Goal: Task Accomplishment & Management: Use online tool/utility

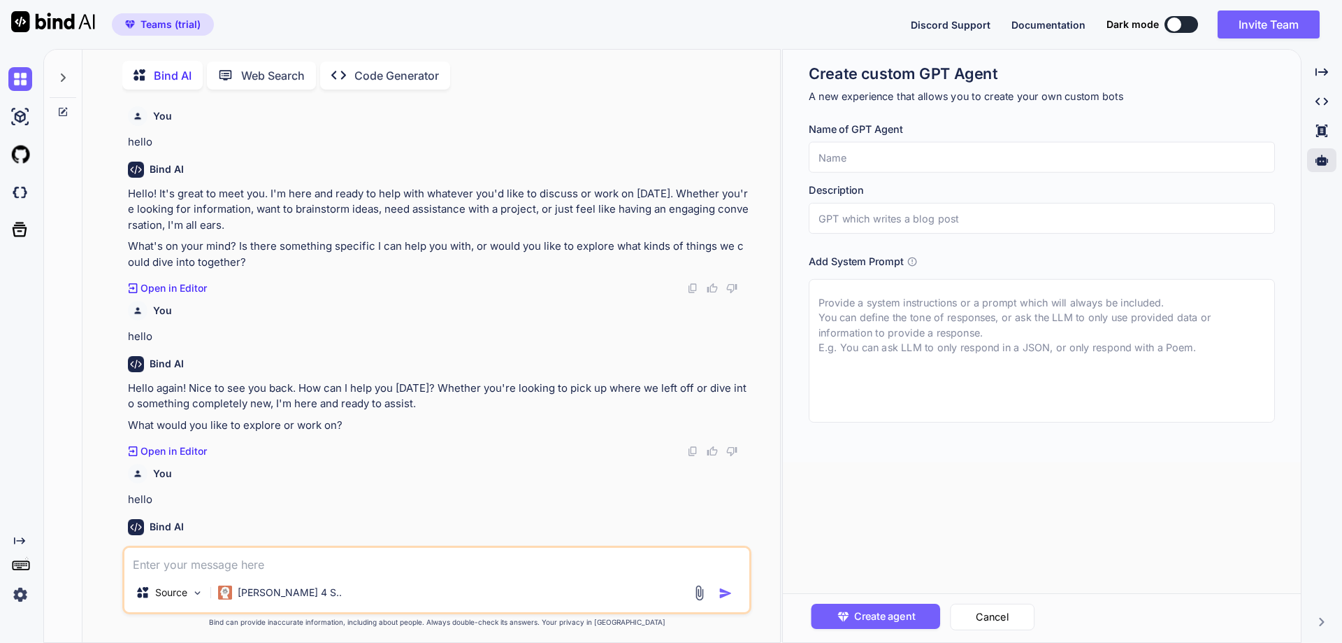
scroll to position [113, 0]
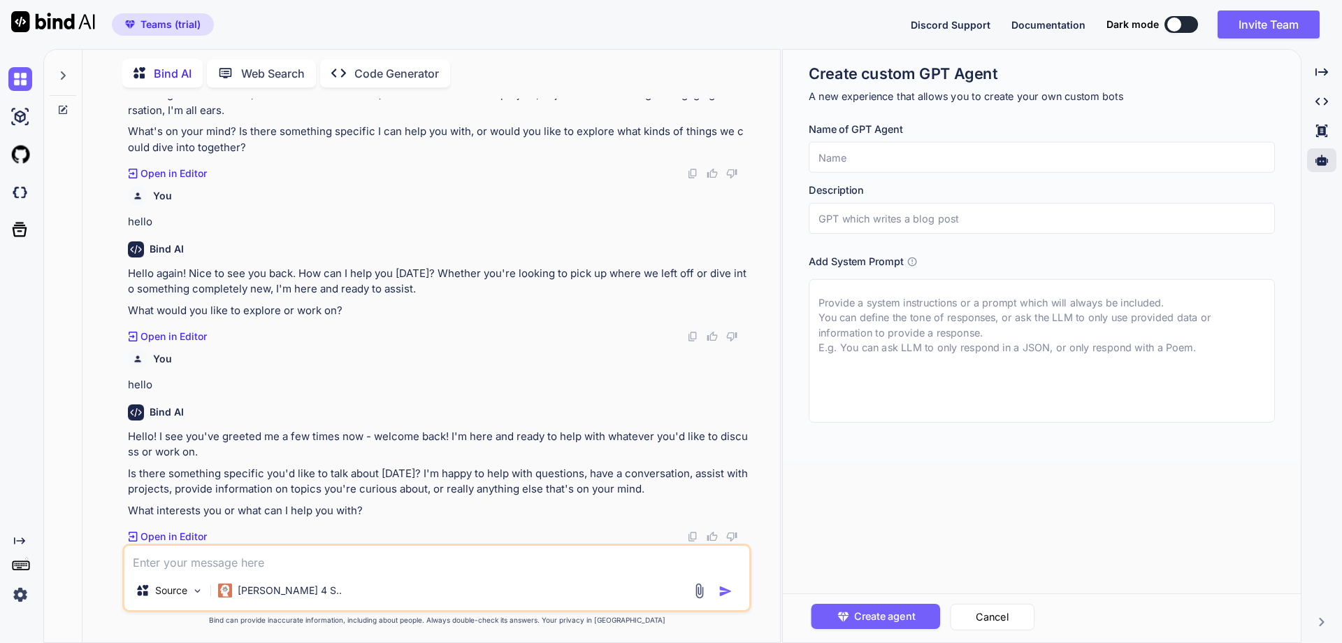
click at [20, 598] on img at bounding box center [20, 594] width 24 height 24
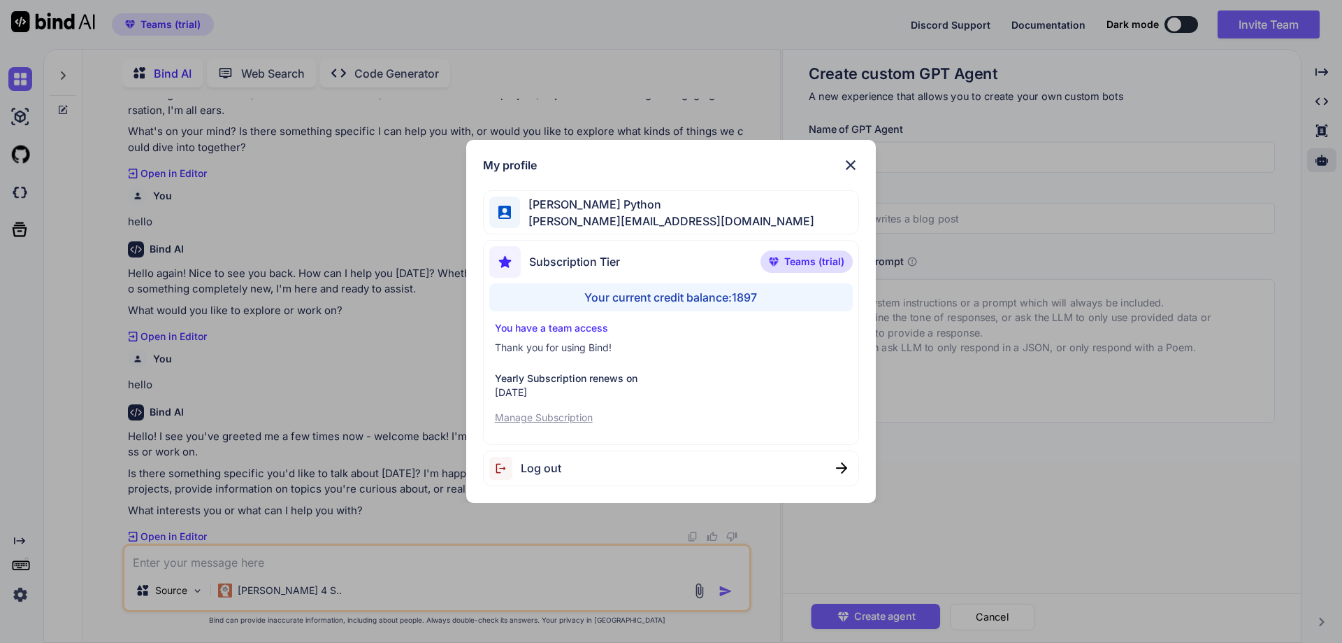
click at [543, 465] on span "Log out" at bounding box center [541, 467] width 41 height 17
type textarea "x"
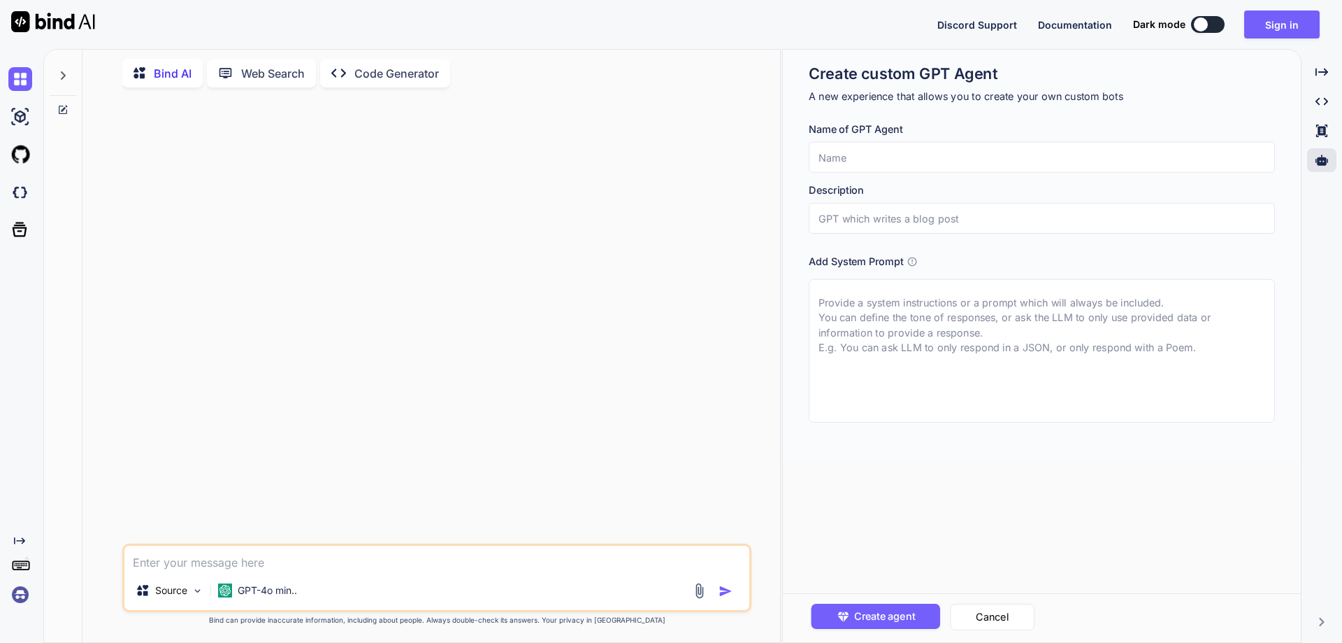
scroll to position [0, 0]
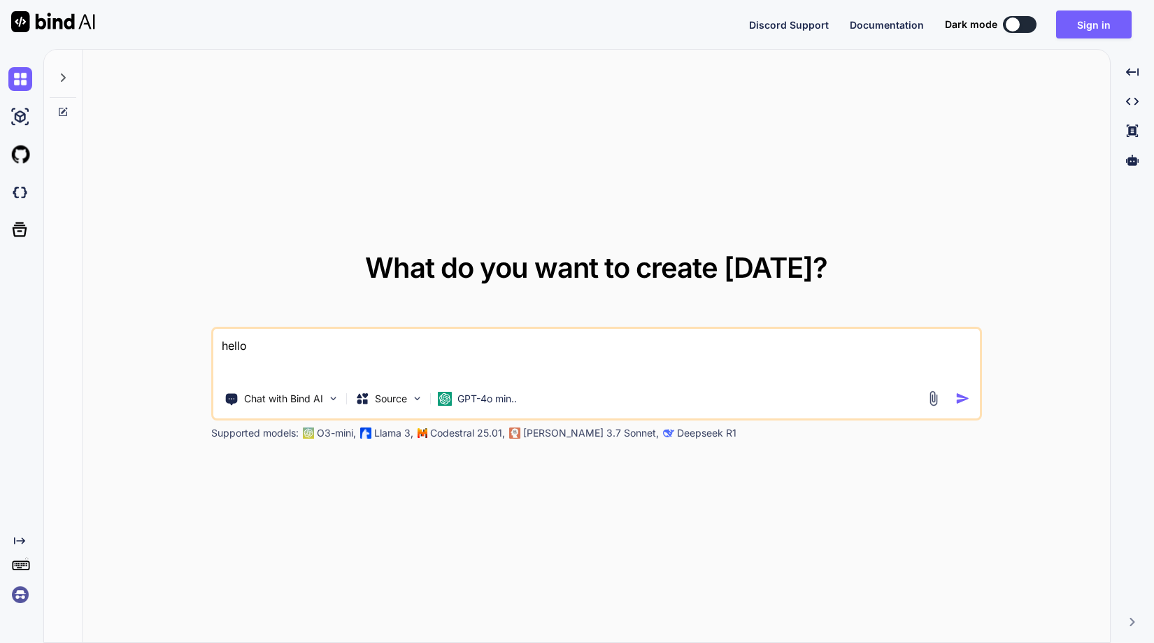
click at [1153, 285] on div "What do you want to create today? hello Chat with Bind AI Source GPT-4o min.. S…" at bounding box center [598, 346] width 1110 height 594
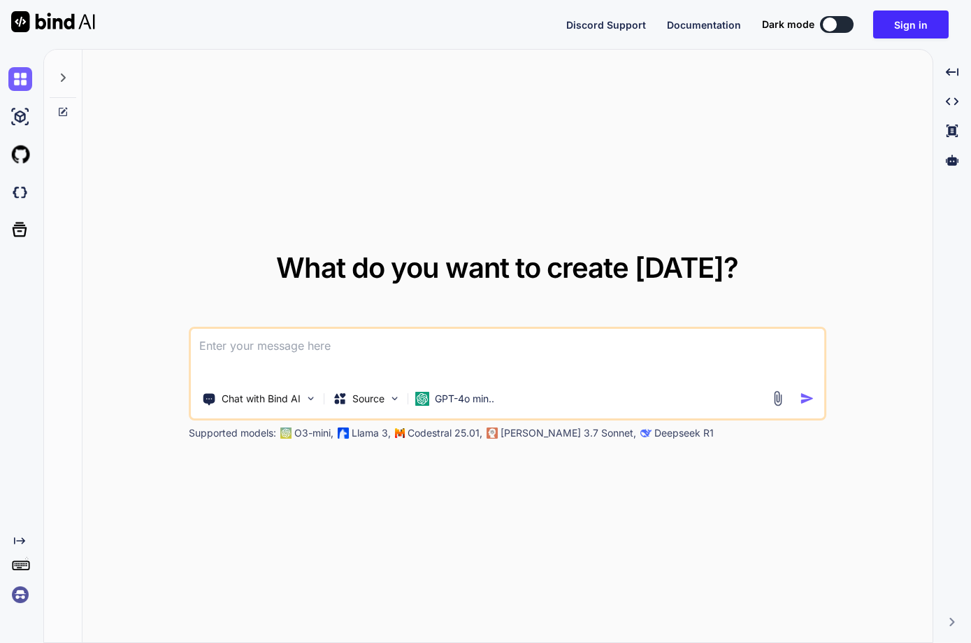
click at [24, 594] on img at bounding box center [20, 594] width 24 height 24
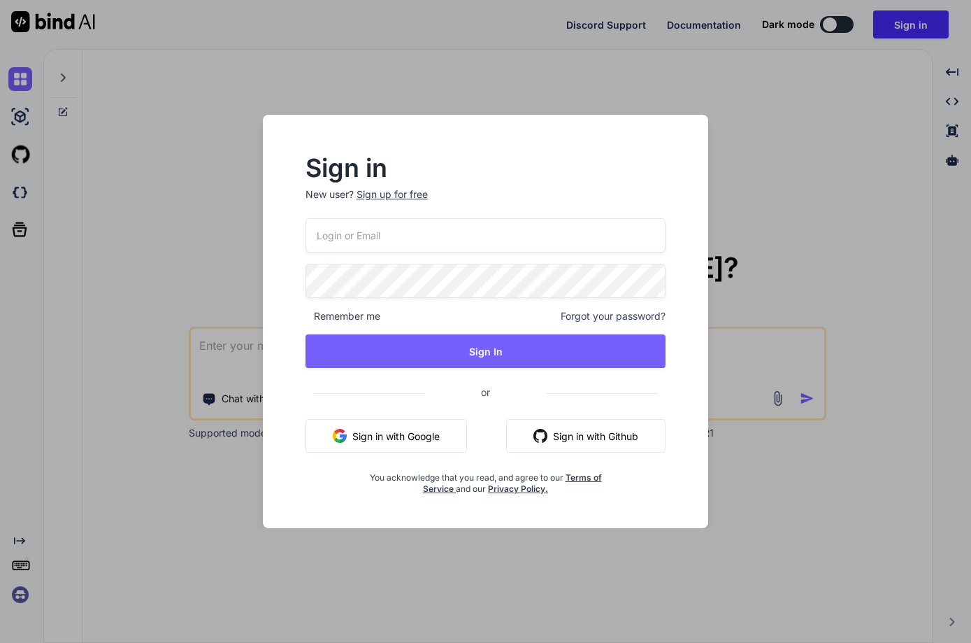
click at [412, 437] on button "Sign in with Google" at bounding box center [387, 436] width 162 height 34
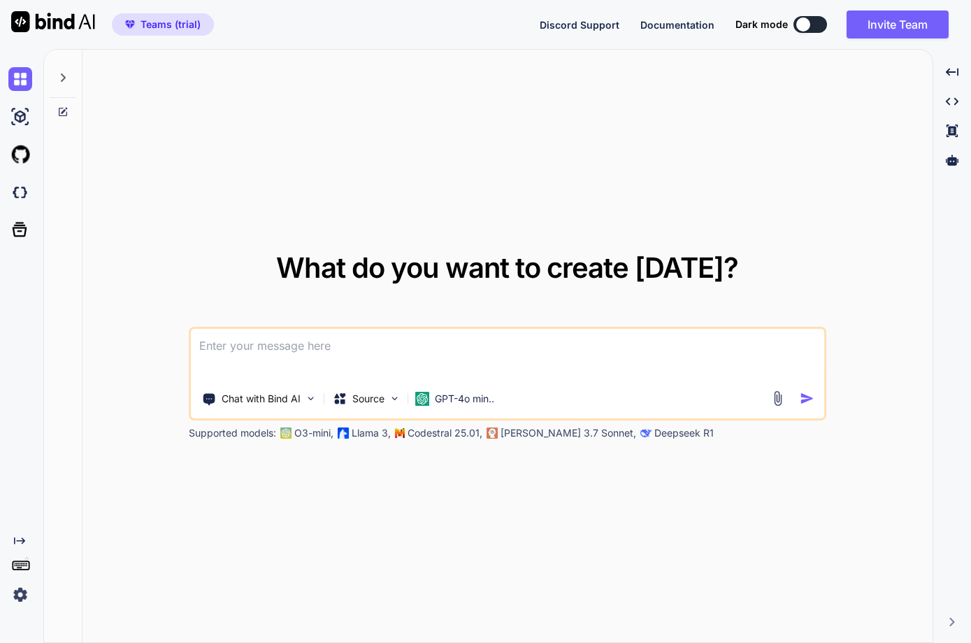
click at [43, 175] on div "Created with Pixso." at bounding box center [21, 346] width 43 height 594
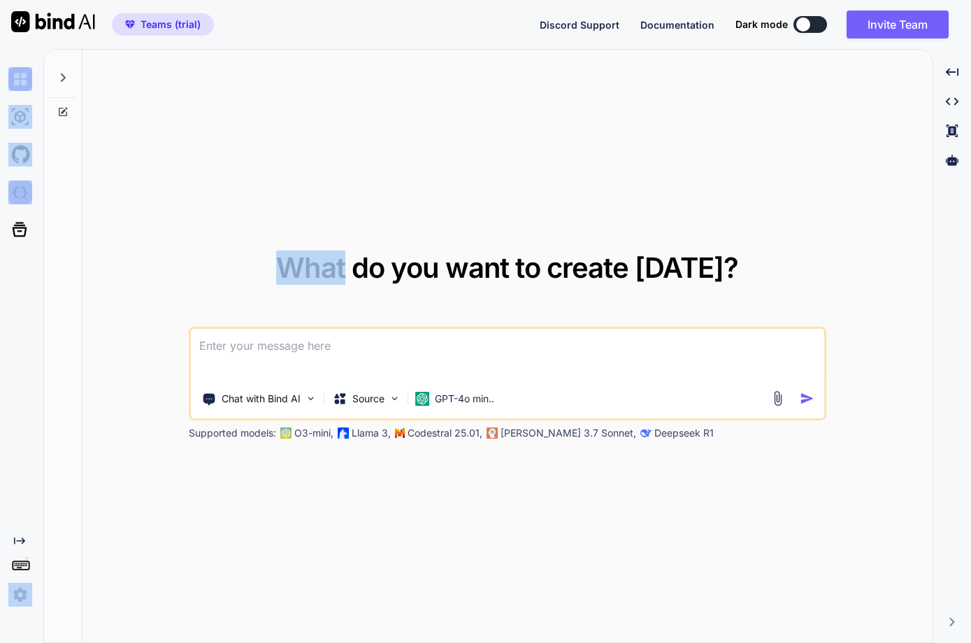
click at [15, 187] on img at bounding box center [20, 192] width 24 height 24
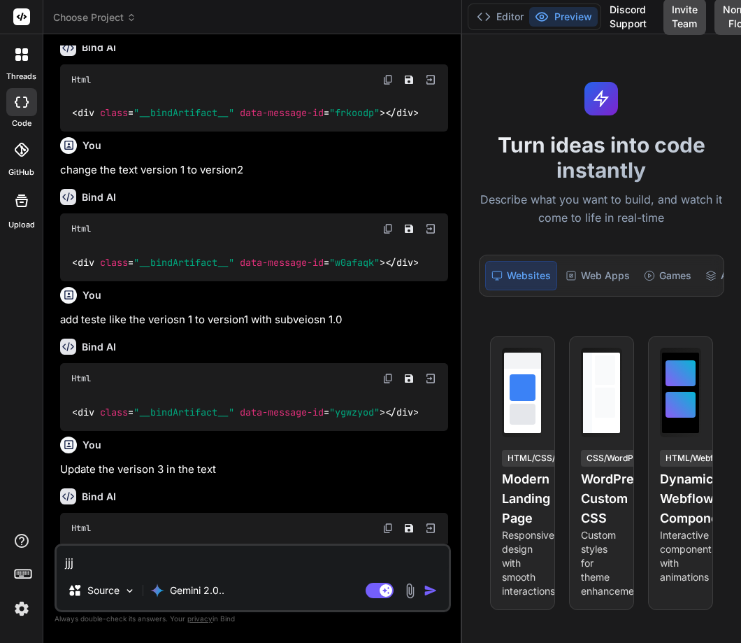
scroll to position [304, 0]
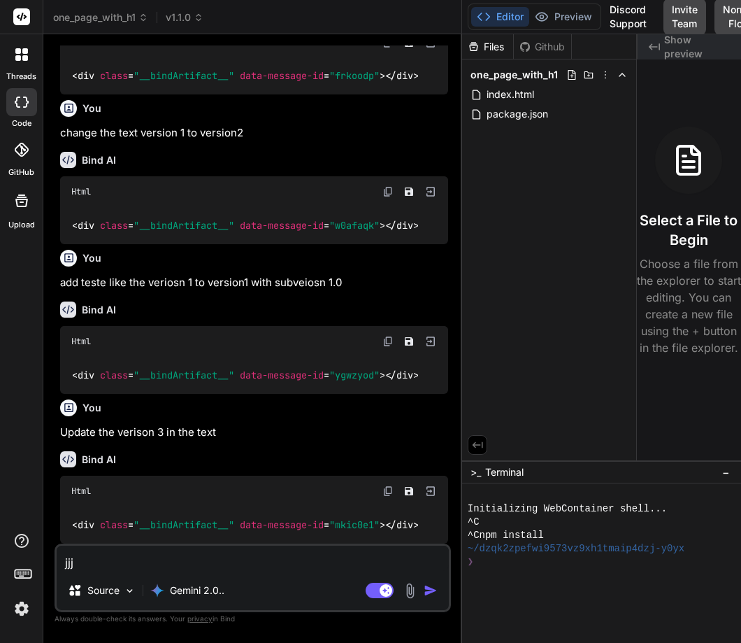
click at [13, 48] on div at bounding box center [21, 54] width 29 height 29
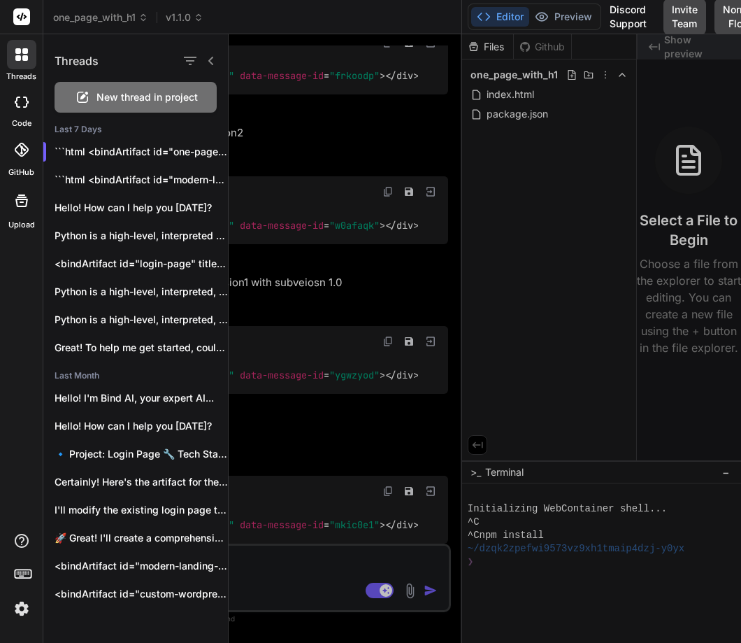
click at [117, 92] on span "New thread in project" at bounding box center [146, 97] width 101 height 14
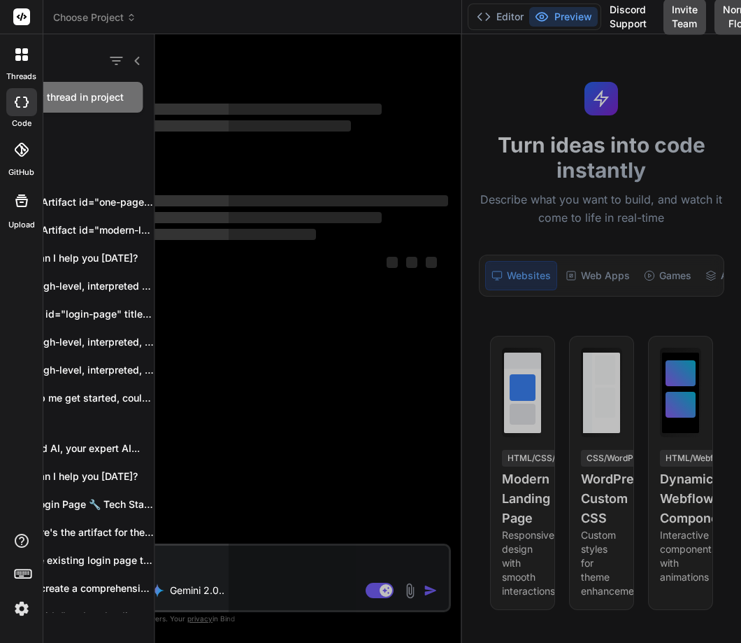
scroll to position [0, 0]
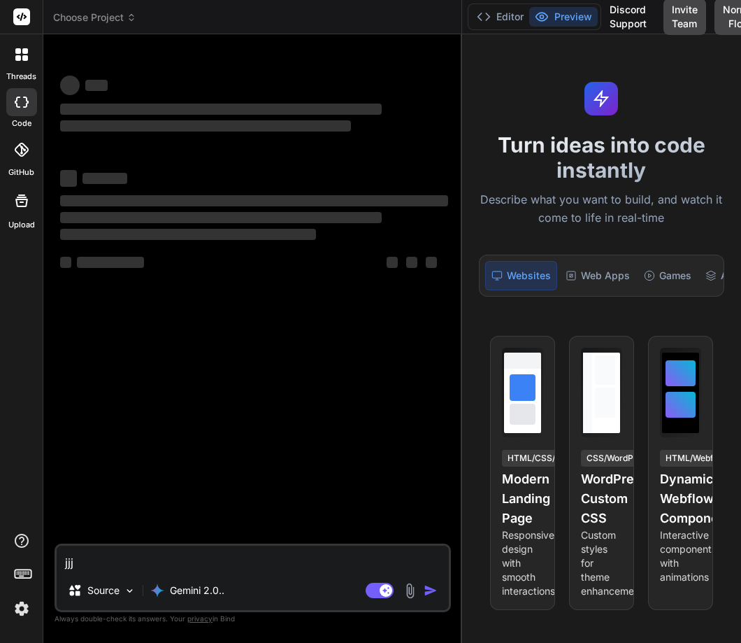
type textarea "x"
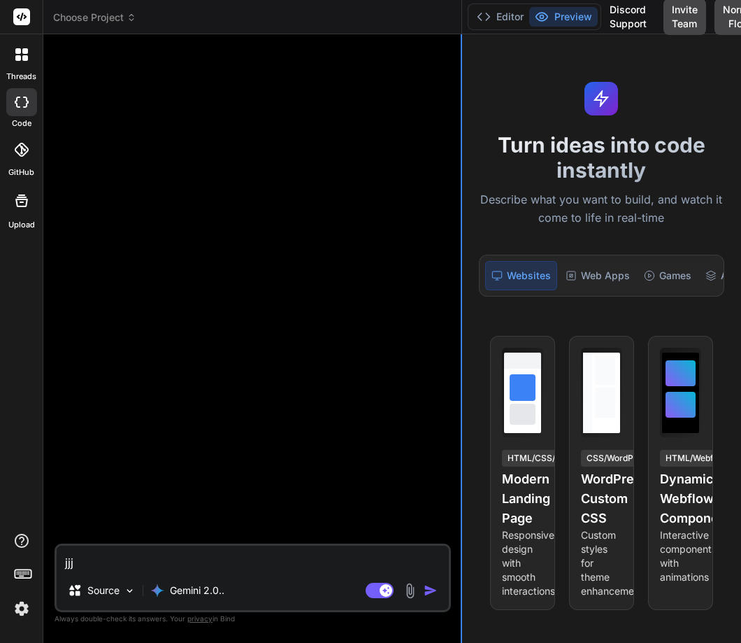
click at [460, 271] on div "Bind AI Web Search Created with Pixso. Code Generator jjj Source Gemini 2.0.. A…" at bounding box center [252, 338] width 419 height 608
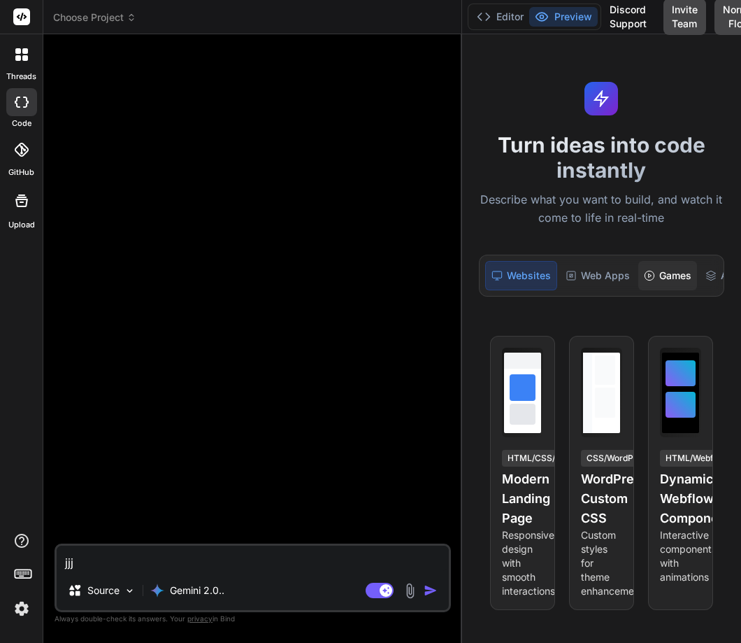
drag, startPoint x: 461, startPoint y: 269, endPoint x: 645, endPoint y: 264, distance: 184.0
click at [645, 264] on div "Choose Project Created with Pixso. Bind AI Web Search Created with Pixso. Code …" at bounding box center [392, 321] width 698 height 643
click at [134, 554] on textarea "jjj" at bounding box center [253, 557] width 392 height 25
type textarea "x"
click at [20, 69] on div "threads" at bounding box center [21, 58] width 43 height 48
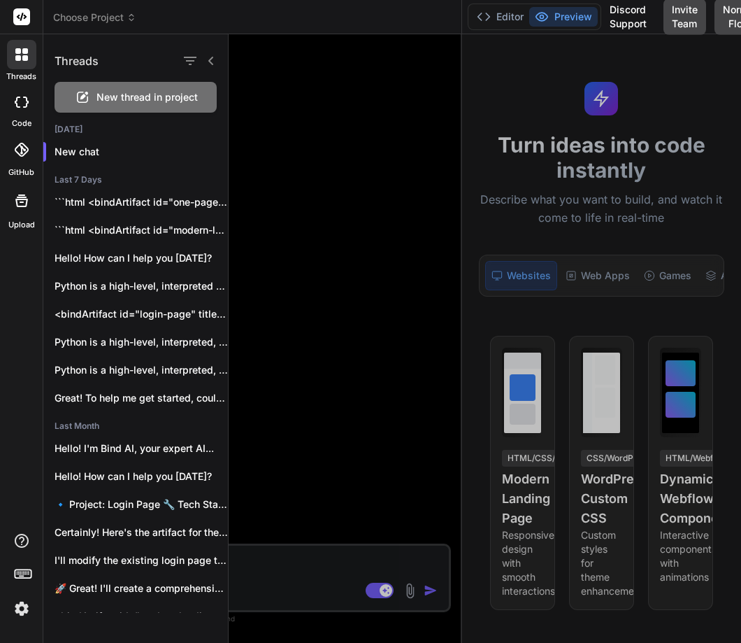
click at [343, 241] on div at bounding box center [485, 338] width 513 height 608
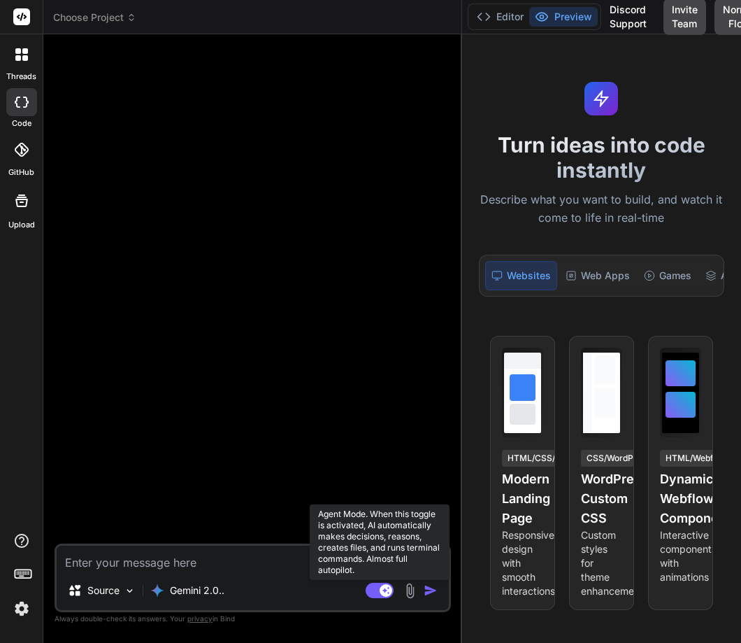
click at [375, 591] on rect at bounding box center [380, 589] width 28 height 15
type textarea "x"
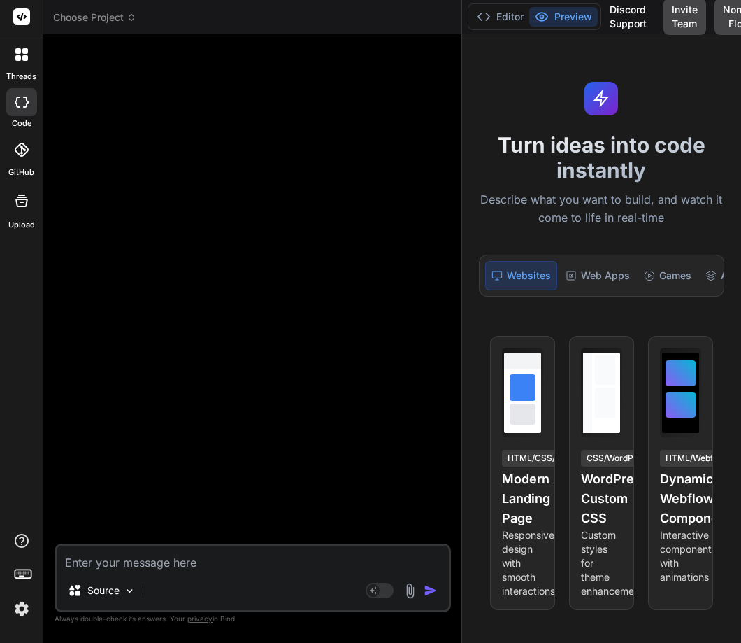
click at [170, 554] on textarea at bounding box center [253, 557] width 392 height 25
paste textarea "Create a SaaS landing page for selling motley fool style stock market recommend…"
type textarea "Create a SaaS landing page for selling motley fool style stock market recommend…"
type textarea "x"
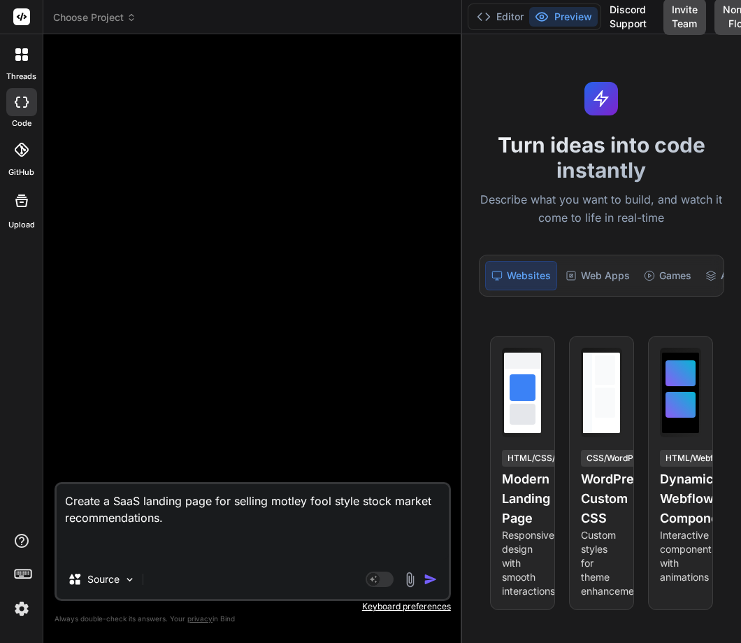
click at [127, 529] on textarea "Create a SaaS landing page for selling motley fool style stock market recommend…" at bounding box center [253, 522] width 392 height 76
type textarea "Create a SaaS landing page for selling motley fool style stock market recommend…"
type textarea "x"
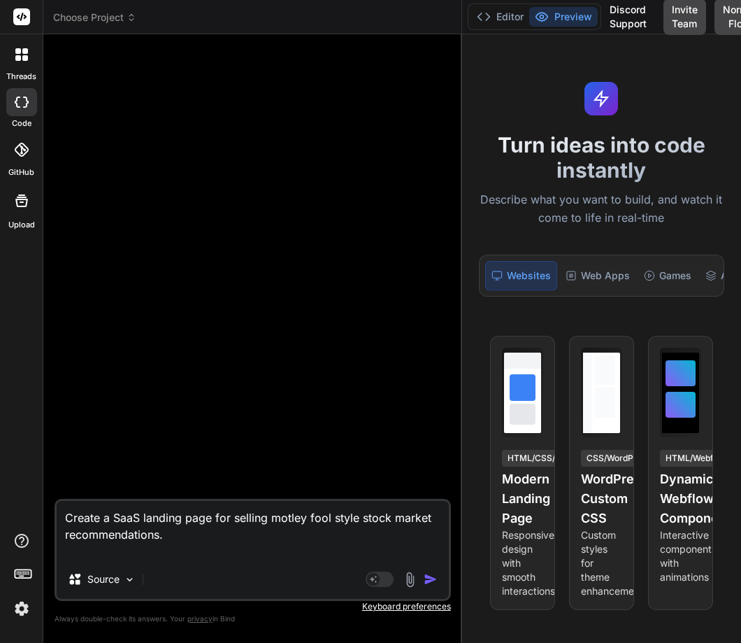
type textarea "Create a SaaS landing page for selling motley fool style stock market recommend…"
click at [428, 573] on img "button" at bounding box center [431, 579] width 14 height 14
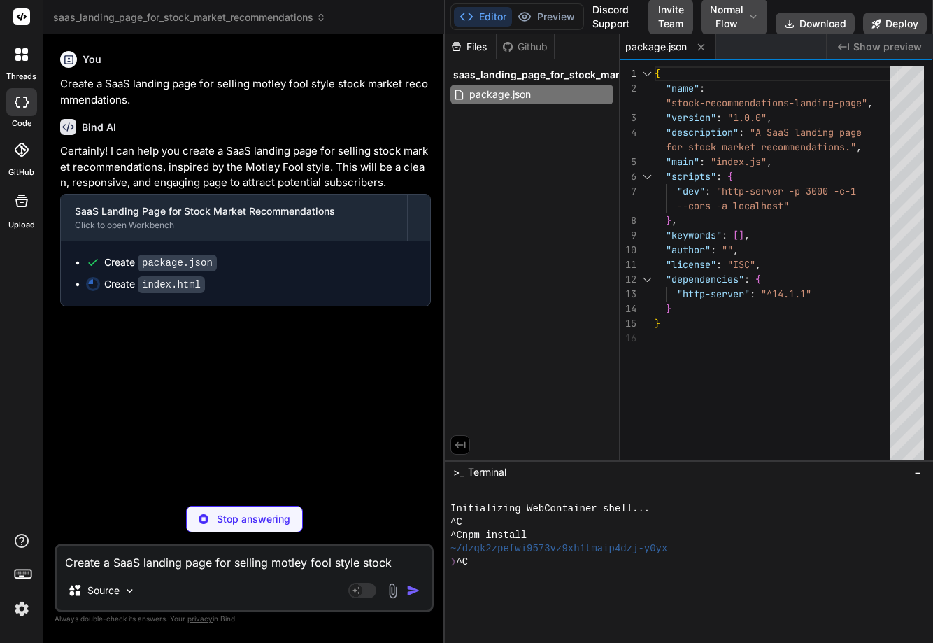
drag, startPoint x: 576, startPoint y: 291, endPoint x: 421, endPoint y: 296, distance: 155.3
click at [421, 296] on div "Bind AI Web Search Created with Pixso. Code Generator You Create a SaaS landing…" at bounding box center [243, 338] width 401 height 608
type textarea "x"
type textarea "</div> </footer> <script src="script.js"></script> </body> </html>"
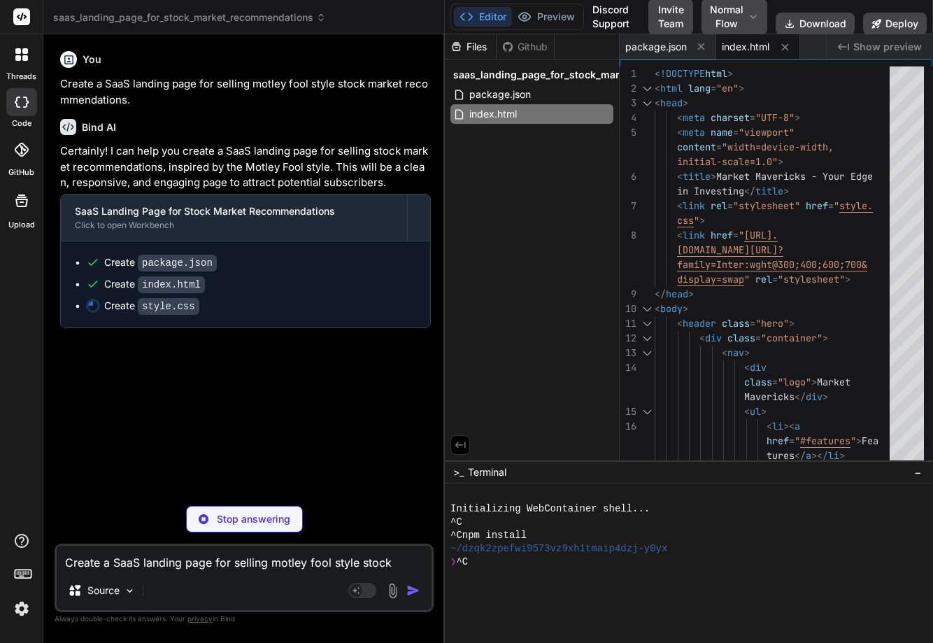
type textarea "x"
type textarea "} .pricing-card .price { font-size: 2.8rem; } .pricing-card .price span { font-…"
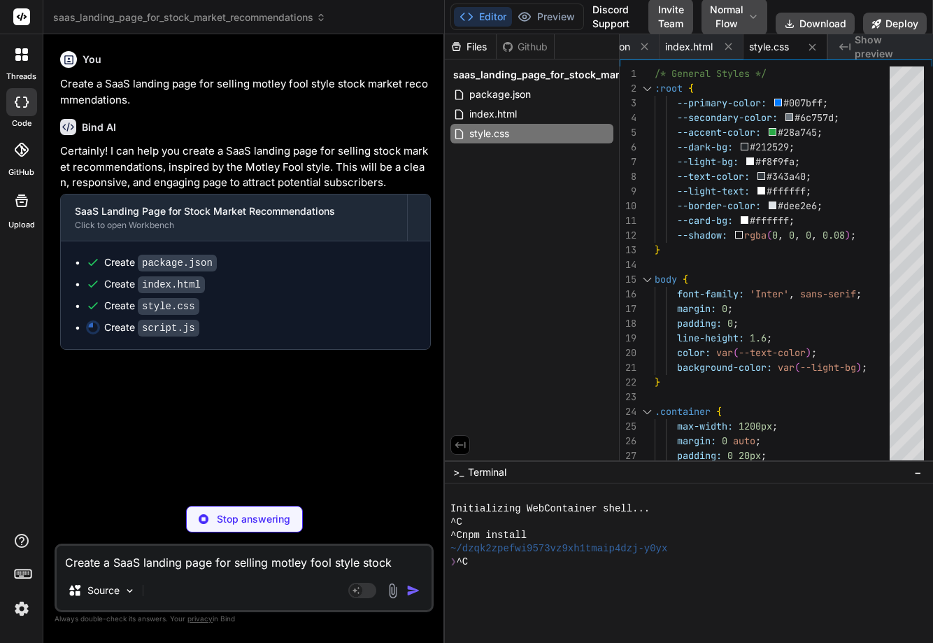
type textarea "x"
type textarea "});"
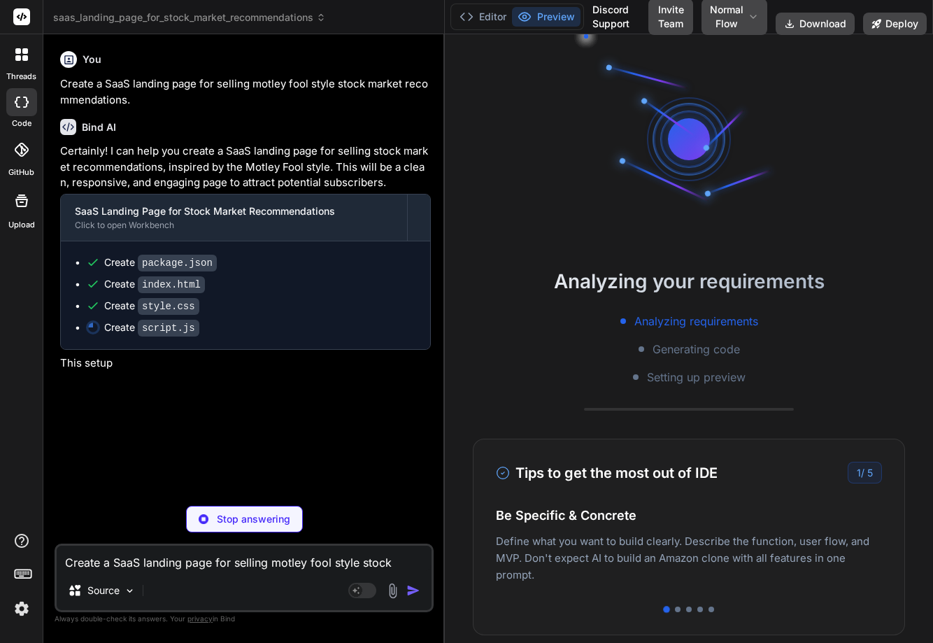
scroll to position [0, 141]
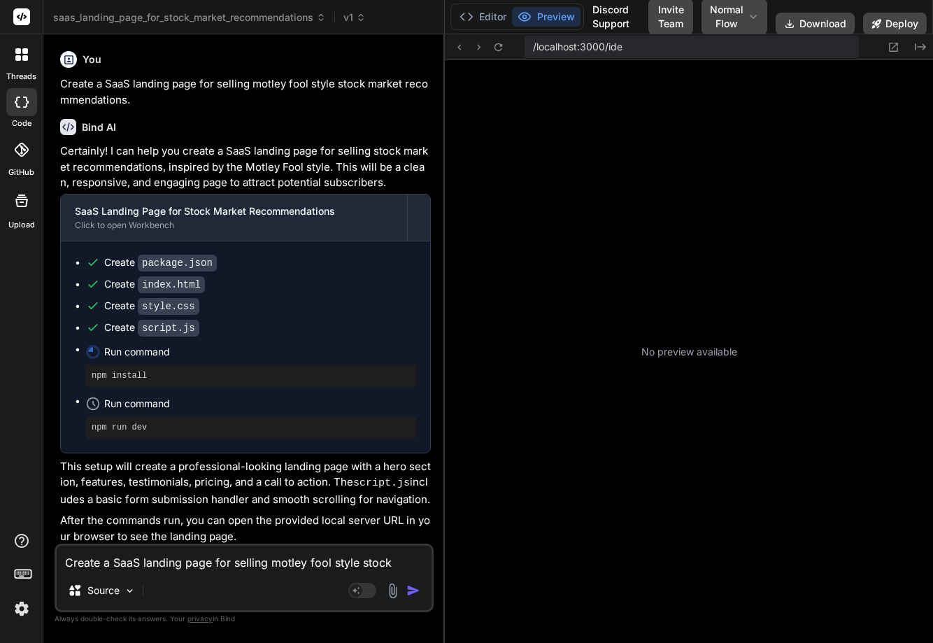
type textarea "x"
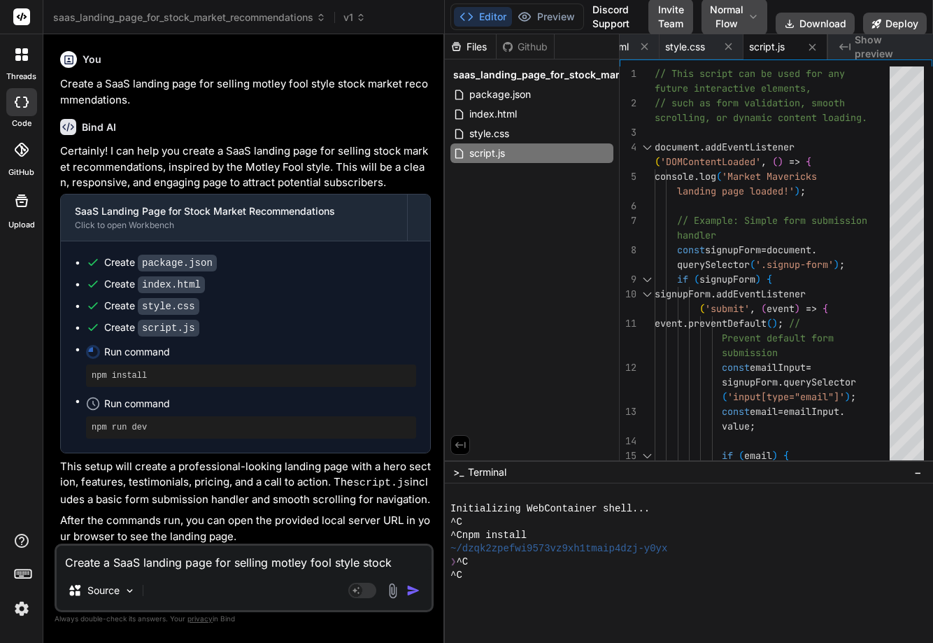
click at [602, 591] on div at bounding box center [614, 588] width 329 height 13
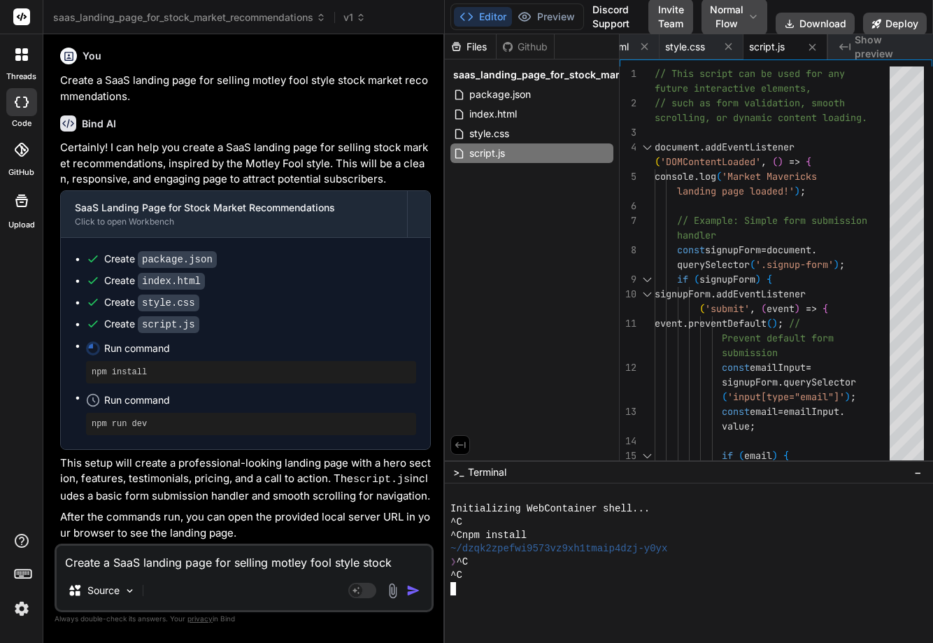
click at [582, 640] on div at bounding box center [689, 562] width 488 height 159
drag, startPoint x: 162, startPoint y: 367, endPoint x: 78, endPoint y: 371, distance: 84.0
click at [78, 371] on ul "Create package.json Create index.html Create style.css Create script.js Run com…" at bounding box center [245, 343] width 341 height 183
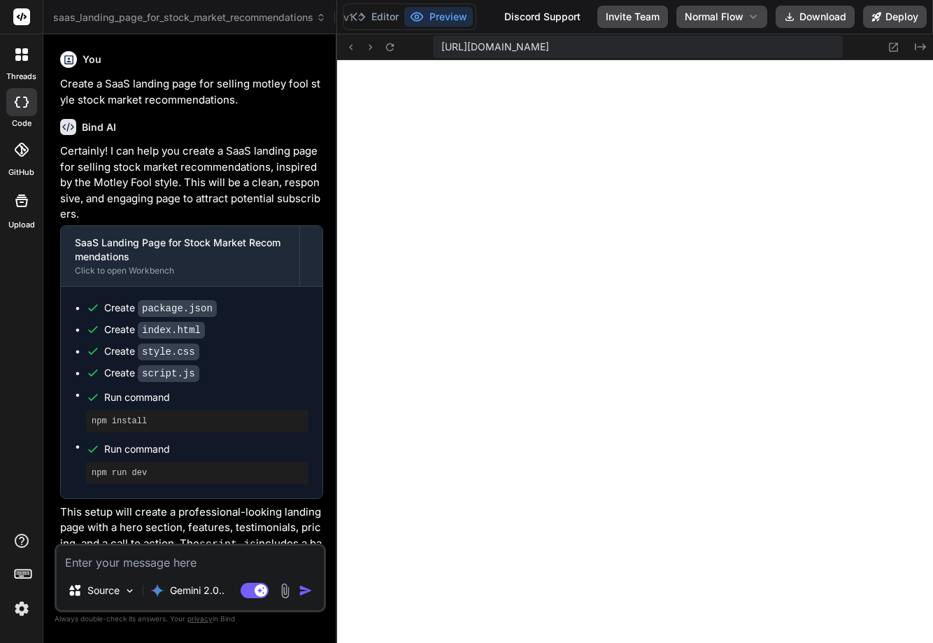
scroll to position [478, 0]
click at [209, 593] on p "Gemini 2.0.." at bounding box center [197, 590] width 55 height 14
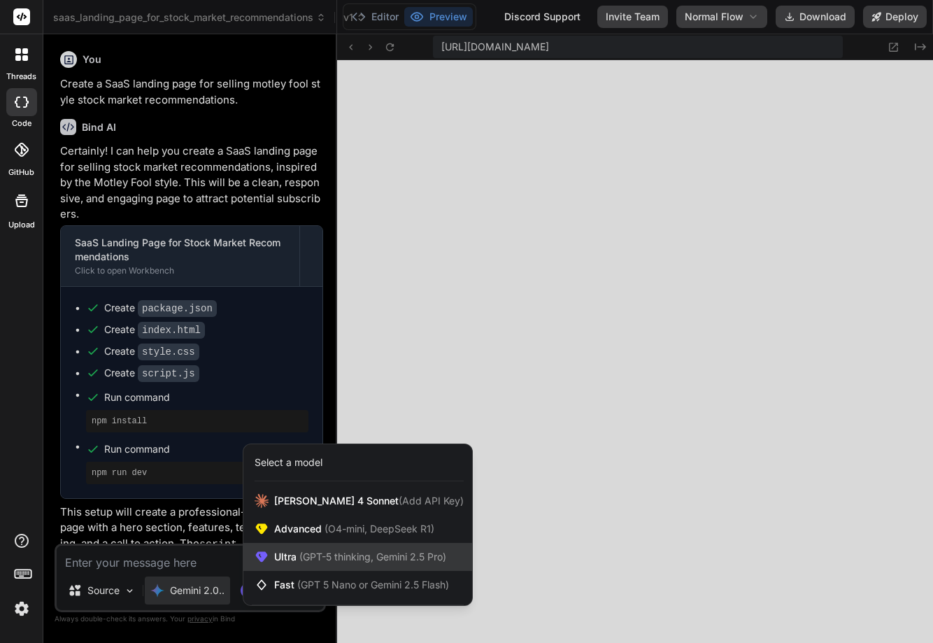
click at [278, 558] on span "Ultra (GPT-5 thinking, Gemini 2.5 Pro)" at bounding box center [360, 557] width 172 height 14
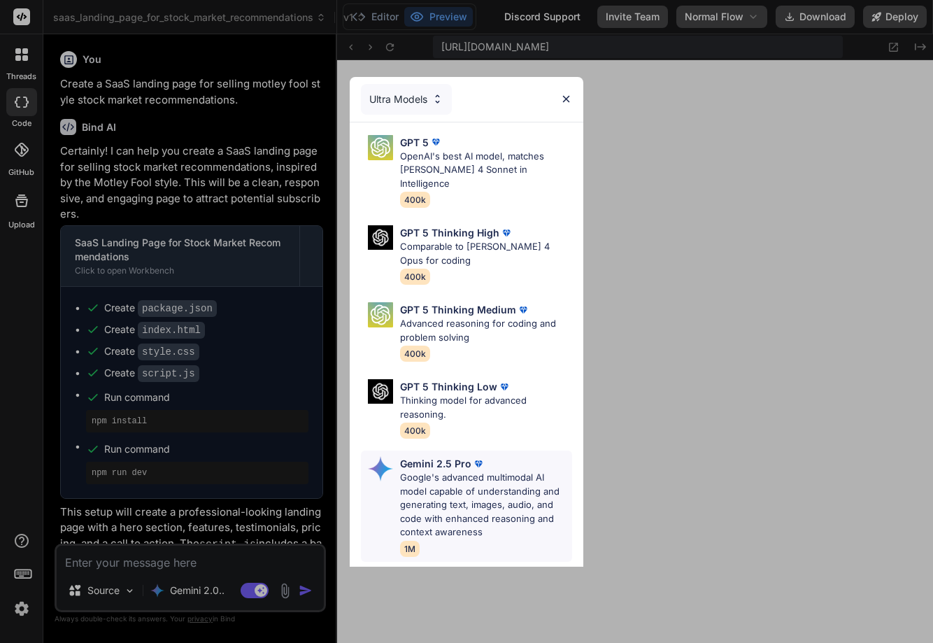
click at [443, 475] on p "Google's advanced multimodal AI model capable of understanding and generating t…" at bounding box center [486, 505] width 172 height 69
type textarea "x"
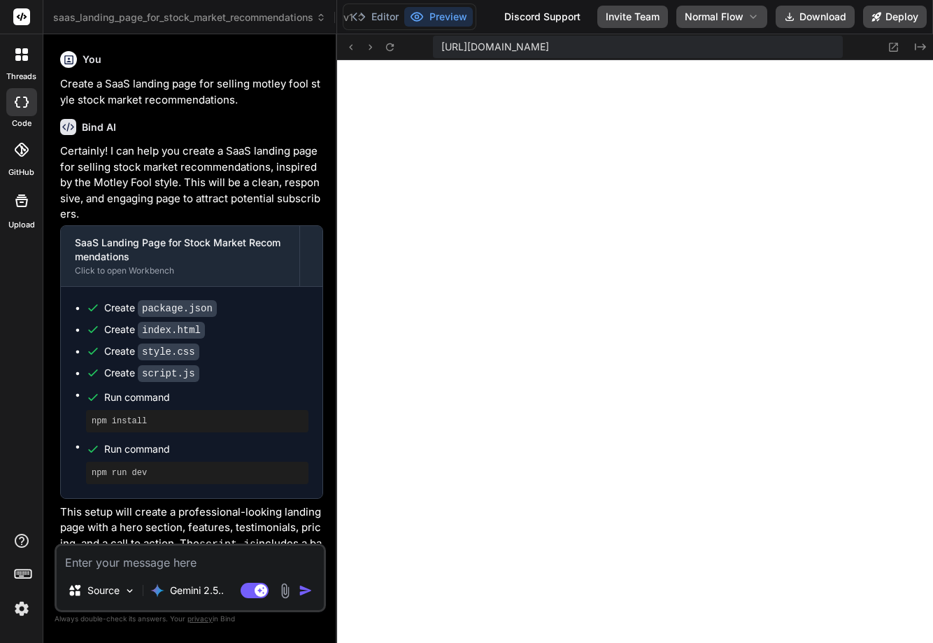
click at [104, 561] on textarea at bounding box center [190, 557] width 267 height 25
paste textarea "Make the UI look more compelling."
type textarea "Make the UI look more compelling."
type textarea "x"
type textarea "Make the UI look more compelling."
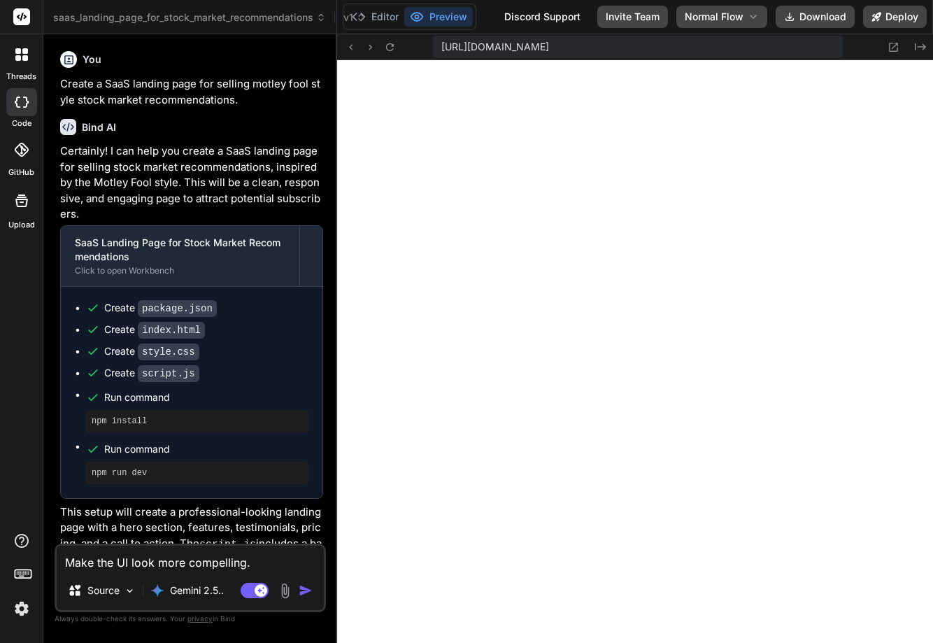
click at [306, 592] on img "button" at bounding box center [306, 590] width 14 height 14
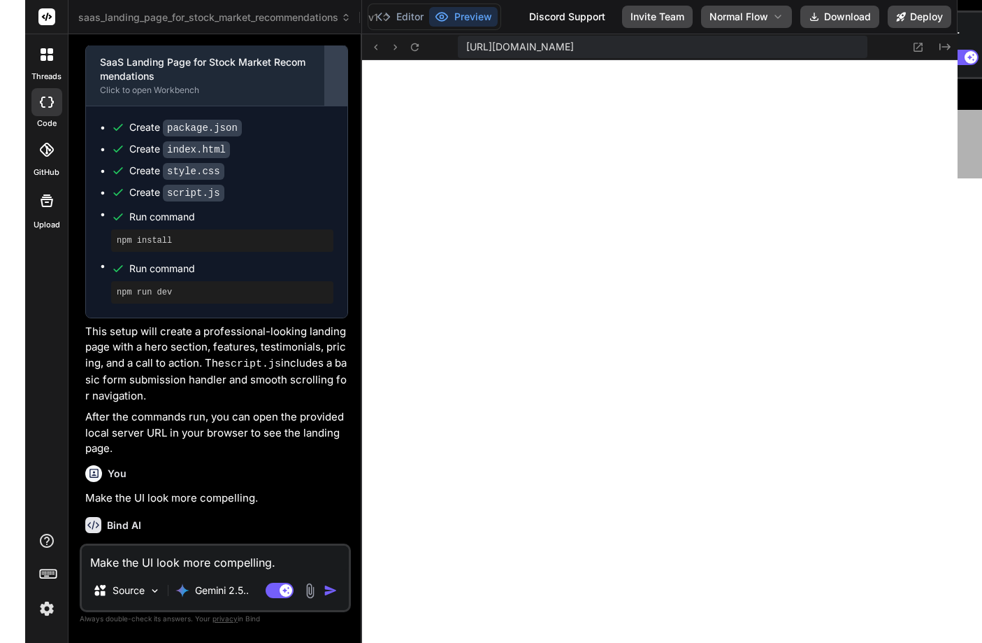
scroll to position [133, 0]
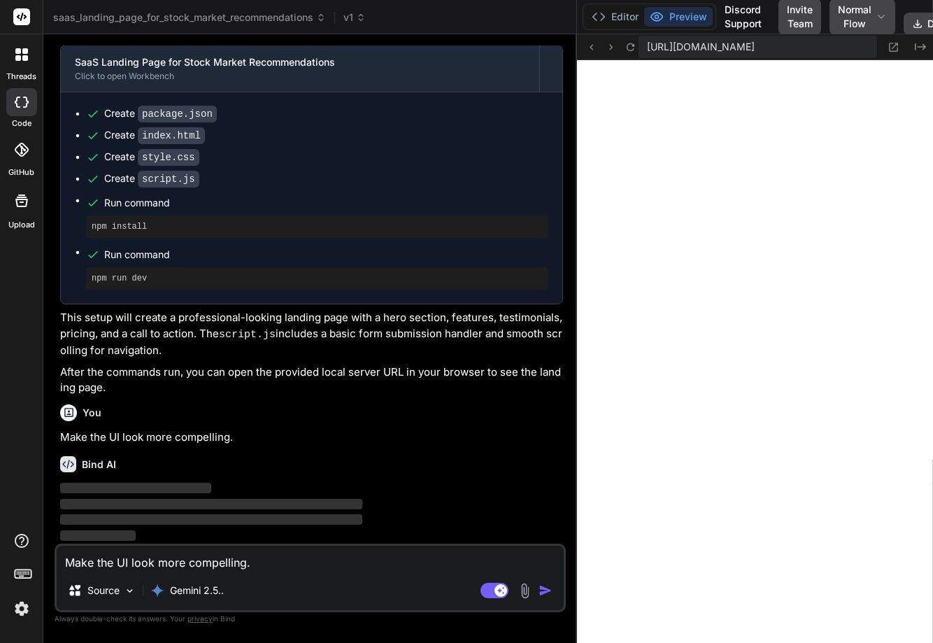
drag, startPoint x: 336, startPoint y: 76, endPoint x: 565, endPoint y: 87, distance: 229.6
click at [565, 87] on div "Bind AI Web Search Created with Pixso. Code Generator You Create a SaaS landing…" at bounding box center [309, 338] width 533 height 608
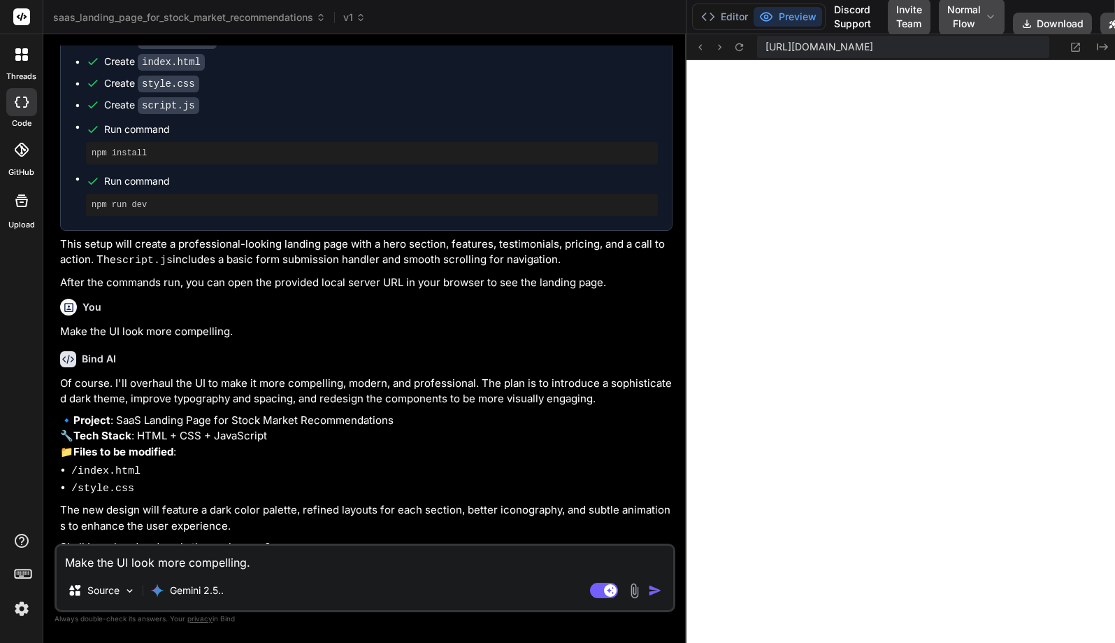
scroll to position [206, 0]
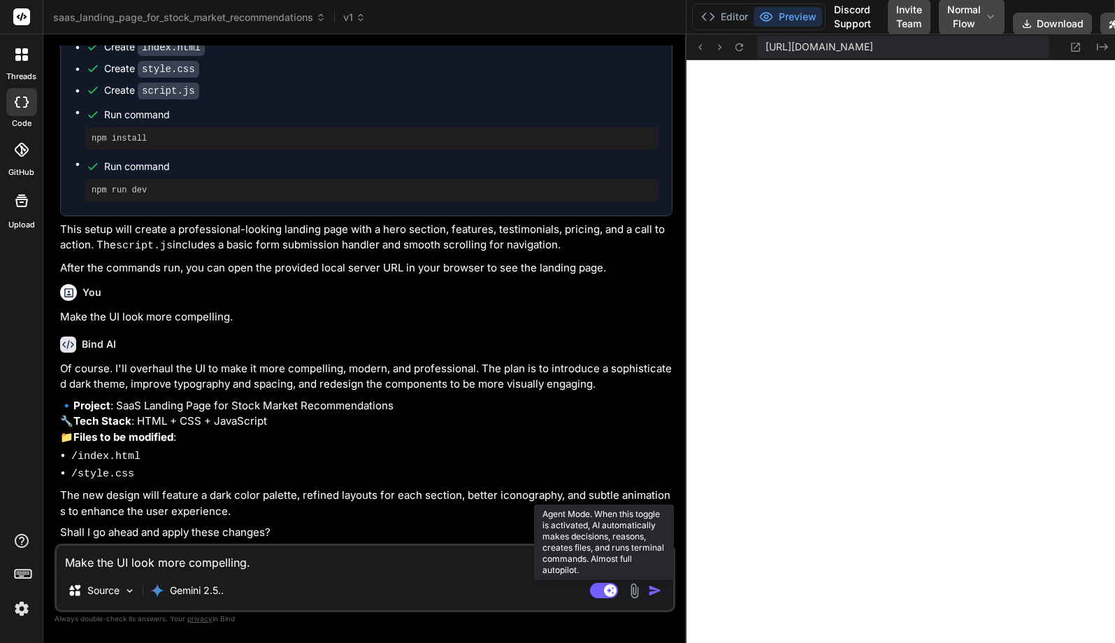
click at [613, 590] on rect at bounding box center [610, 590] width 13 height 13
type textarea "x"
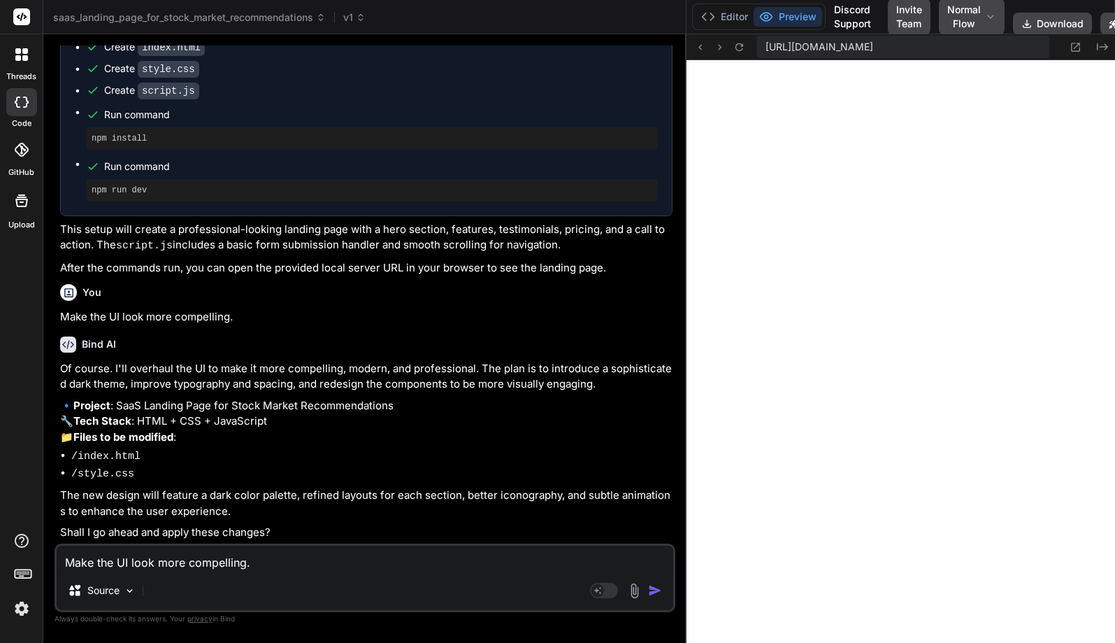
click at [221, 566] on textarea "Make the UI look more compelling." at bounding box center [365, 557] width 617 height 25
type textarea "g"
type textarea "x"
type textarea "go"
type textarea "x"
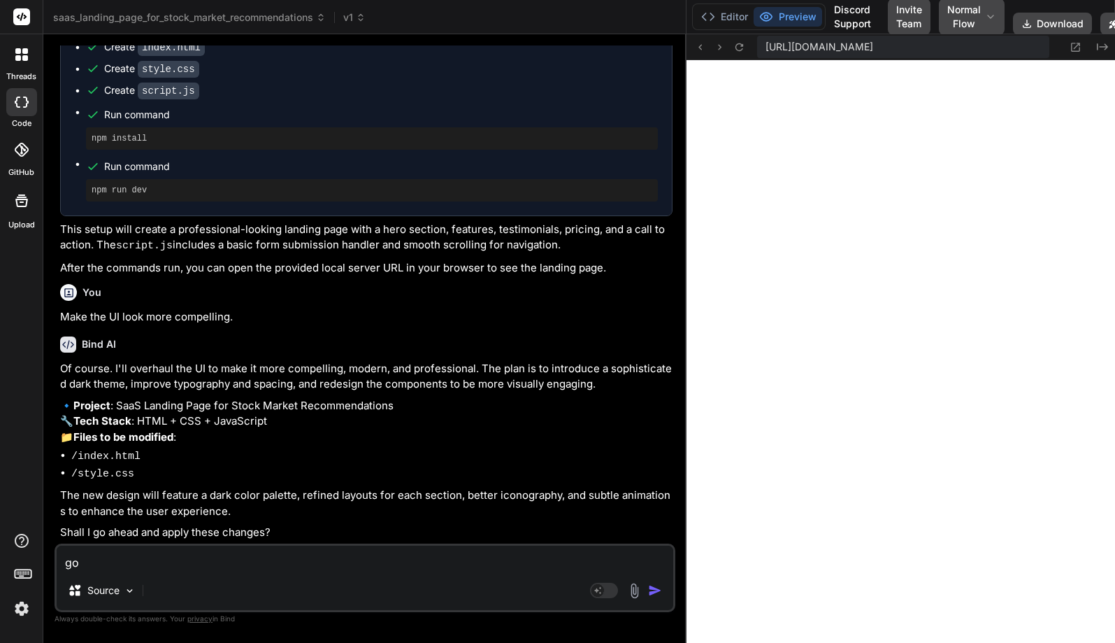
type textarea "go"
type textarea "x"
type textarea "go a"
type textarea "x"
type textarea "go ah"
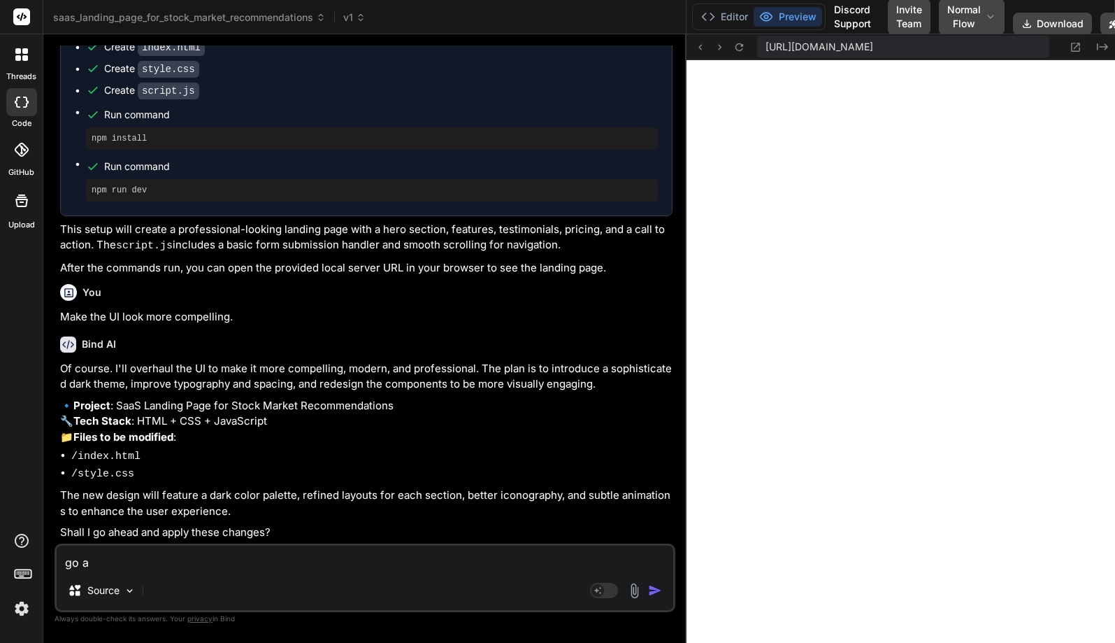
type textarea "x"
type textarea "go ahe"
type textarea "x"
type textarea "go ahea"
type textarea "x"
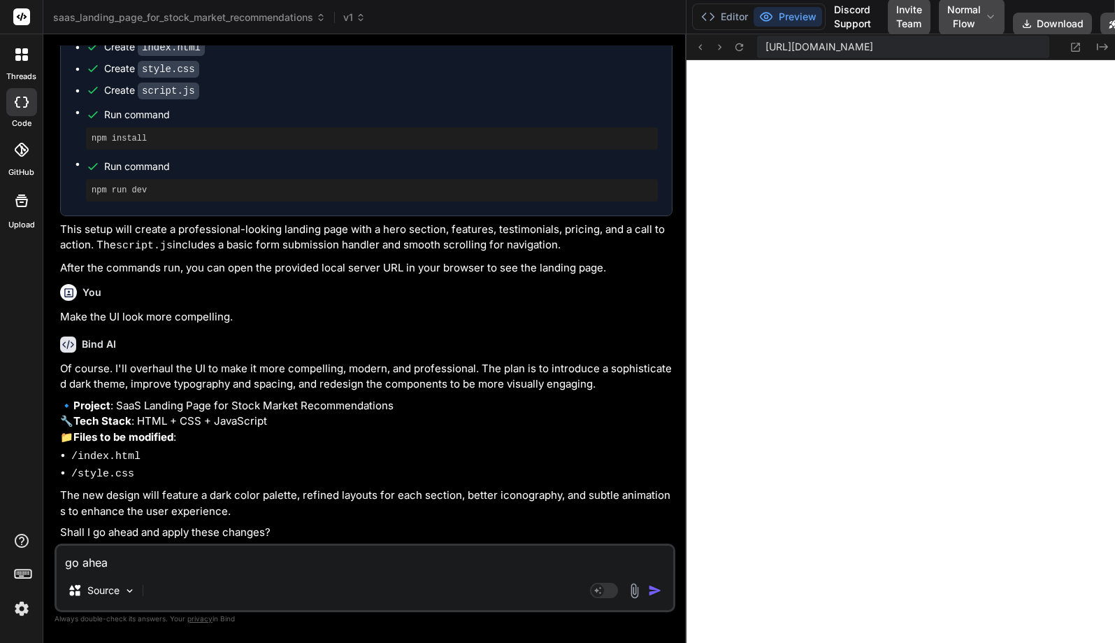
type textarea "go ahead"
type textarea "x"
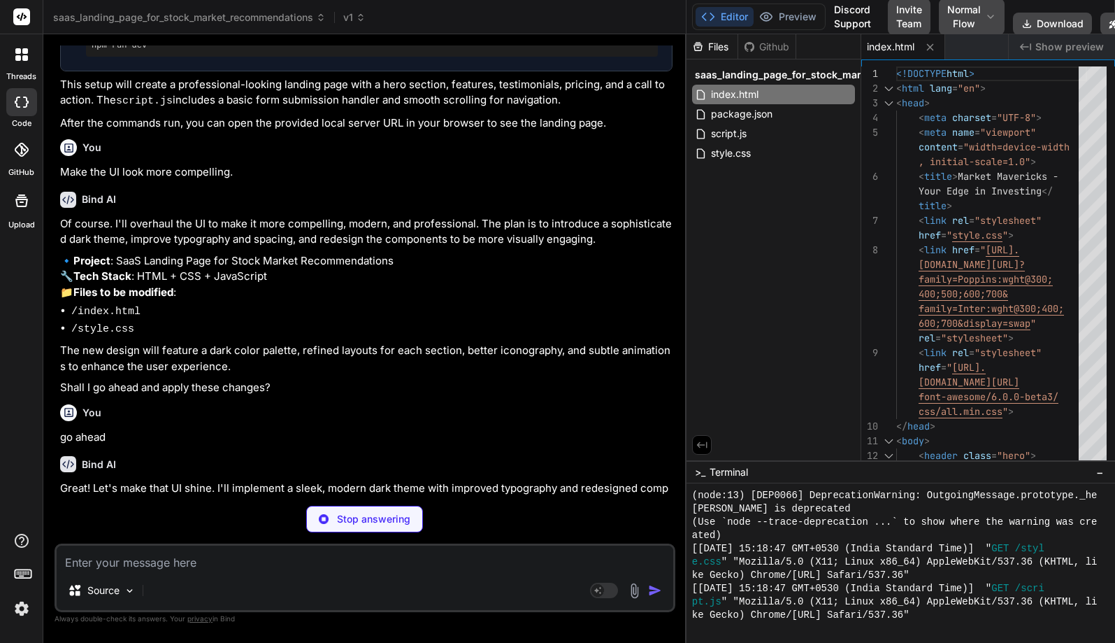
scroll to position [483, 0]
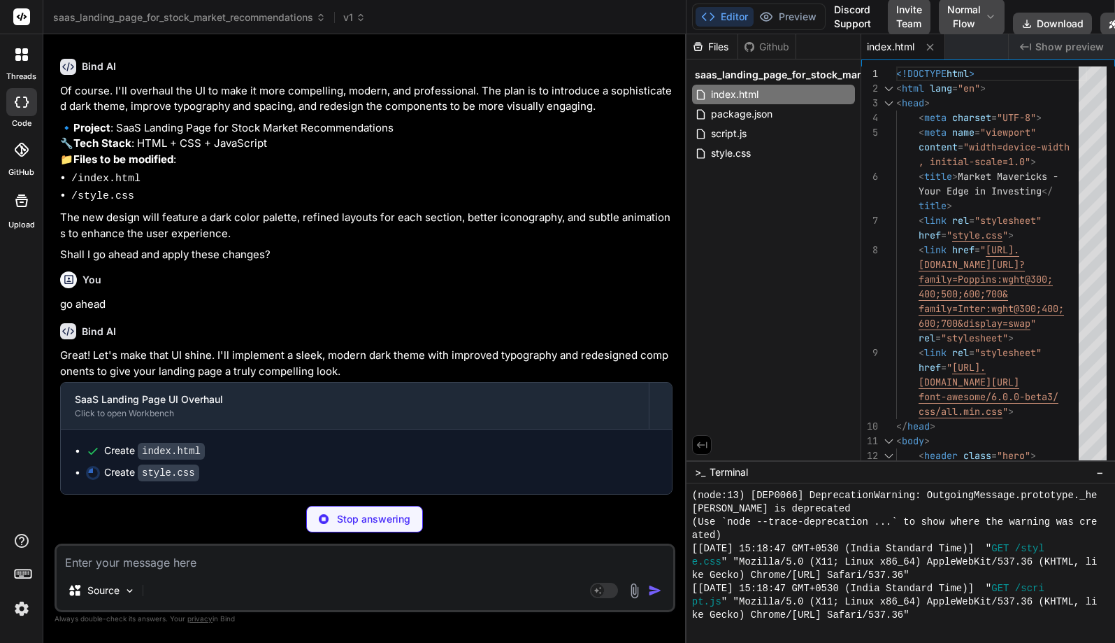
click at [423, 471] on div "Create style.css" at bounding box center [372, 472] width 572 height 15
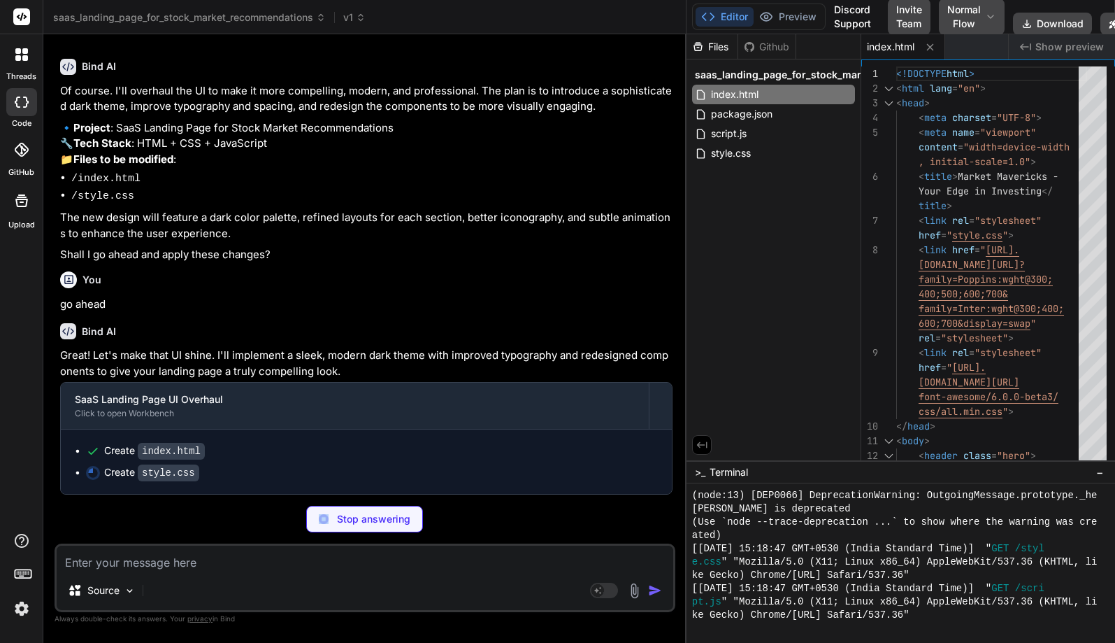
click at [423, 471] on div "Create style.css" at bounding box center [372, 472] width 572 height 15
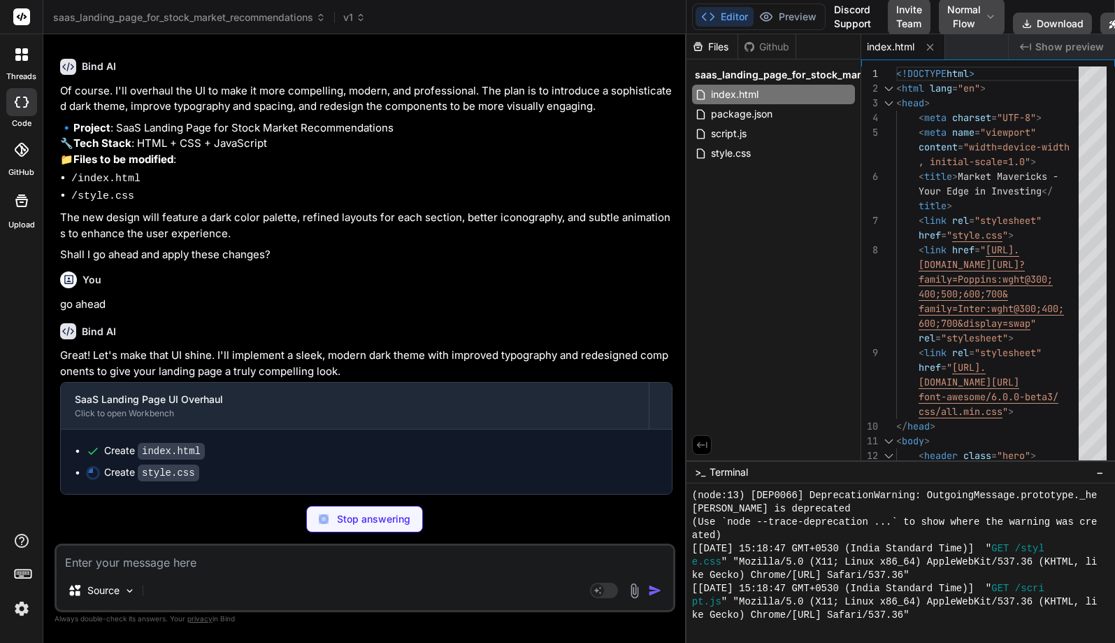
click at [423, 471] on div "Create style.css" at bounding box center [372, 472] width 572 height 15
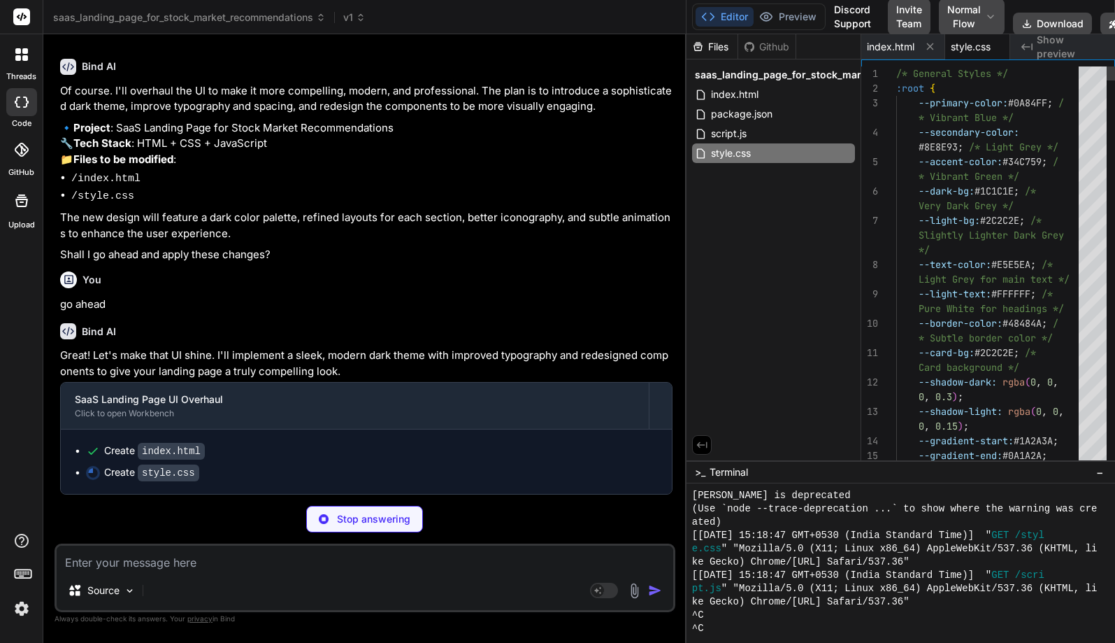
type textarea "x"
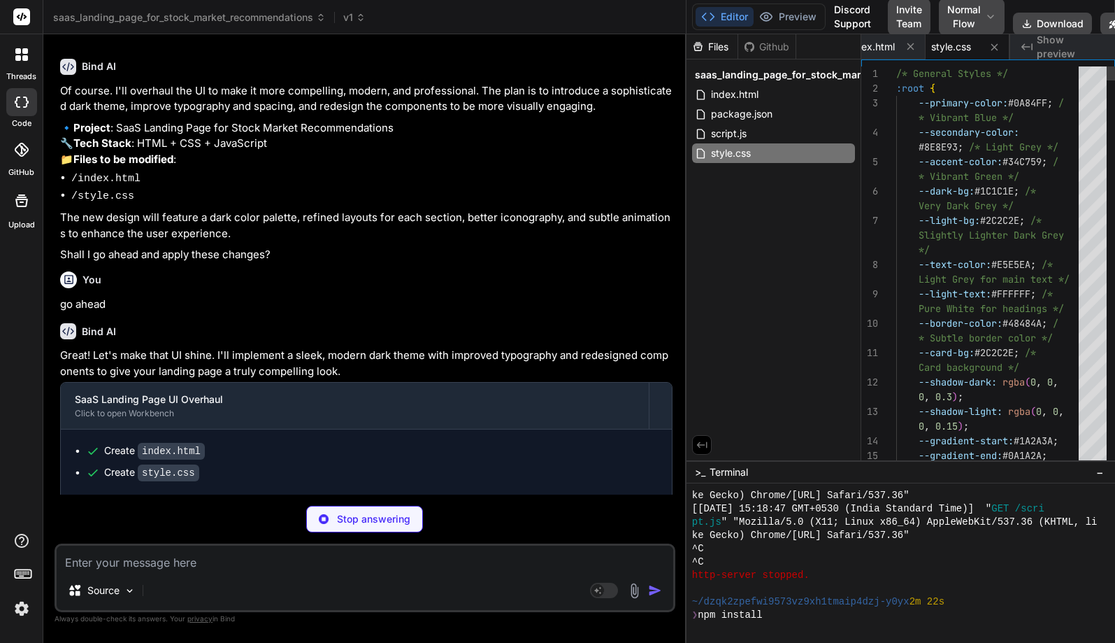
type textarea "} }"
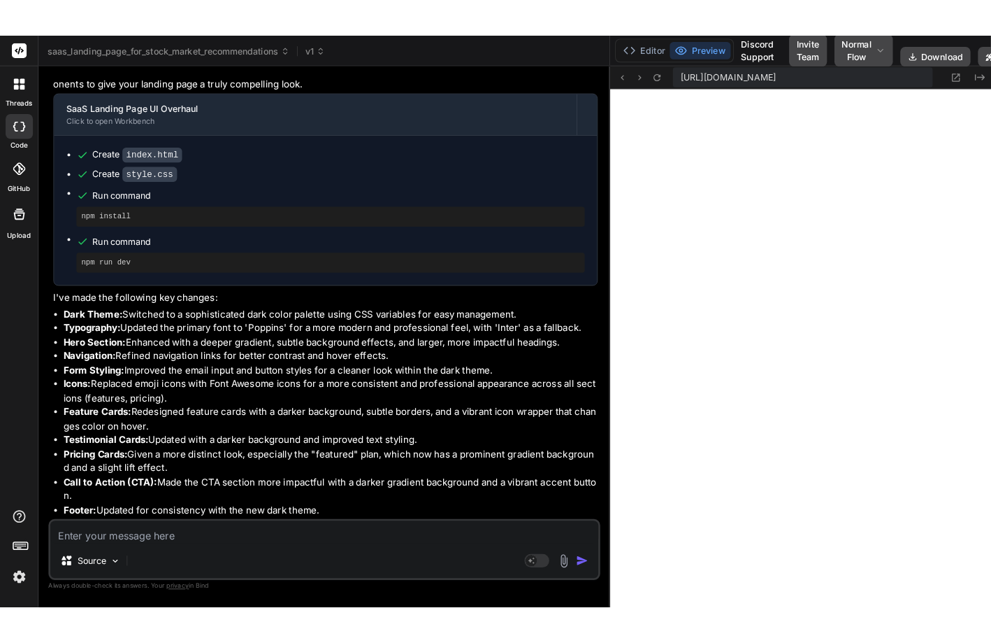
scroll to position [869, 0]
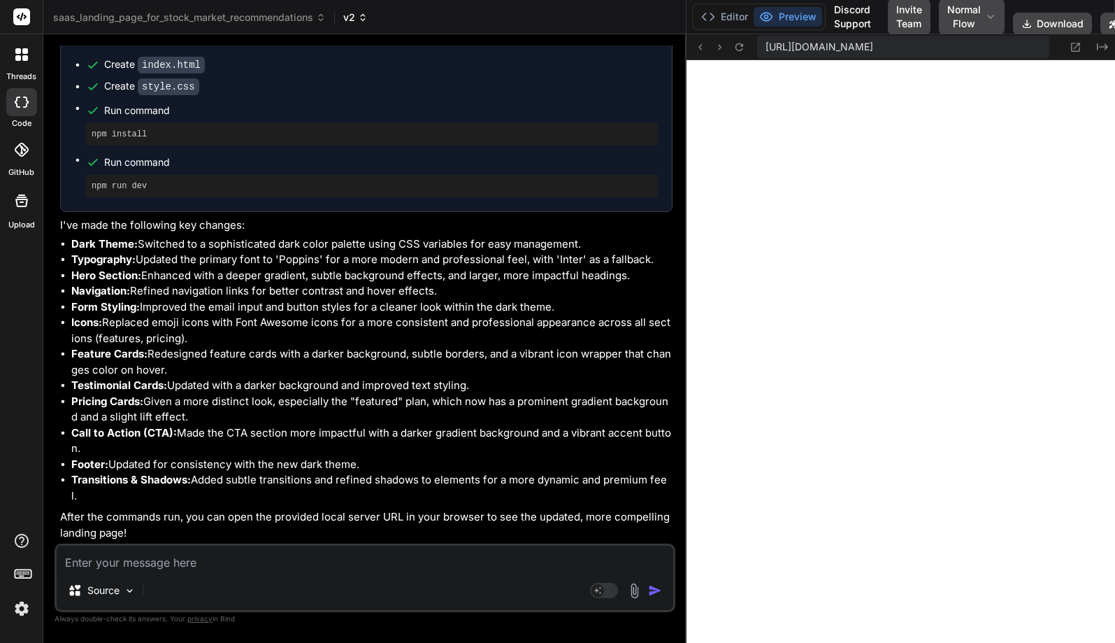
click at [354, 17] on span "v2" at bounding box center [355, 17] width 24 height 14
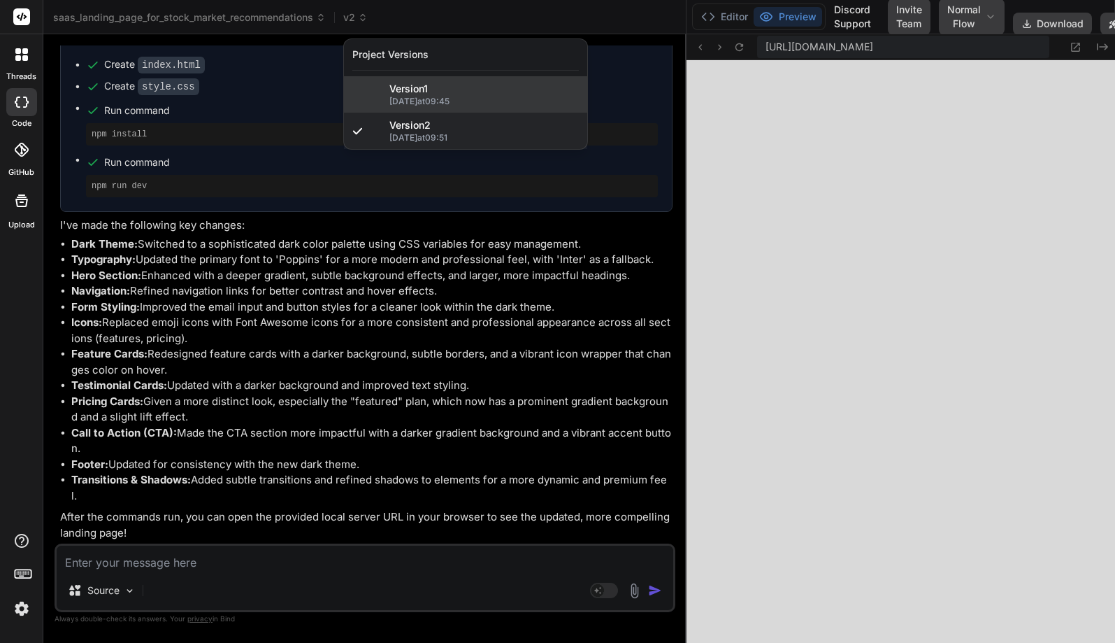
click at [384, 87] on div at bounding box center [377, 94] width 14 height 14
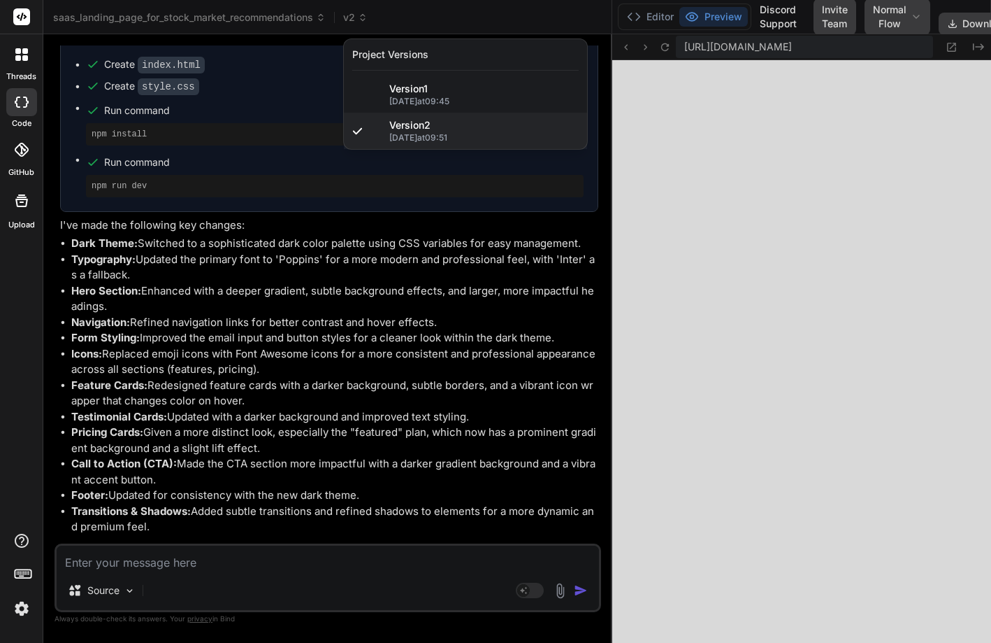
type textarea "x"
type textarea "}"
type textarea "x"
type textarea "} .footer-links a { margin: 0 10px; } }"
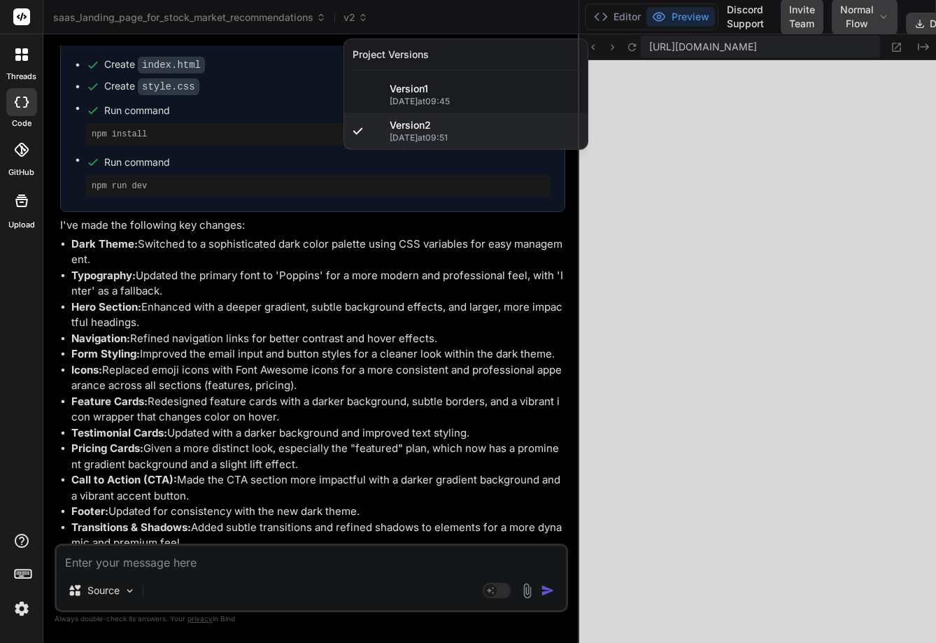
scroll to position [1621, 0]
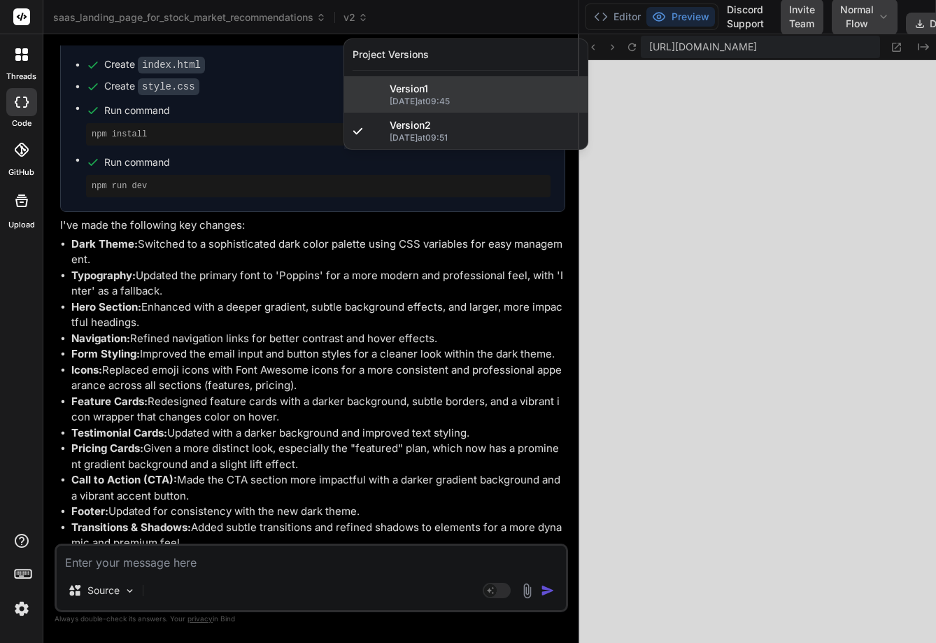
click at [428, 87] on span "Version 1" at bounding box center [408, 89] width 38 height 14
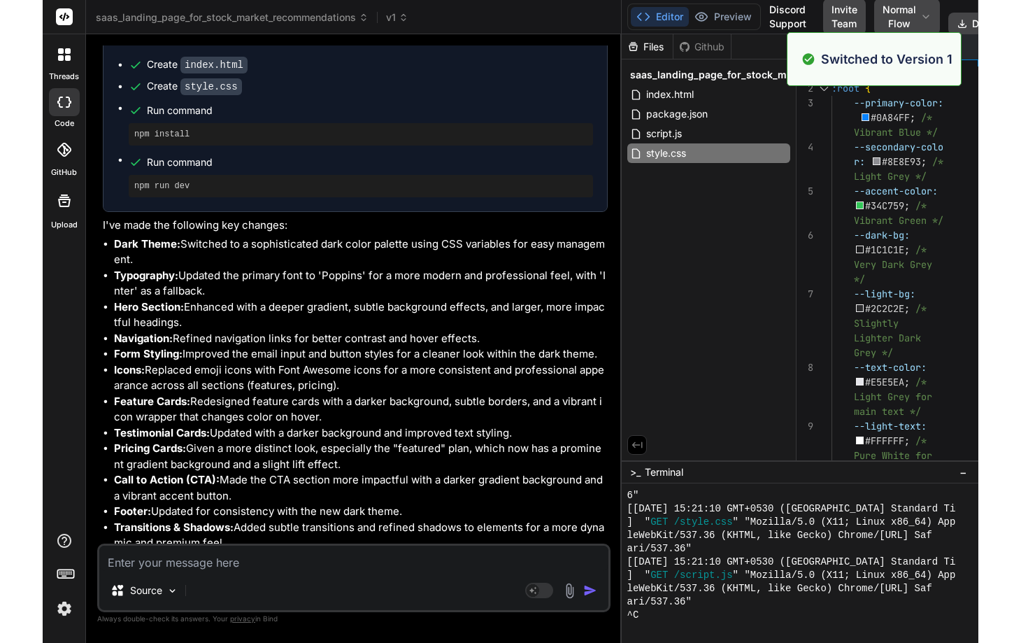
scroll to position [1700, 0]
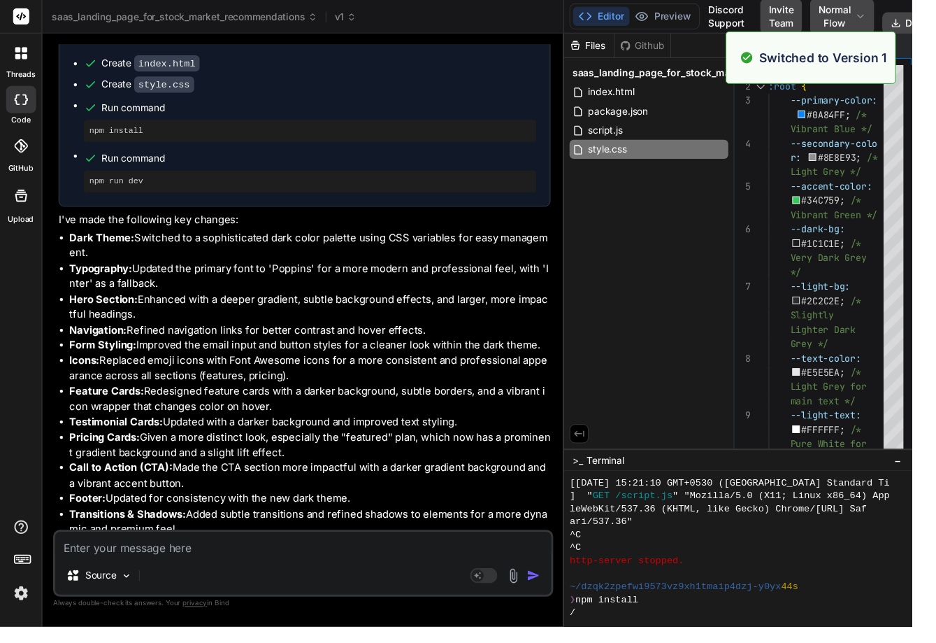
type textarea "x"
type textarea "10px; } }"
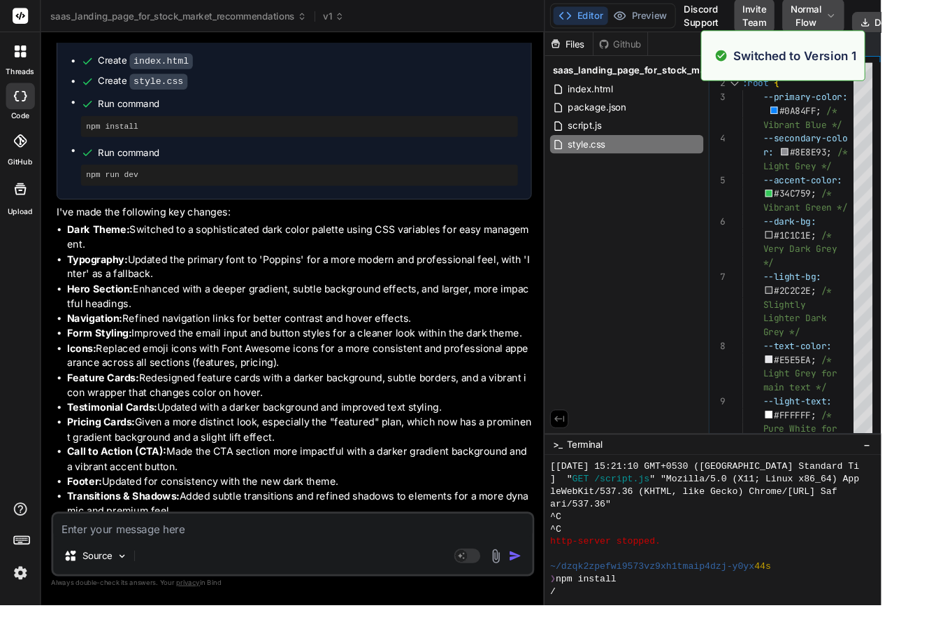
type textarea "x"
type textarea "padding: 15px 30px; font-size: 1.1rem; } .footer-links a { margin: 0 10px; } }"
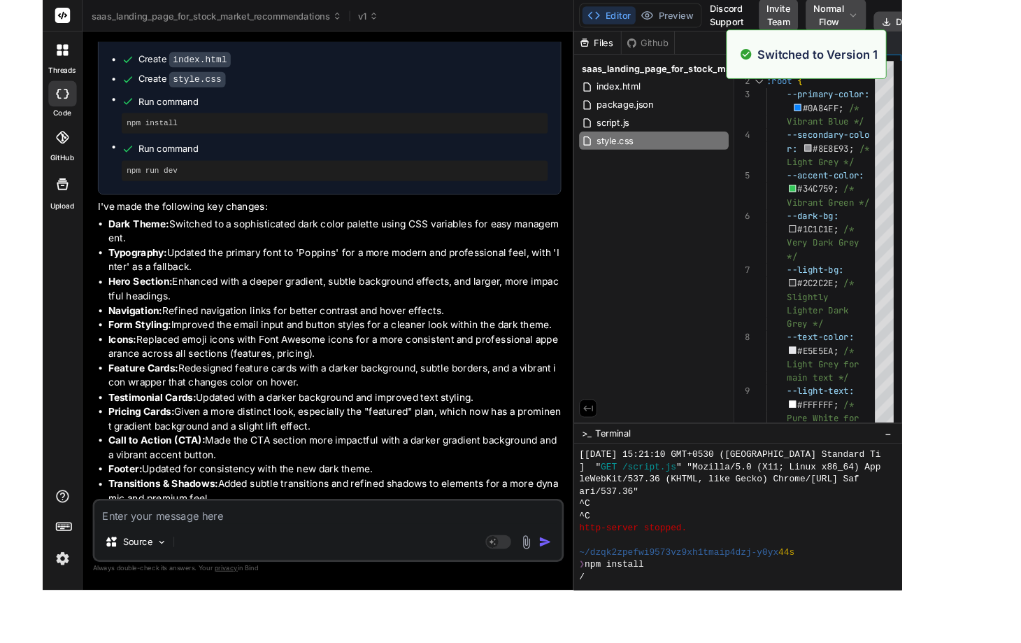
scroll to position [1568, 0]
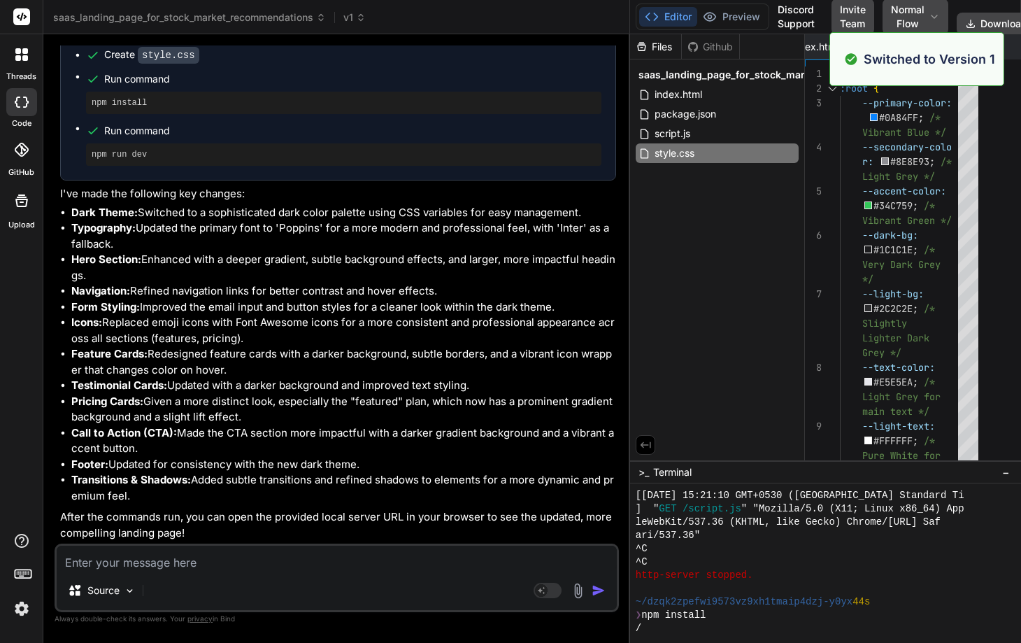
type textarea "x"
type textarea "} }"
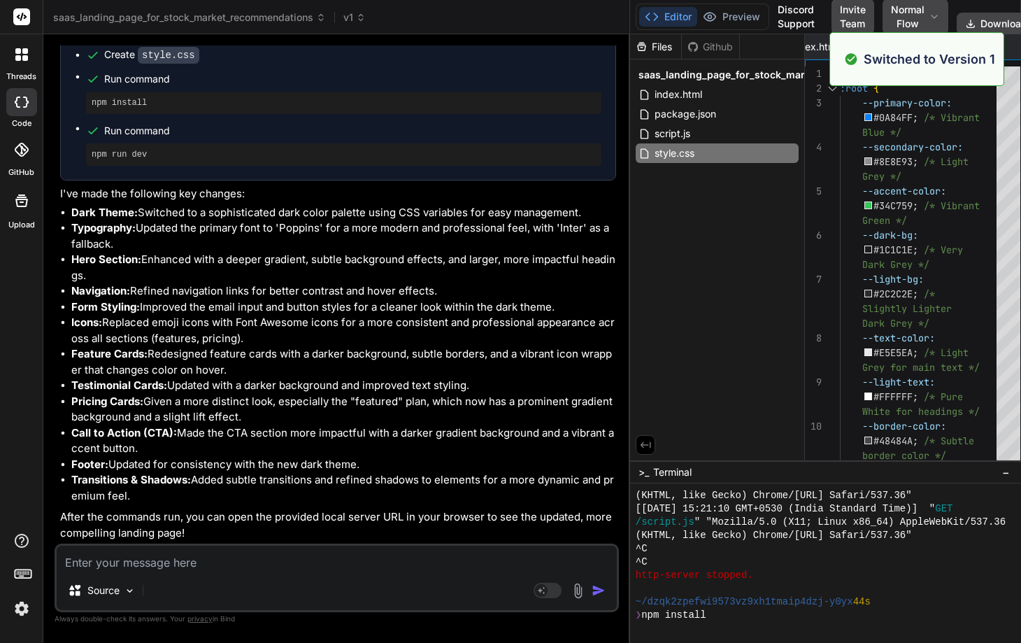
type textarea "x"
type textarea "margin: 0 10px; } }"
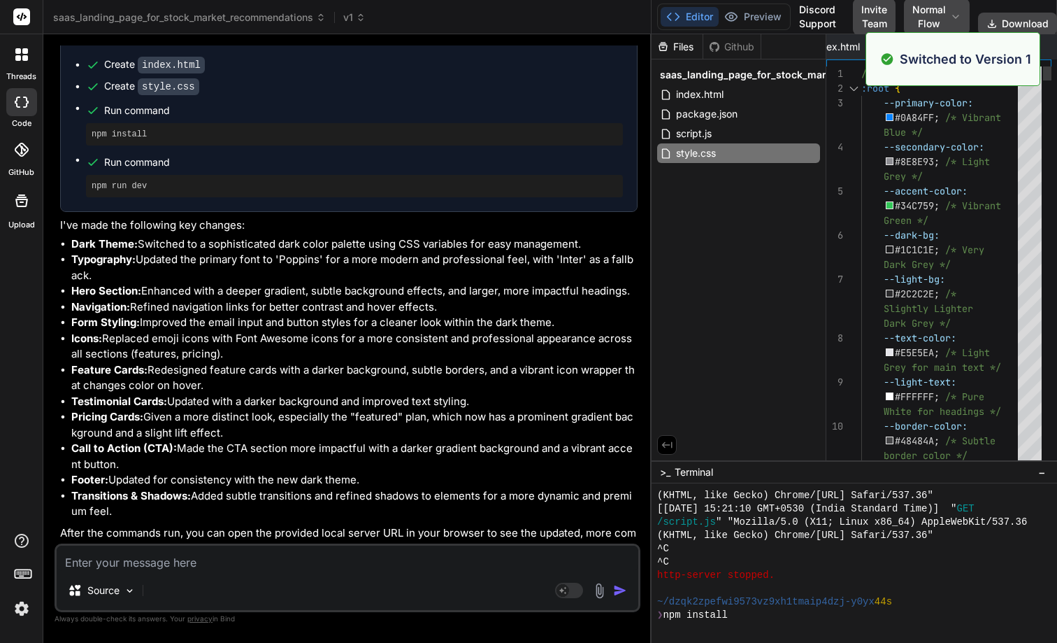
type textarea "x"
type textarea "} .footer-links a { margin: 0 10px; } }"
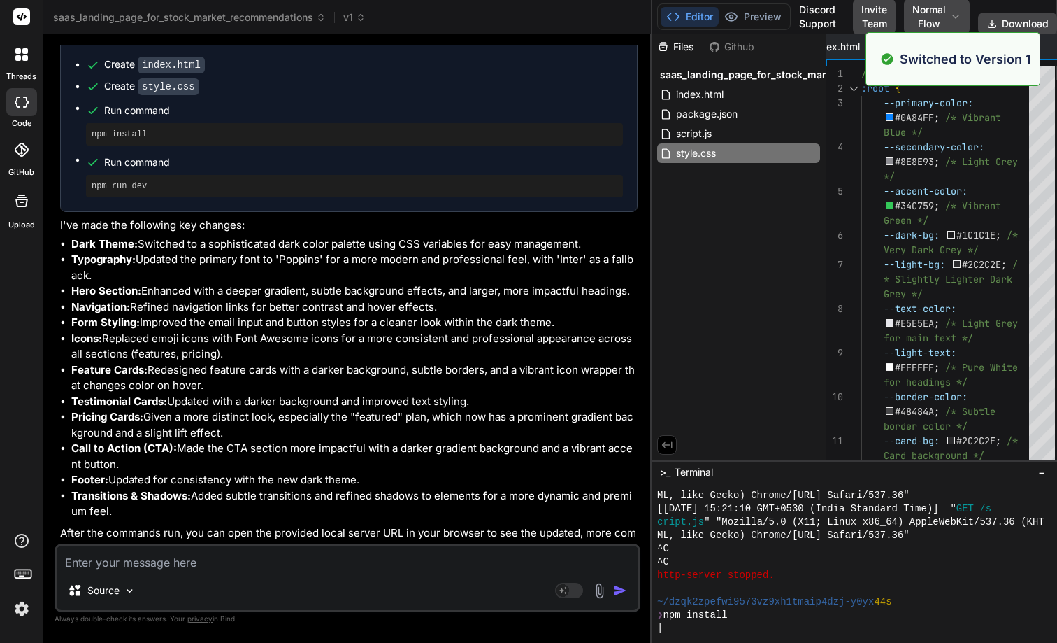
type textarea "x"
type textarea "} }"
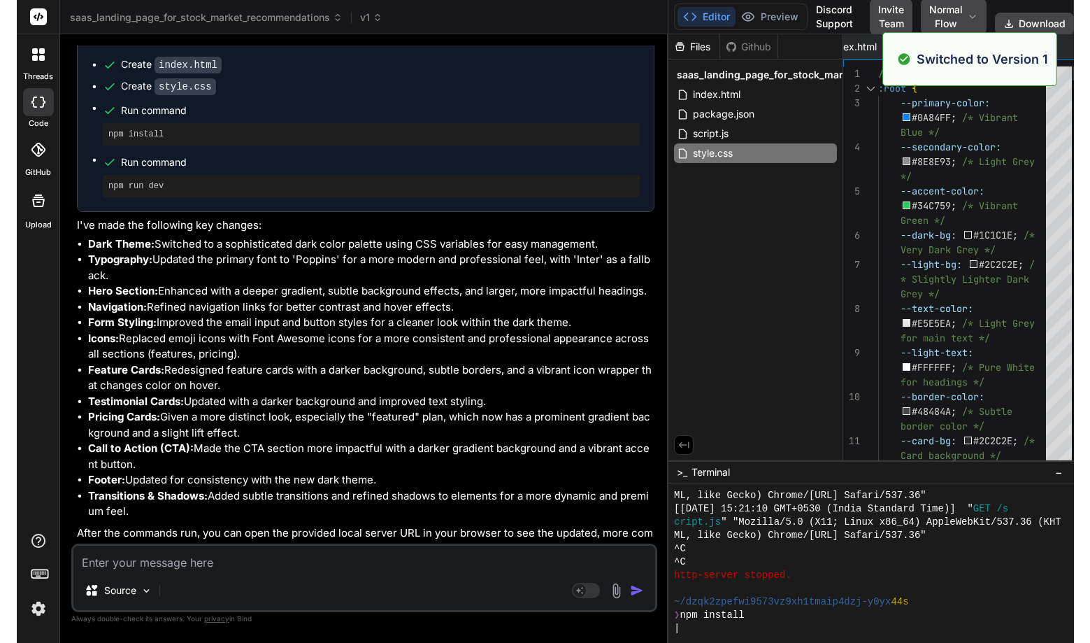
scroll to position [869, 0]
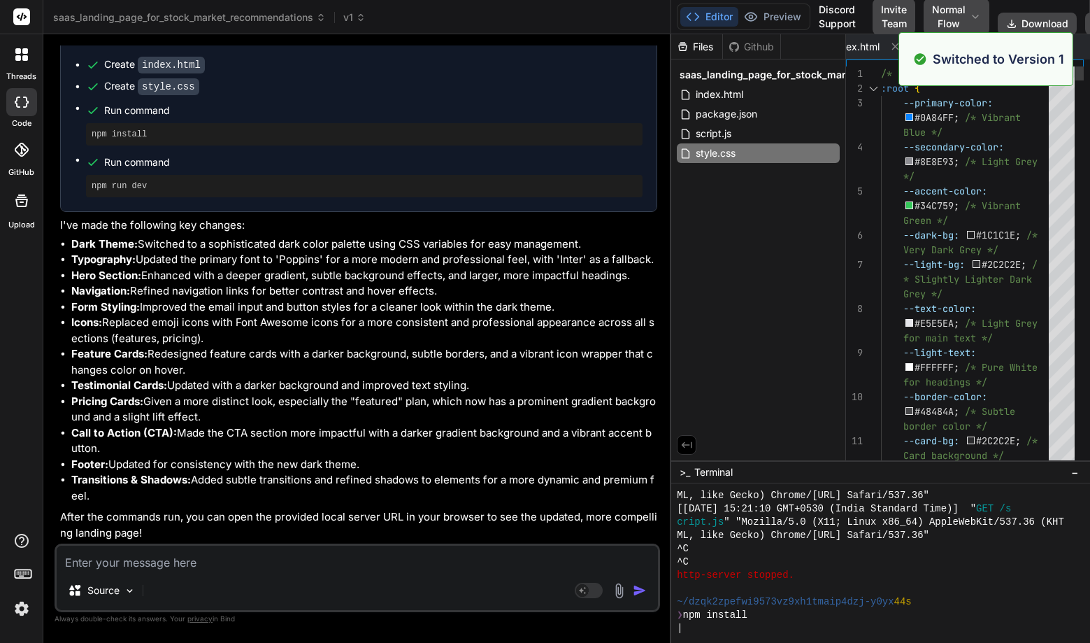
type textarea "x"
type textarea ".footer-links a { margin: 0 10px; } }"
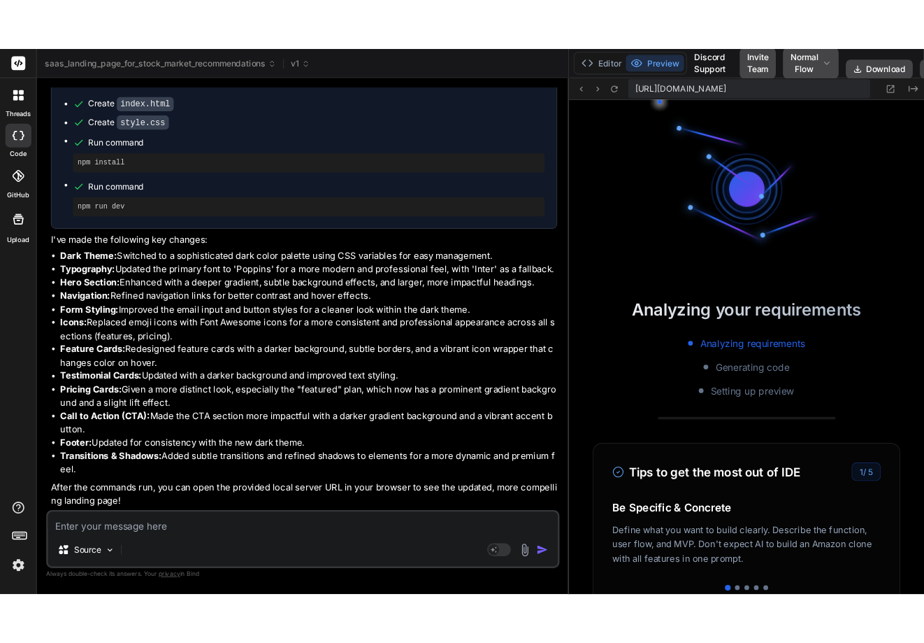
scroll to position [2298, 0]
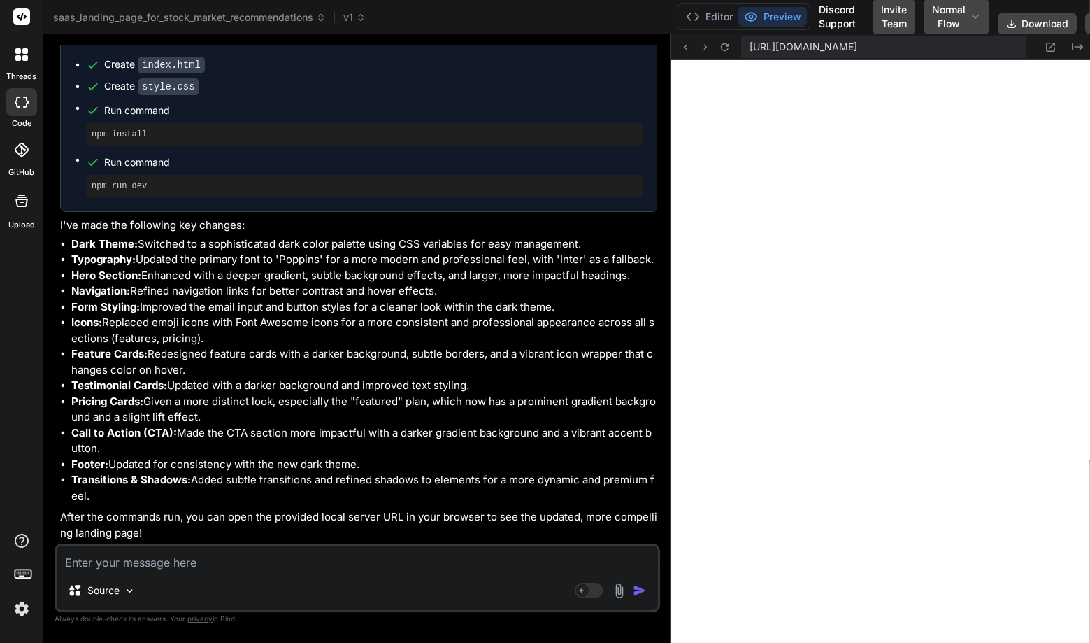
type textarea "x"
type textarea "} }"
type textarea "x"
type textarea ".btn-large { padding: 15px 30px; font-size: 1.1rem; } .footer-links a { margin:…"
type textarea "x"
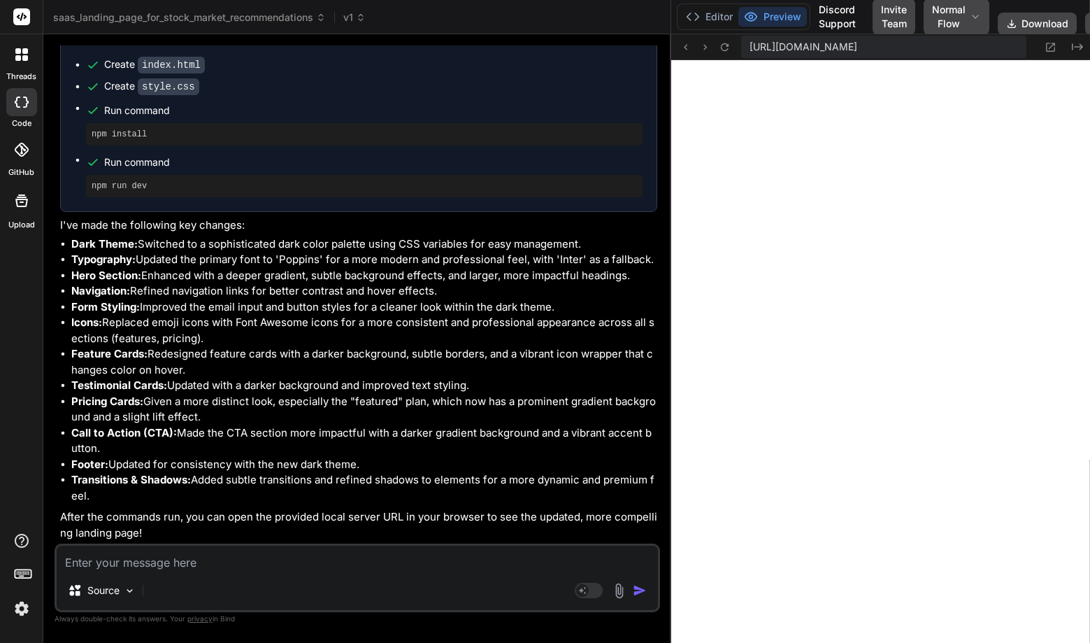
type textarea "font-size: 1.1rem; } .footer-links a { margin: 0 10px; } }"
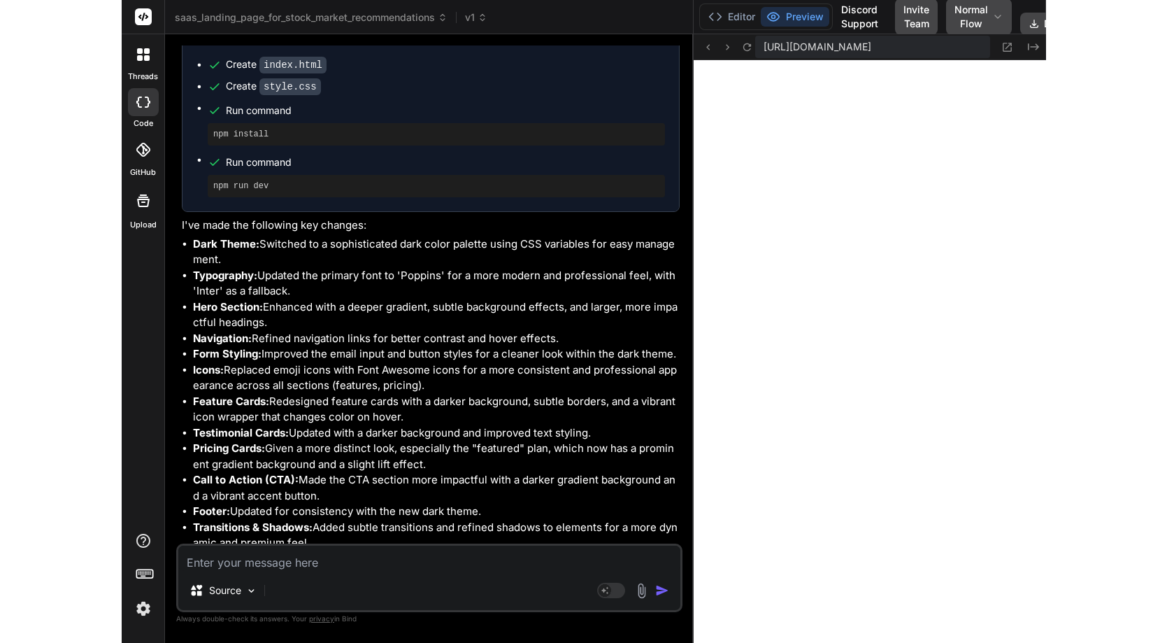
scroll to position [2524, 0]
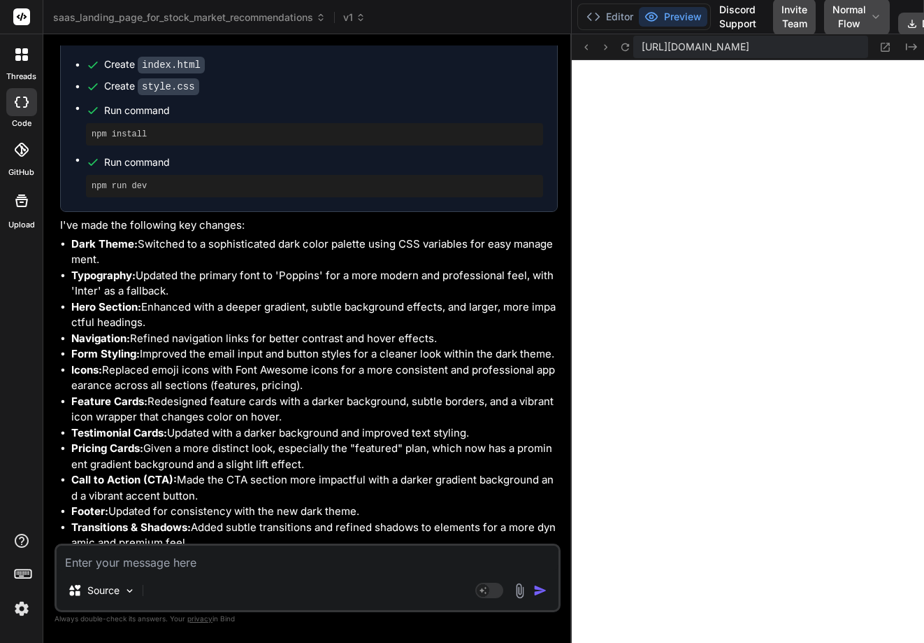
type textarea "x"
type textarea "}"
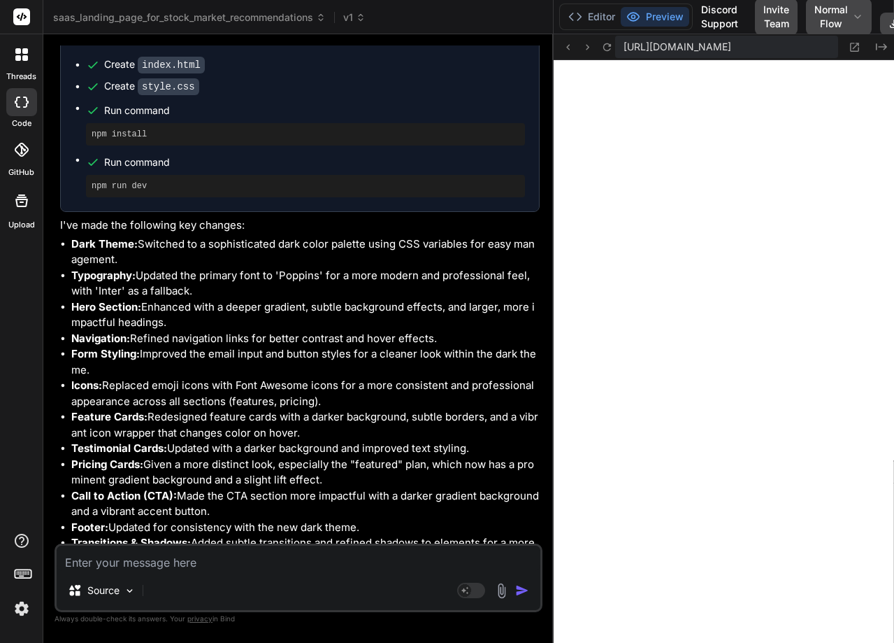
type textarea "x"
type textarea "a { margin: 0 10px; } }"
type textarea "x"
type textarea "}"
type textarea "x"
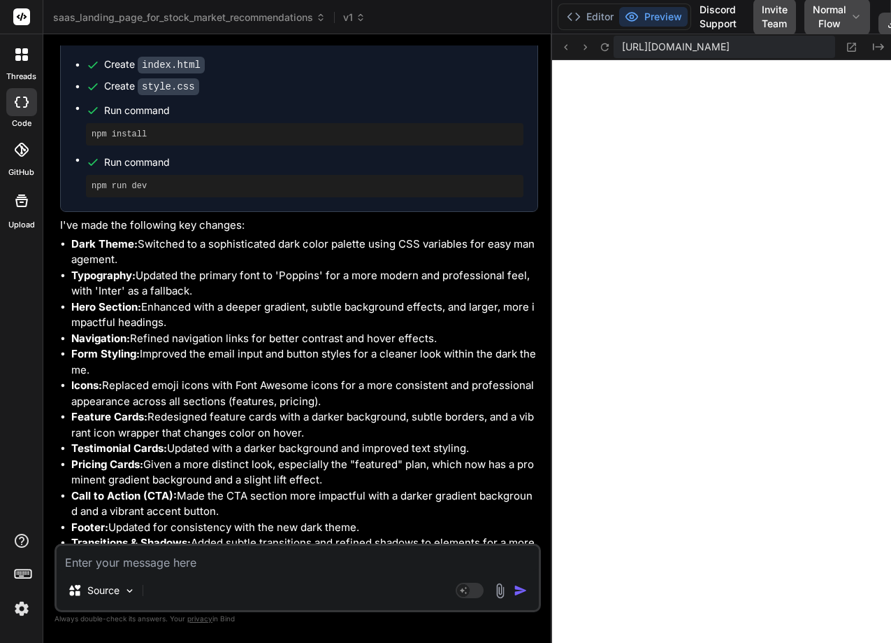
type textarea ".footer-links a { margin: 0 10px; } }"
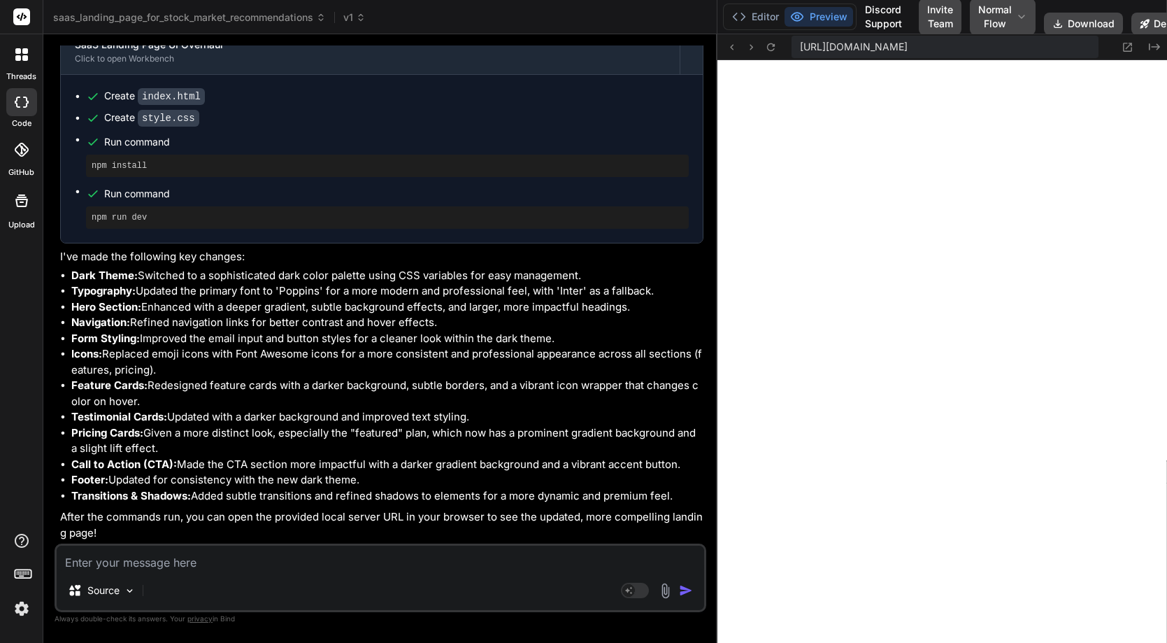
type textarea "x"
type textarea "margin: 0 10px; } }"
click at [399, 431] on li "Pricing Cards: Given a more distinct look, especially the "featured" plan, whic…" at bounding box center [387, 440] width 632 height 31
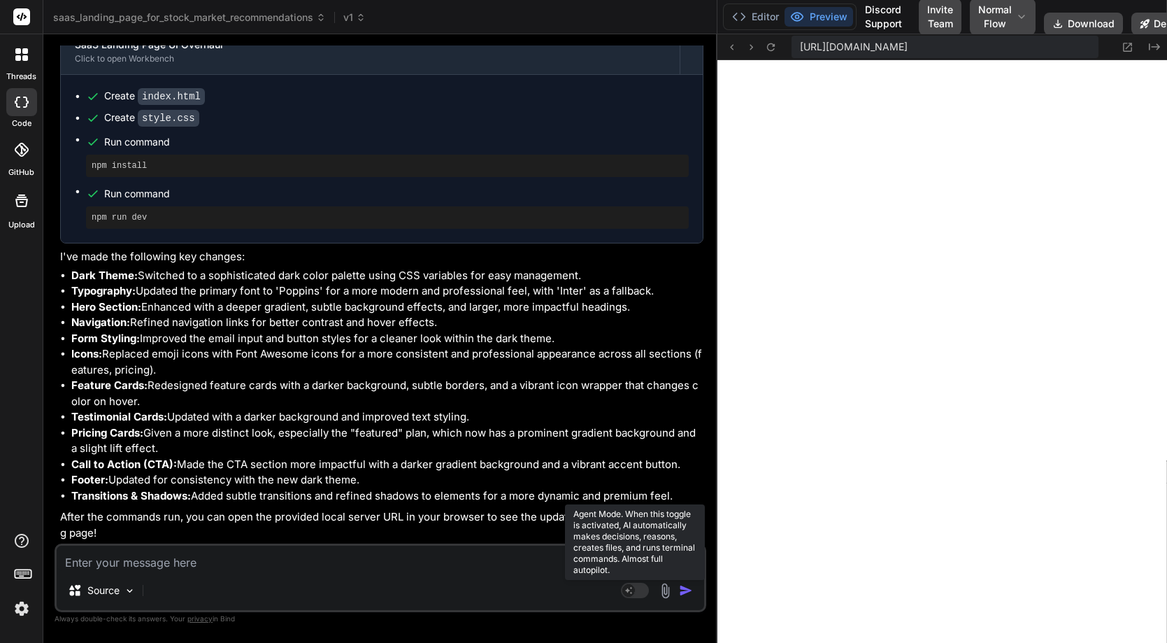
click at [635, 583] on rect at bounding box center [635, 589] width 28 height 15
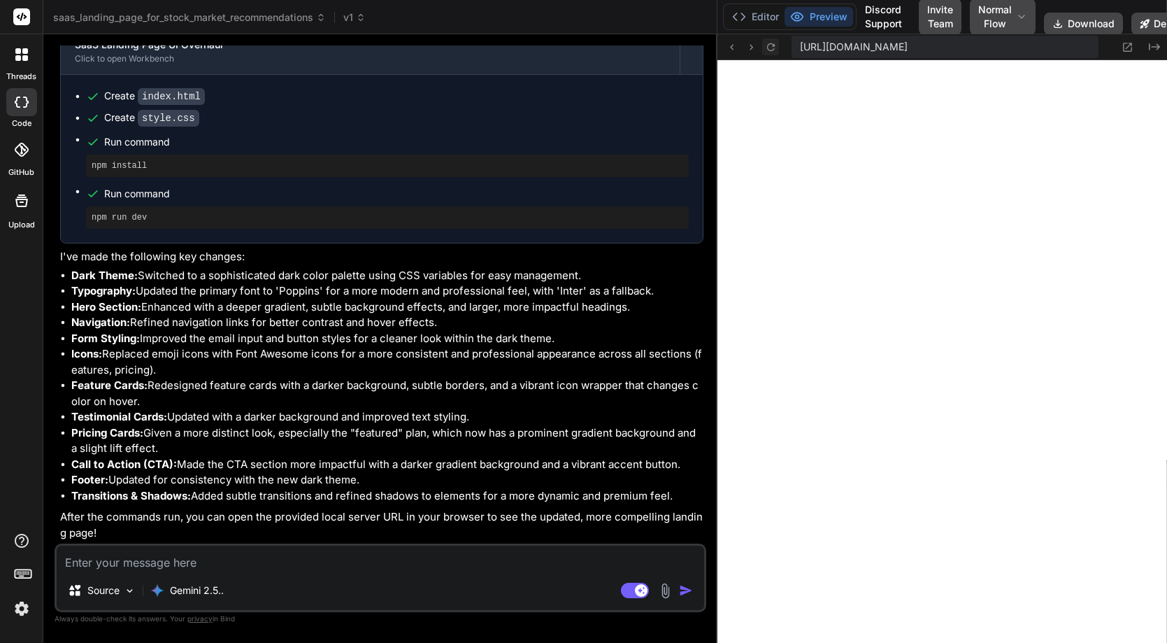
click at [769, 43] on icon at bounding box center [771, 47] width 8 height 8
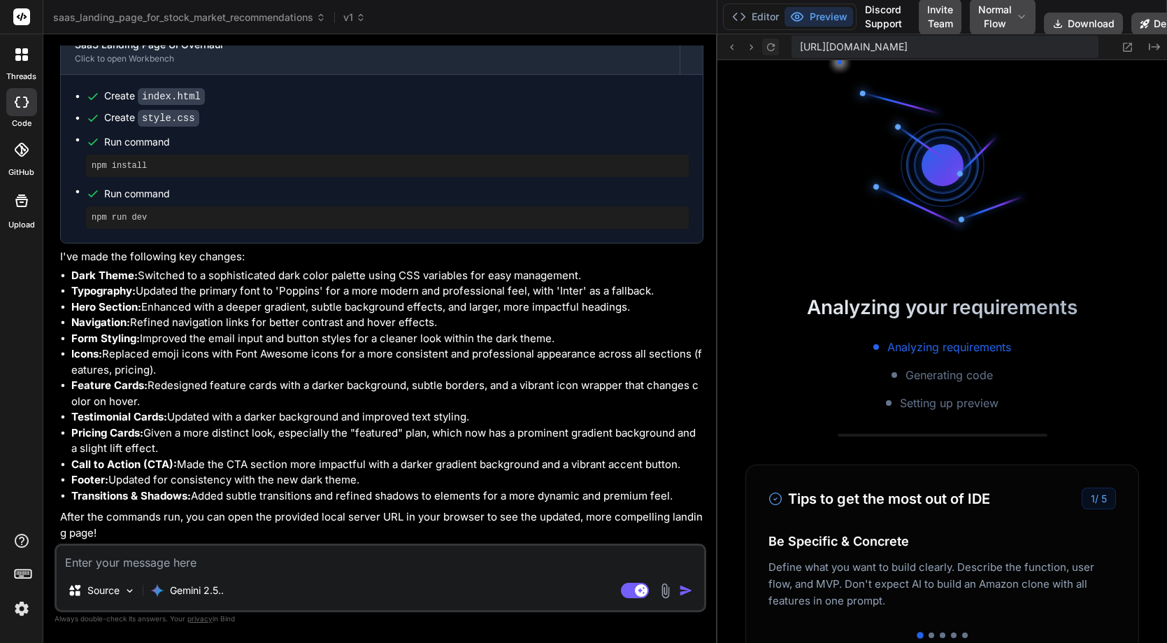
scroll to position [2458, 0]
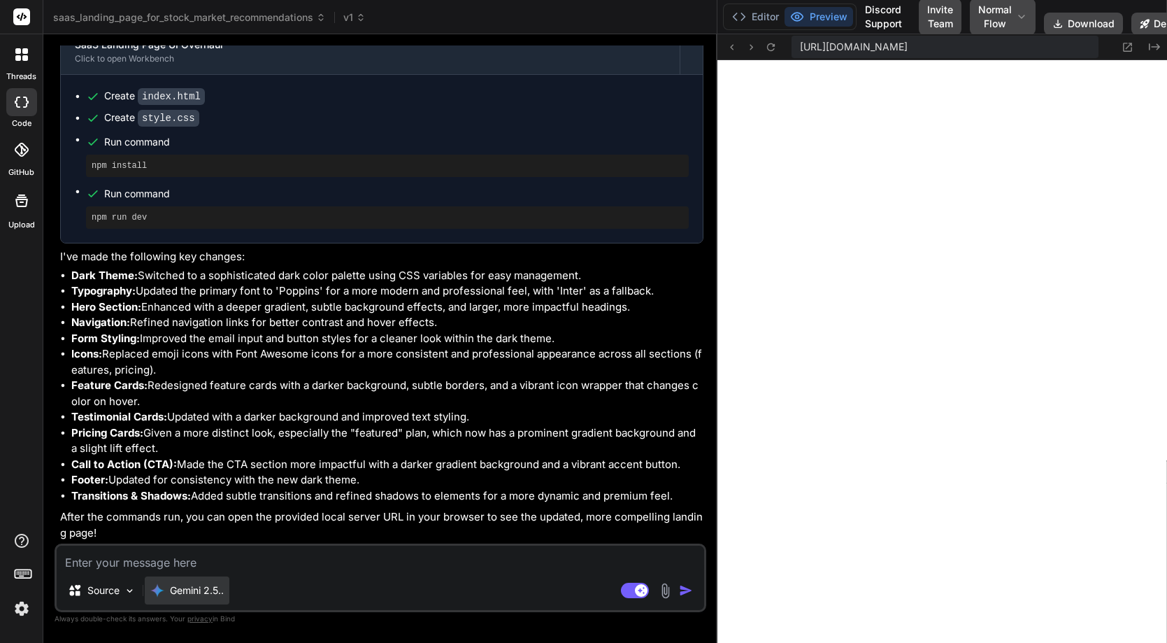
click at [189, 589] on p "Gemini 2.5.." at bounding box center [197, 590] width 54 height 14
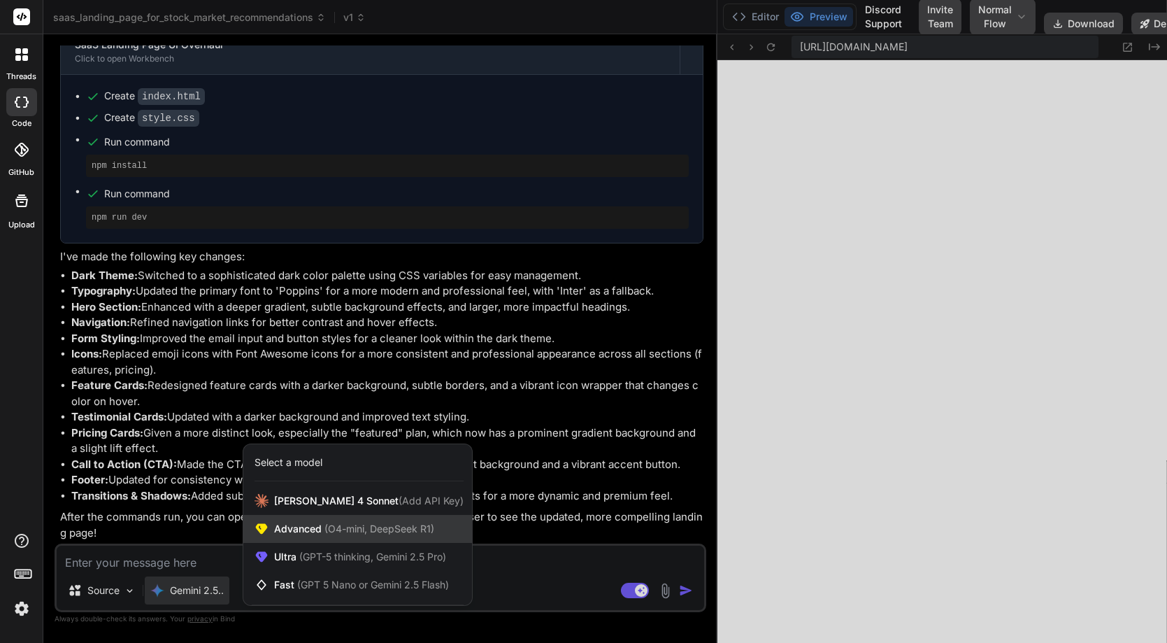
click at [299, 531] on span "Advanced (O4-mini, DeepSeek R1)" at bounding box center [354, 529] width 160 height 14
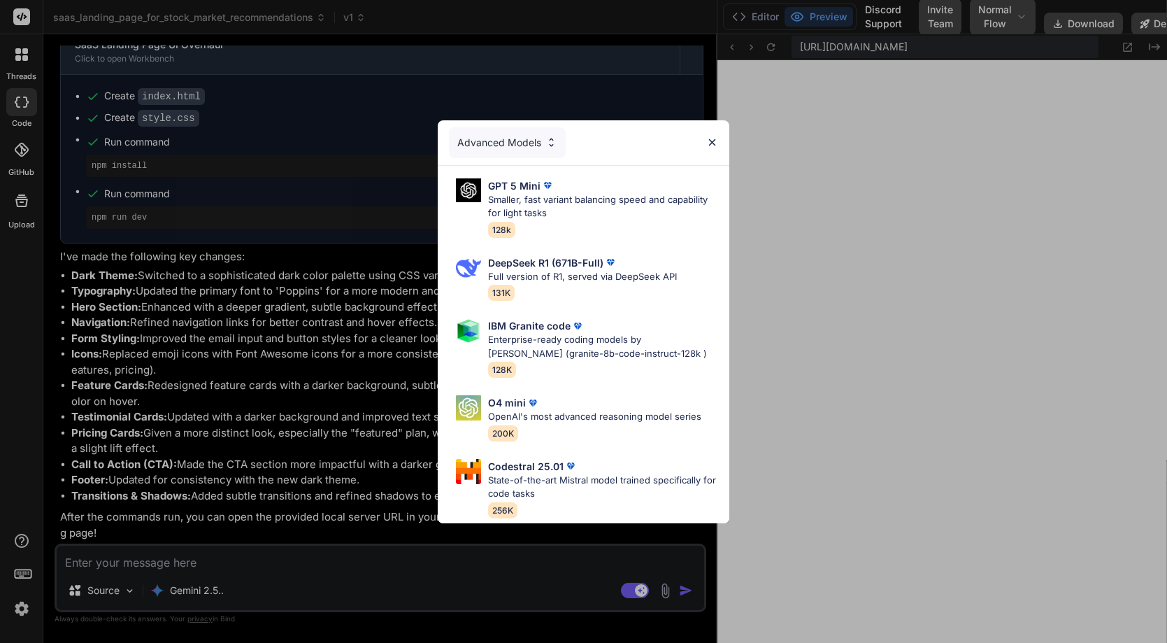
click at [503, 143] on div "Advanced Models" at bounding box center [507, 142] width 117 height 31
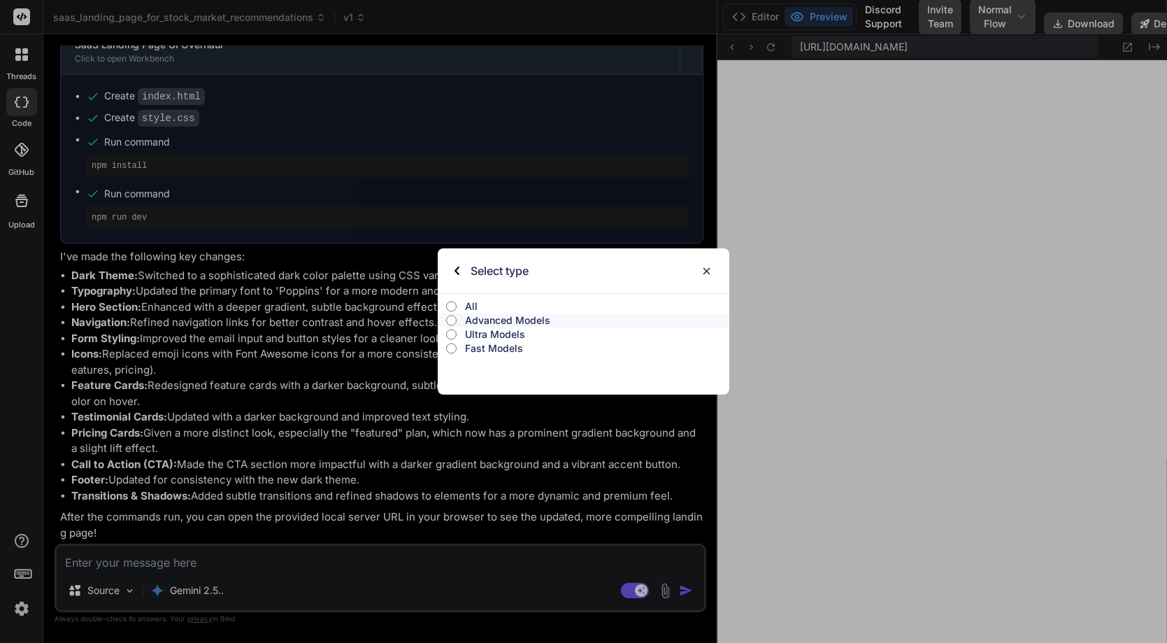
click at [505, 329] on p "Ultra Models" at bounding box center [597, 334] width 264 height 14
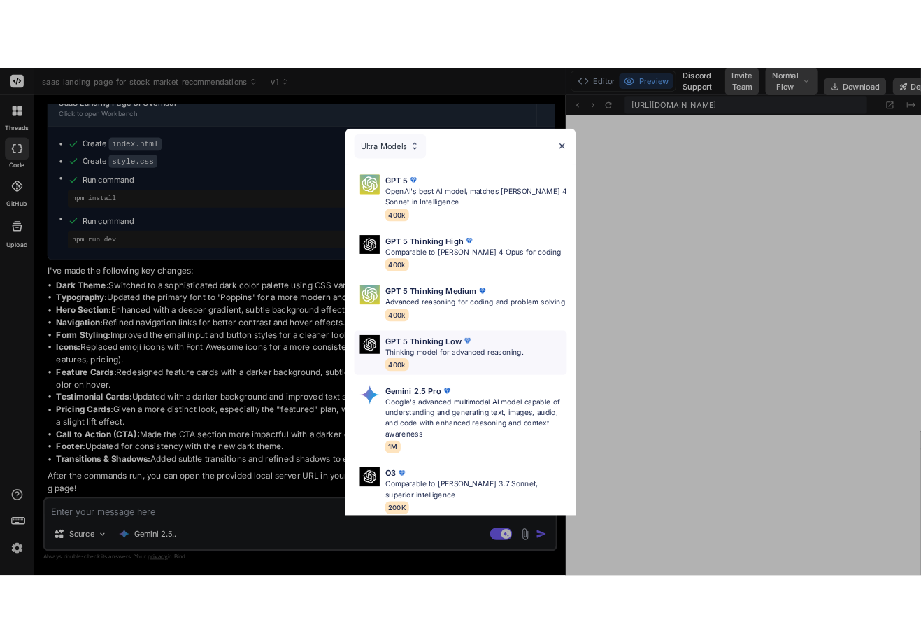
scroll to position [155, 0]
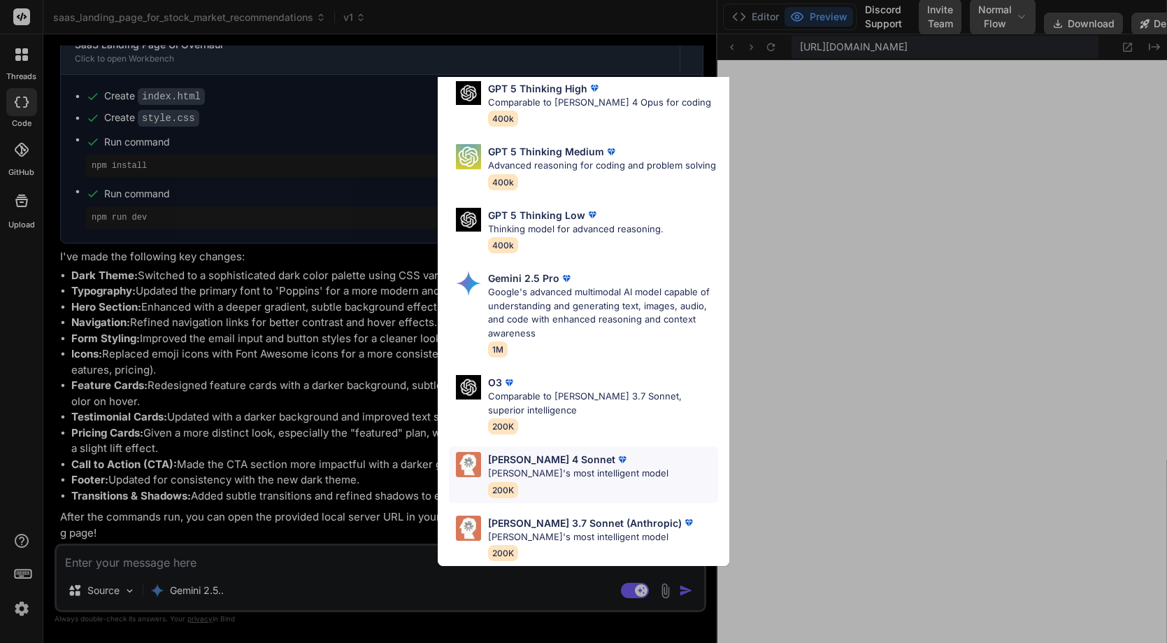
click at [546, 470] on div "Claude 4 Sonnet Claude's most intelligent model 200K" at bounding box center [578, 474] width 180 height 45
type textarea "x"
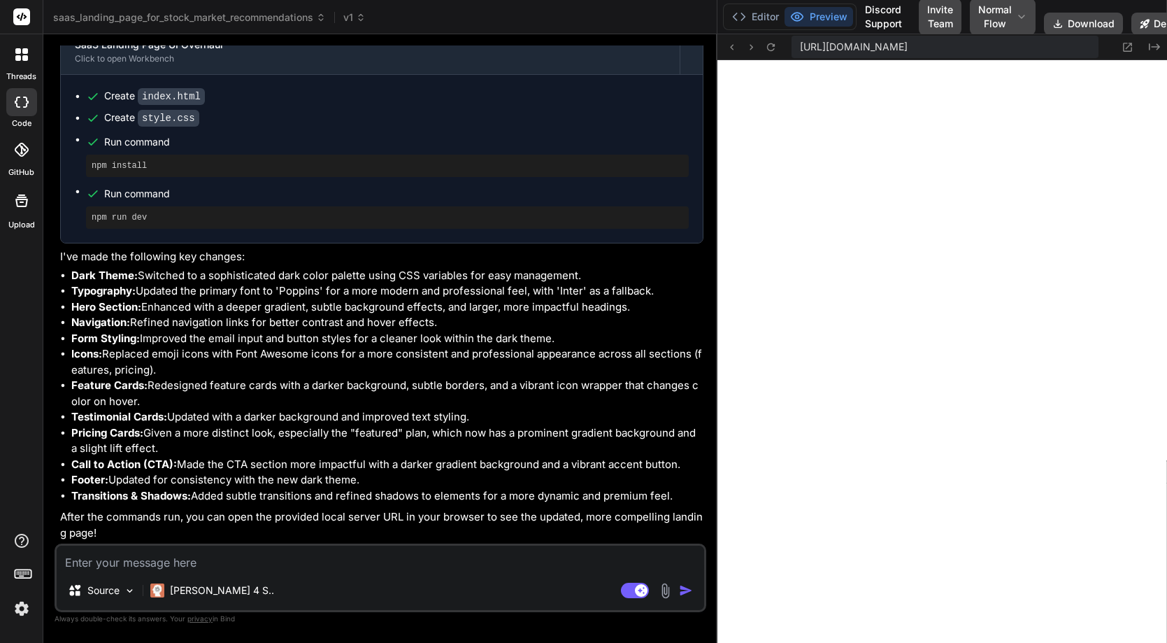
click at [95, 566] on textarea at bounding box center [380, 557] width 647 height 25
paste textarea "make it look stunning"
type textarea "make it look stunning"
type textarea "x"
type textarea "make it look stunning"
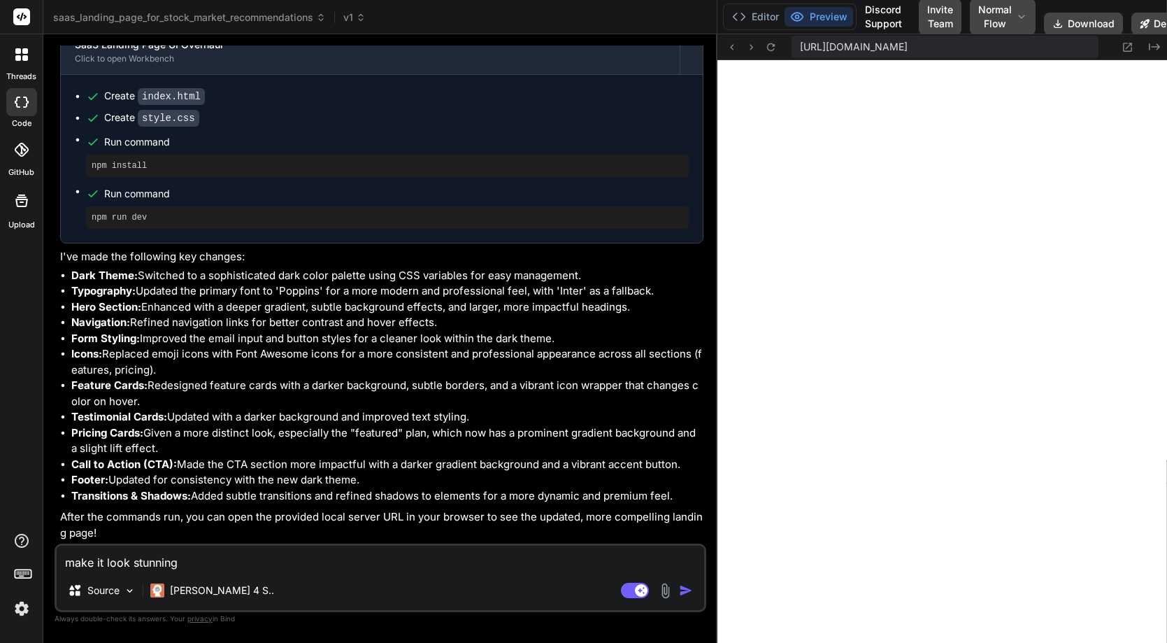
type textarea "x"
type textarea "} .footer-links a { margin: 0 10px; } }"
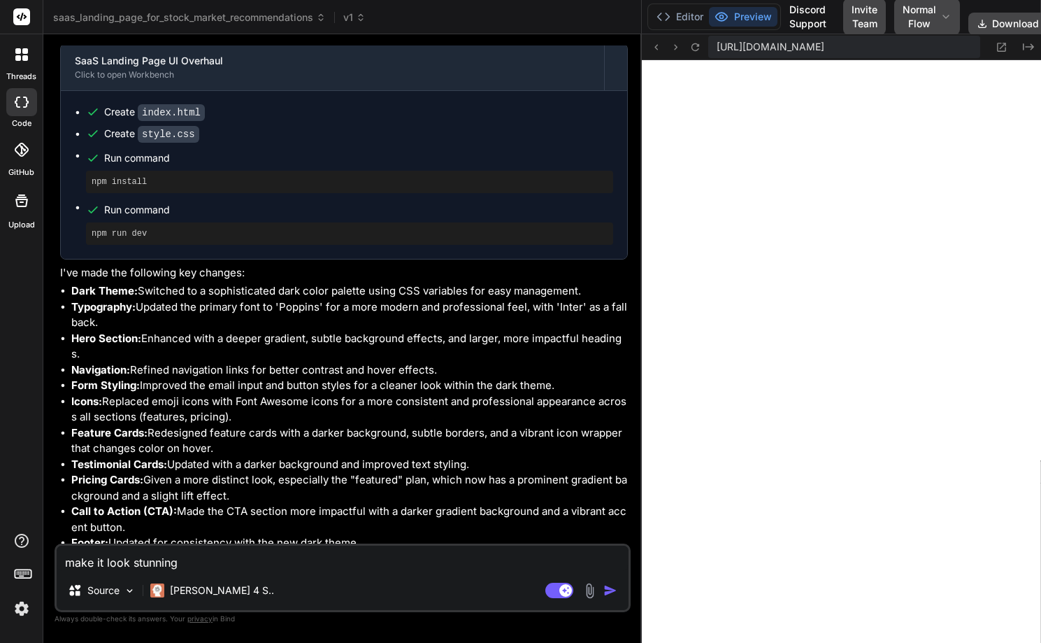
type textarea "x"
type textarea "margin: 0 10px; } }"
type textarea "x"
type textarea "} .footer-links a { margin: 0 10px; } }"
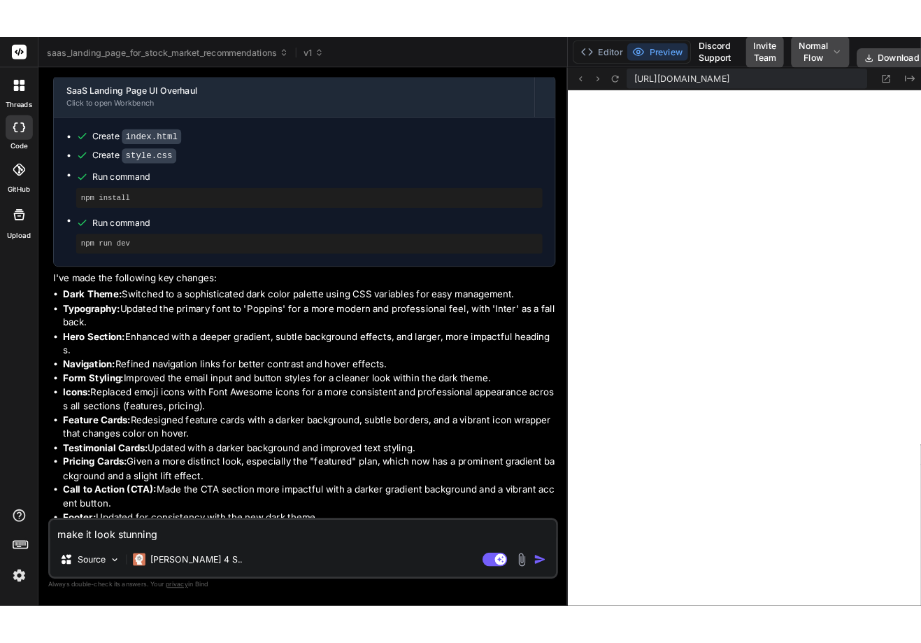
scroll to position [932, 0]
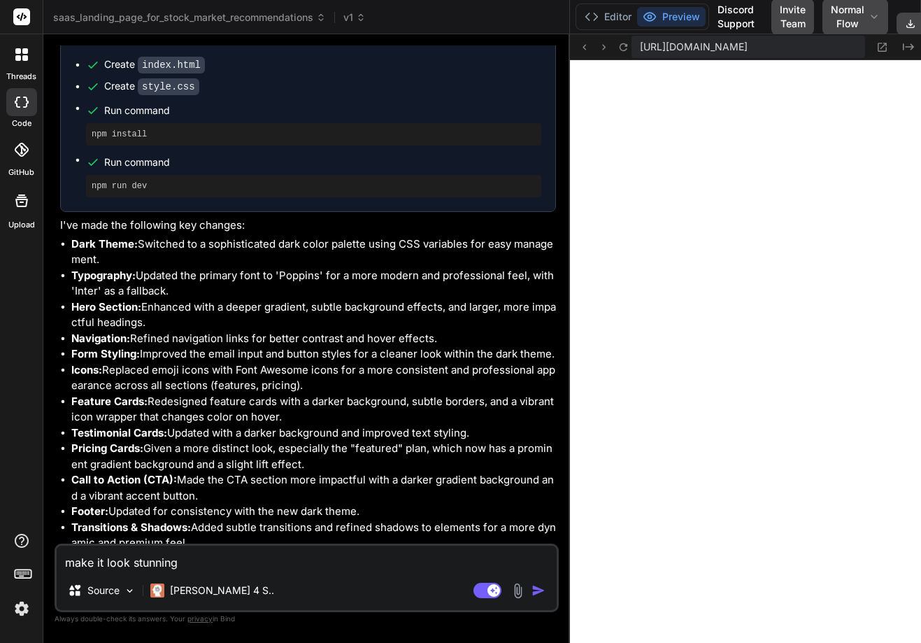
type textarea "x"
type textarea "font-size: 1.1rem; } .footer-links a { margin: 0 10px; } }"
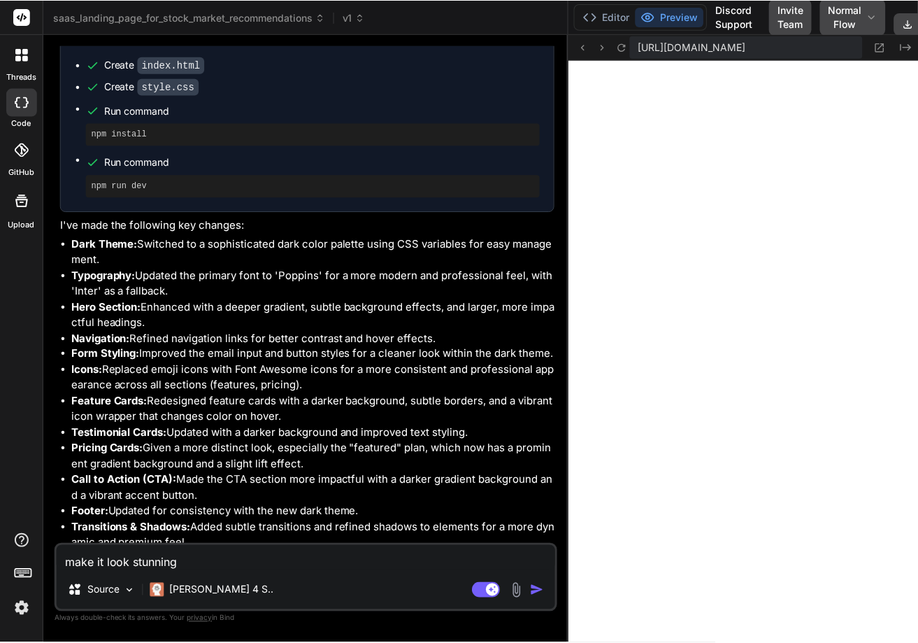
scroll to position [2737, 0]
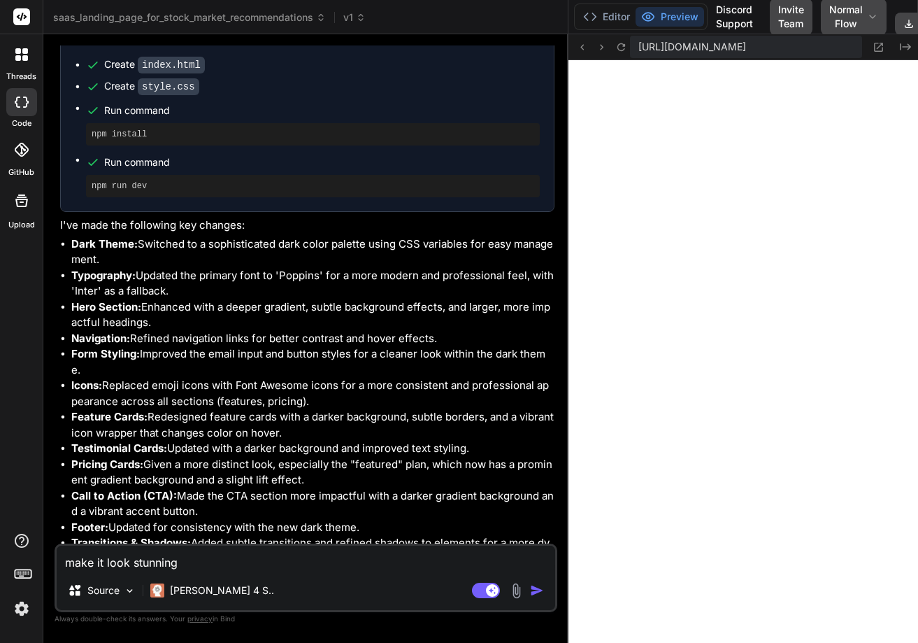
click at [536, 587] on img "button" at bounding box center [537, 590] width 14 height 14
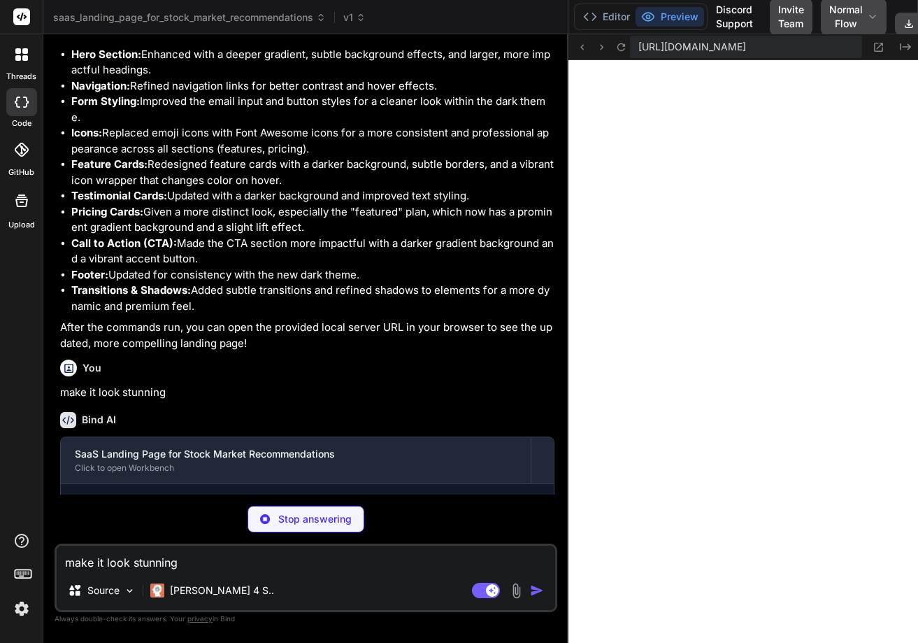
scroll to position [1217, 0]
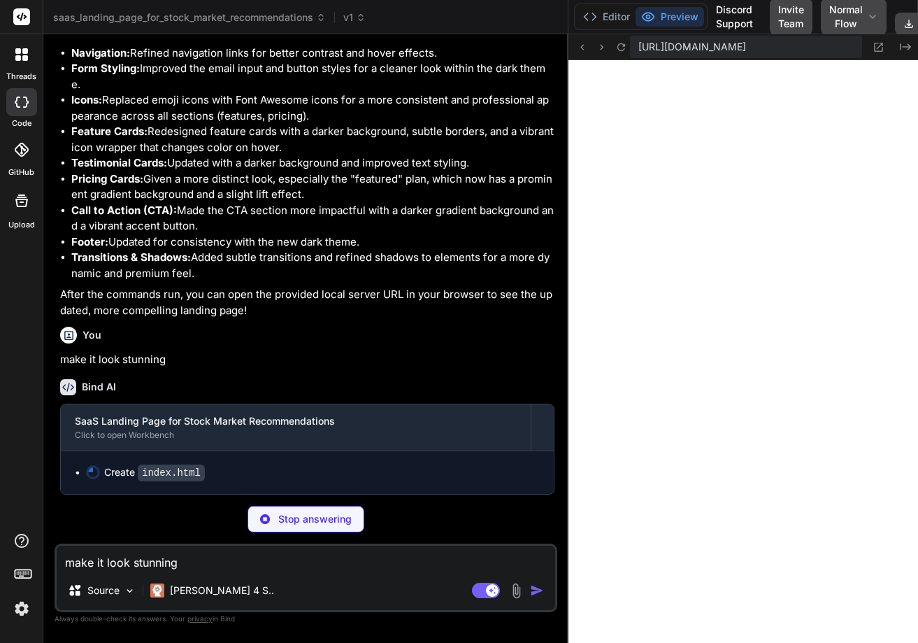
type textarea "x"
type textarea "js"></script> </body> </html>"
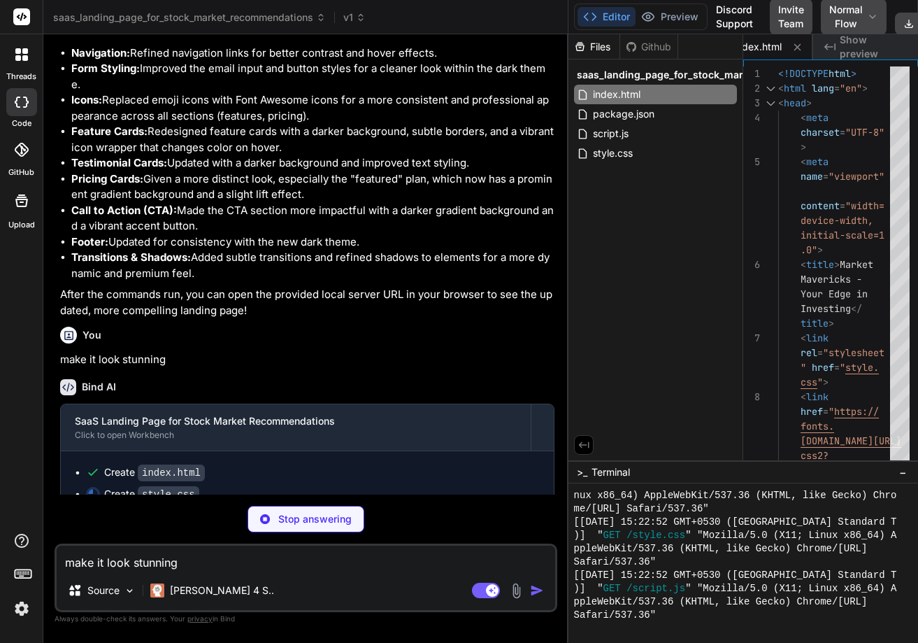
scroll to position [1239, 0]
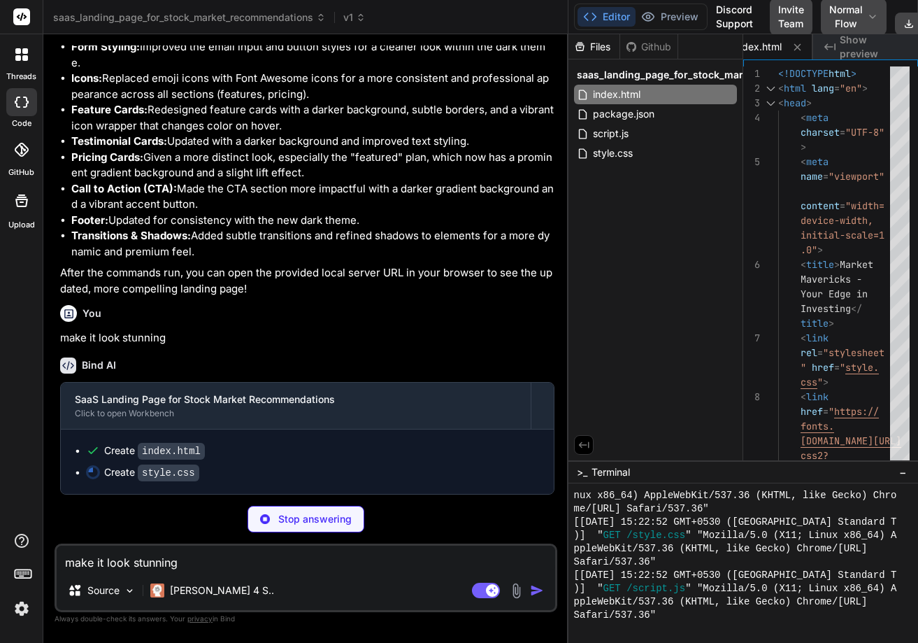
type textarea "x"
type textarea "} }"
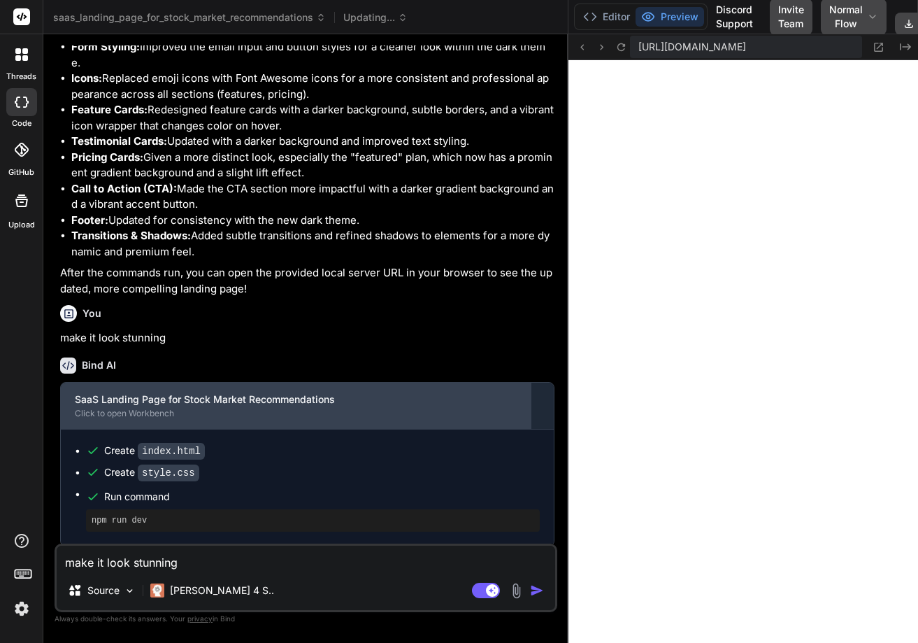
scroll to position [1682, 0]
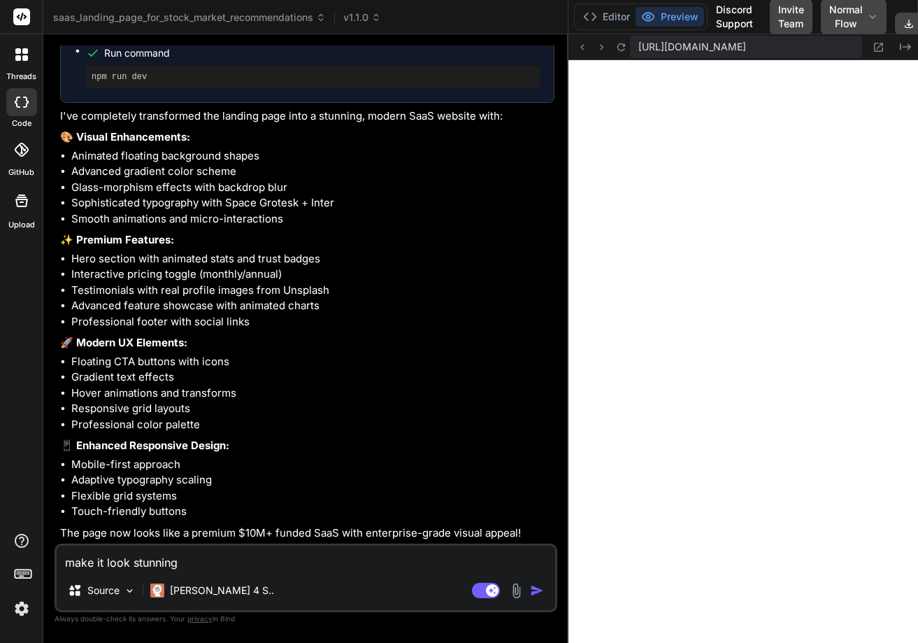
type textarea "x"
type textarea ".pricing-grid { grid-template-columns: 1fr; } }"
type textarea "x"
type textarea "} .pricing-grid { grid-template-columns: 1fr; } }"
type textarea "x"
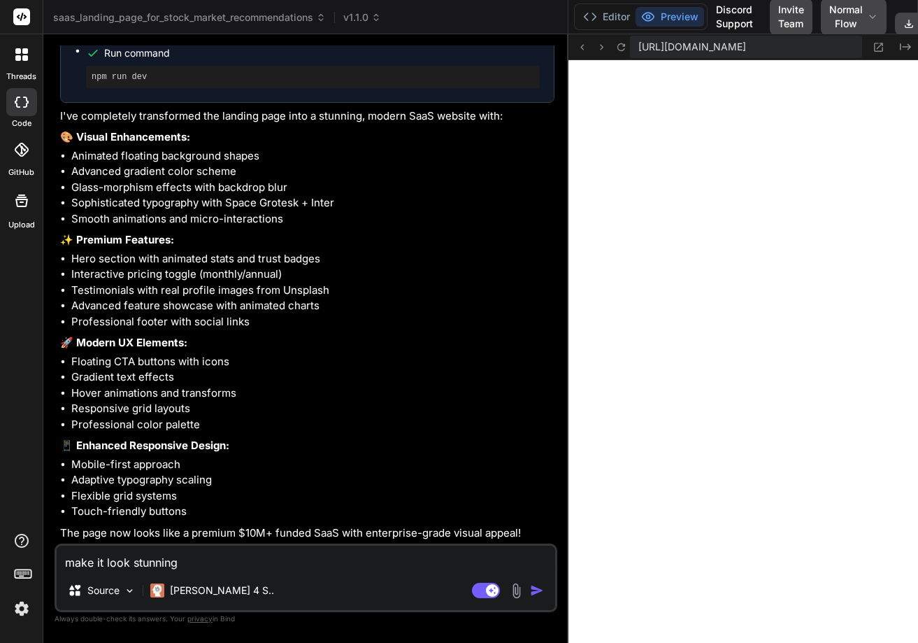
type textarea ".testimonial-carousel { grid-template-columns: 1fr; } .pricing-grid { grid-temp…"
type textarea "x"
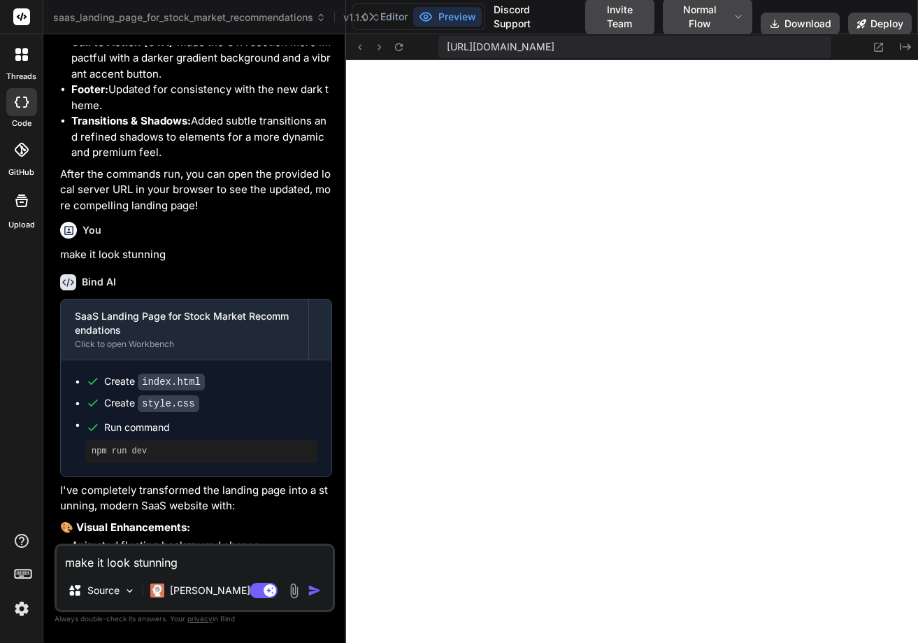
scroll to position [0, 0]
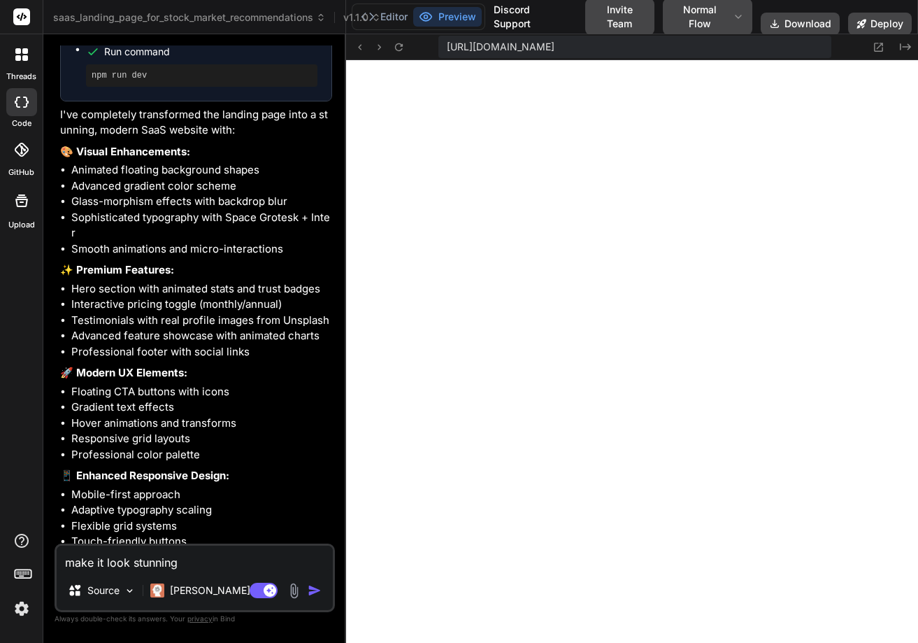
type textarea "x"
type textarea "} .pricing-grid { grid-template-columns: 1fr; } }"
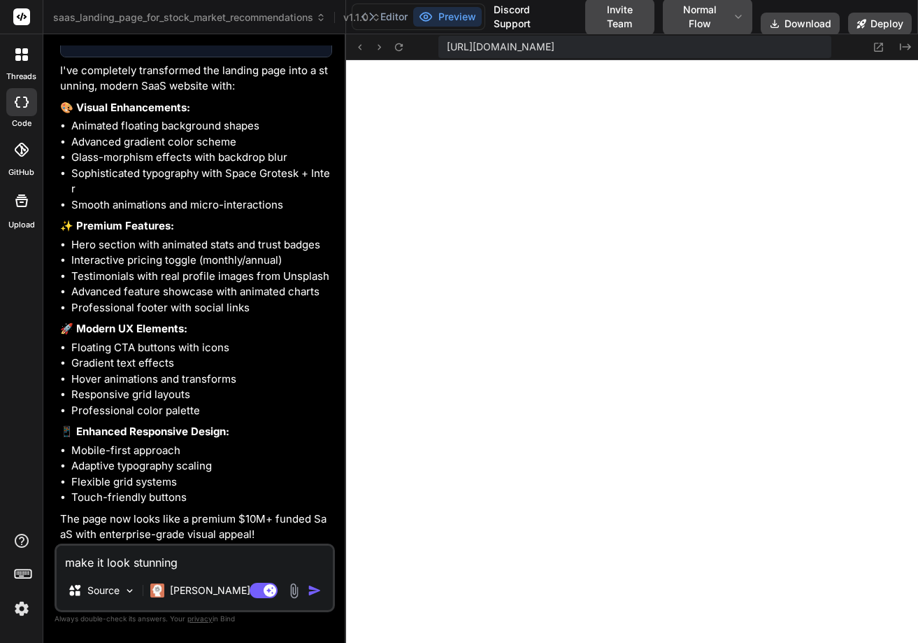
type textarea "x"
type textarea "grid-template-columns: 1fr; } }"
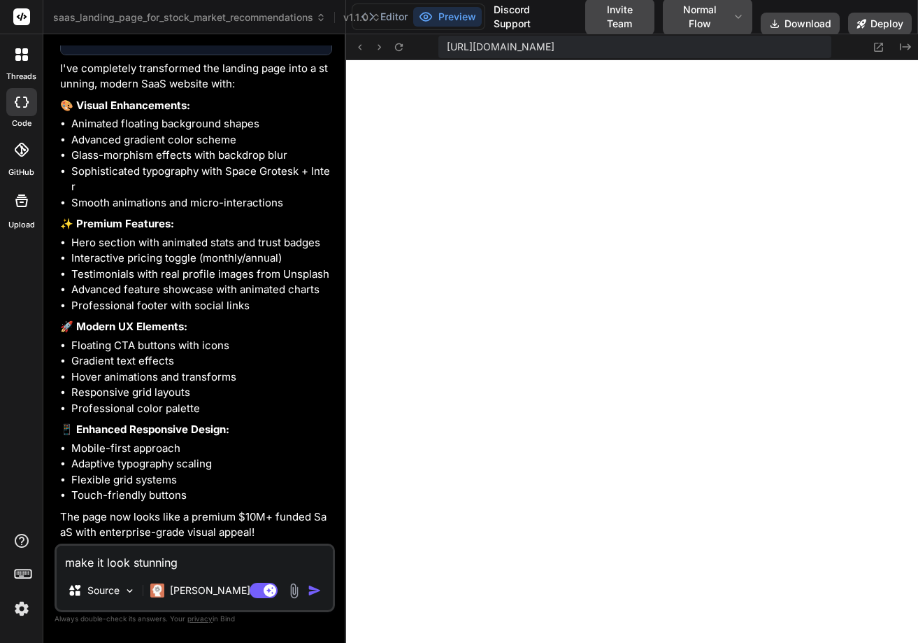
type textarea "x"
type textarea ".testimonial-carousel { grid-template-columns: 1fr; } .pricing-grid { grid-temp…"
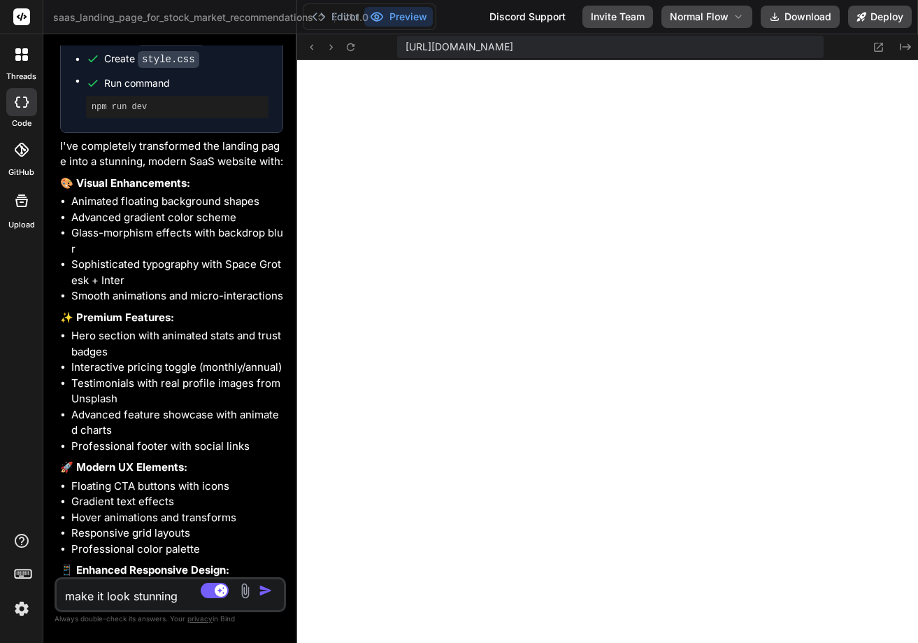
drag, startPoint x: 568, startPoint y: 318, endPoint x: 255, endPoint y: 336, distance: 313.1
click at [255, 336] on div "Bind AI Web Search Created with Pixso. Code Generator You Create a SaaS landing…" at bounding box center [170, 338] width 254 height 608
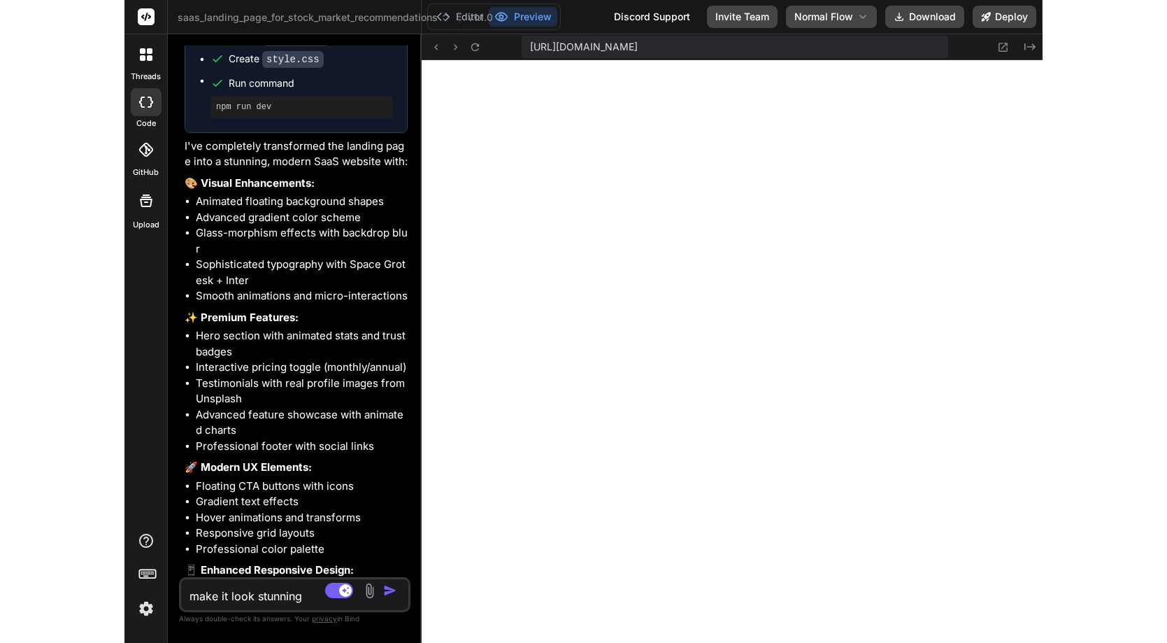
scroll to position [2308, 0]
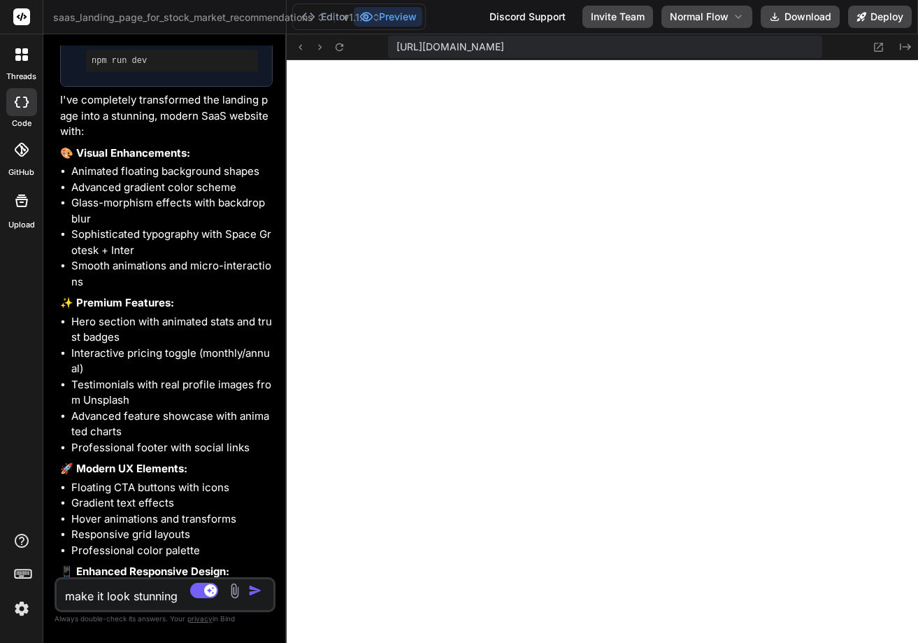
type textarea "x"
type textarea ".testimonial-carousel { grid-template-columns: 1fr; } .pricing-grid { grid-temp…"
type textarea "x"
type textarea "}"
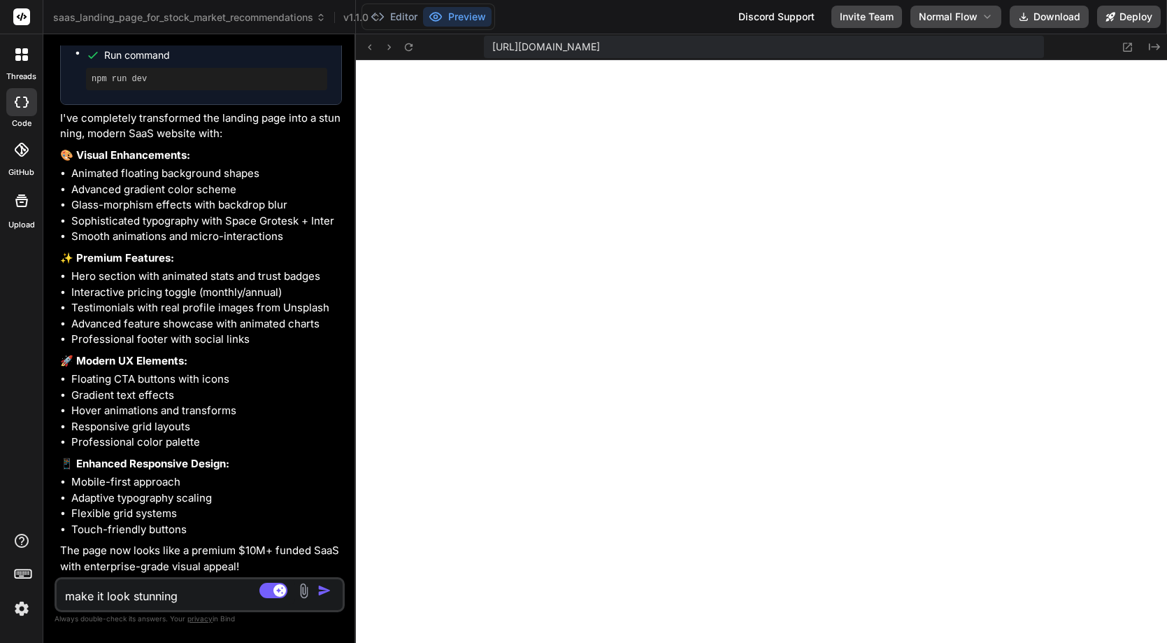
scroll to position [2657, 0]
type textarea "x"
type textarea "grid-template-columns: 1fr; } .pricing-grid { grid-template-columns: 1fr; } }"
type textarea "x"
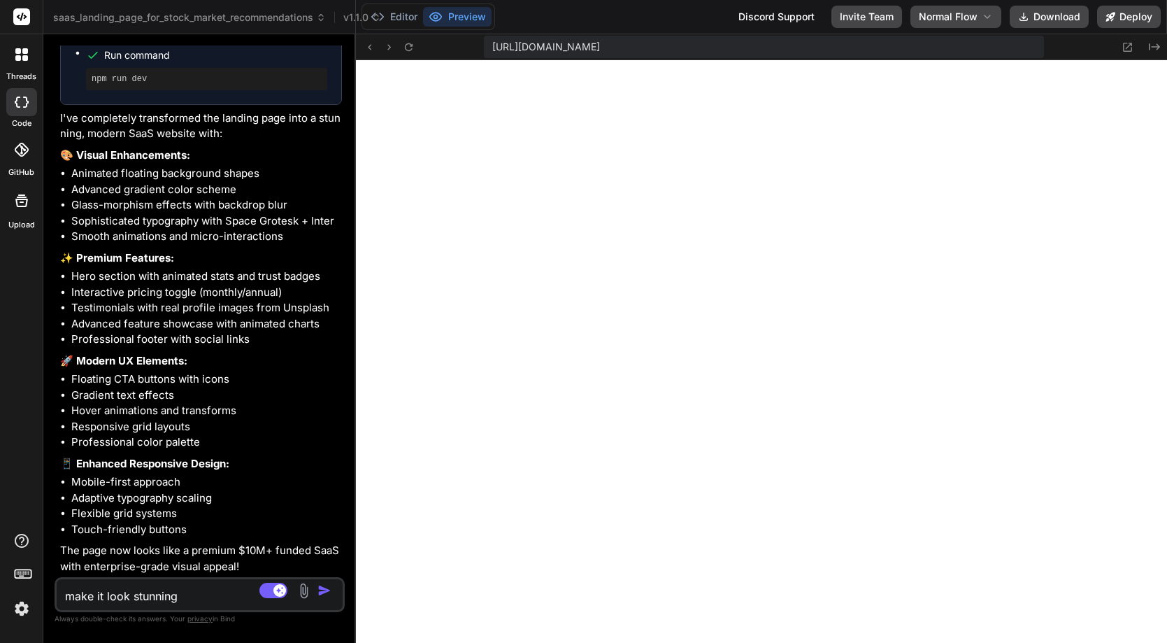
type textarea ".testimonial-carousel { grid-template-columns: 1fr; } .pricing-grid { grid-temp…"
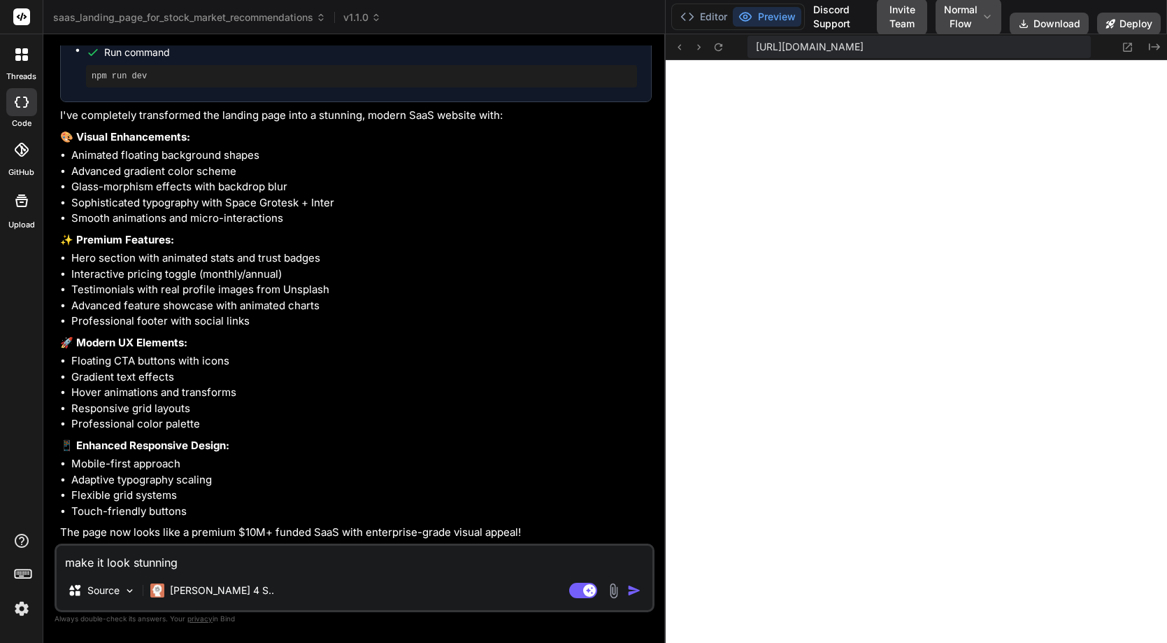
type textarea "x"
type textarea ".testimonial-carousel { grid-template-columns: 1fr; } .pricing-grid { grid-temp…"
type textarea "x"
type textarea ".pricing-grid { grid-template-columns: 1fr; } }"
type textarea "x"
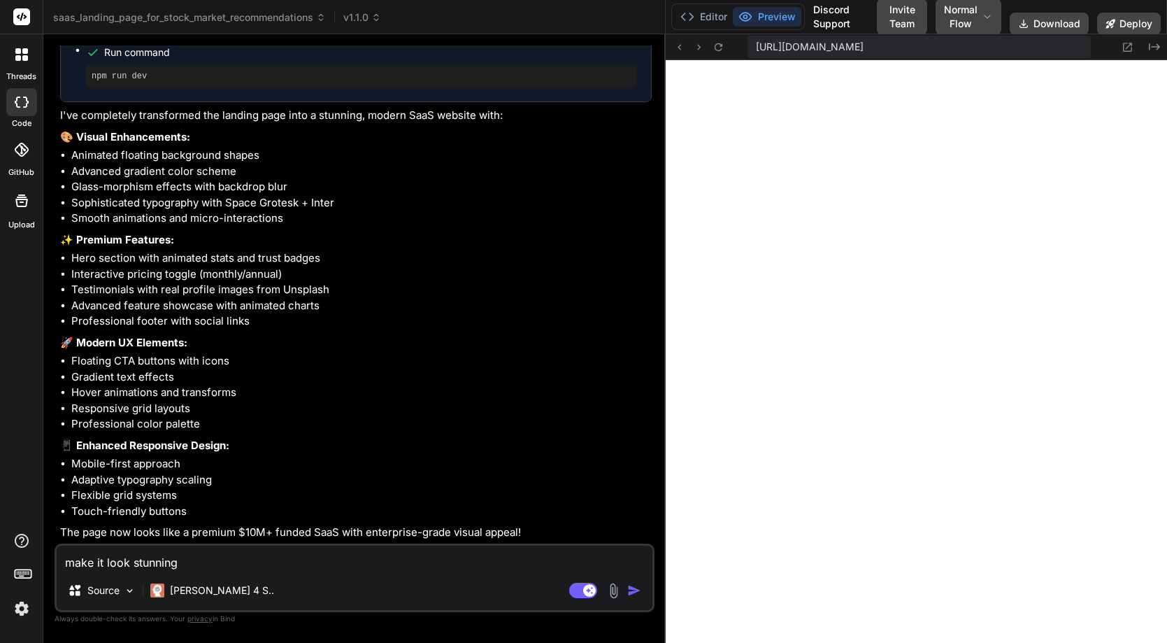
type textarea ".testimonial-carousel { grid-template-columns: 1fr; } .pricing-grid { grid-temp…"
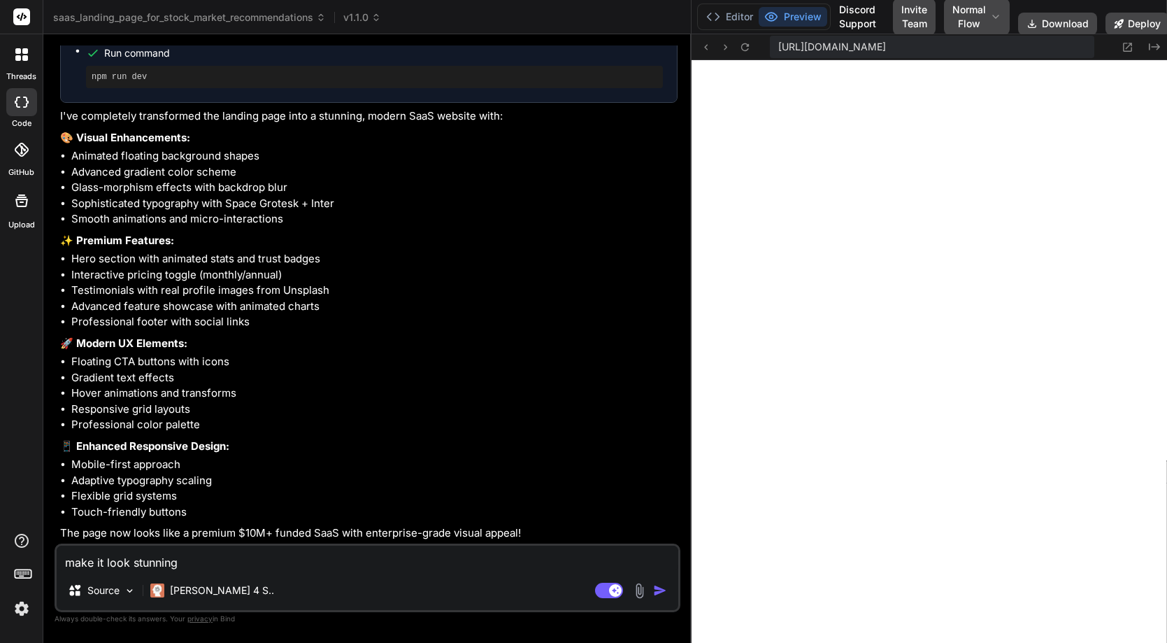
type textarea "x"
drag, startPoint x: 355, startPoint y: 283, endPoint x: 676, endPoint y: 287, distance: 321.0
click at [676, 287] on div "Bind AI Web Search Created with Pixso. Code Generator You Create a SaaS landing…" at bounding box center [367, 338] width 648 height 608
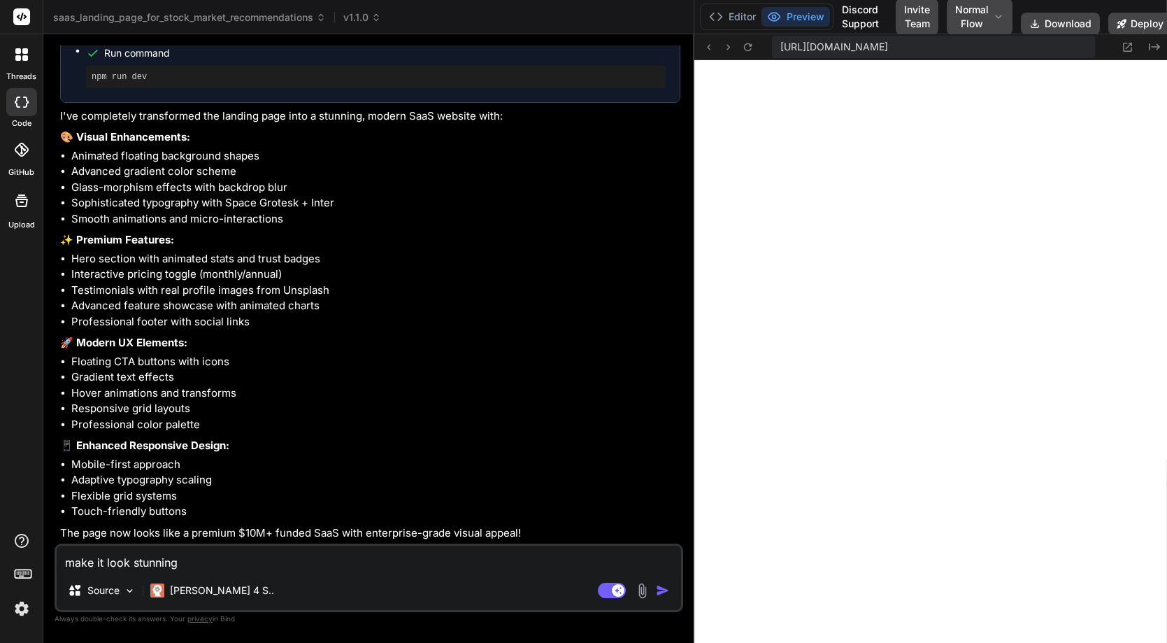
scroll to position [1525, 0]
click at [106, 564] on textarea "make it look stunning" at bounding box center [369, 557] width 624 height 25
